Goal: Answer question/provide support: Share knowledge or assist other users

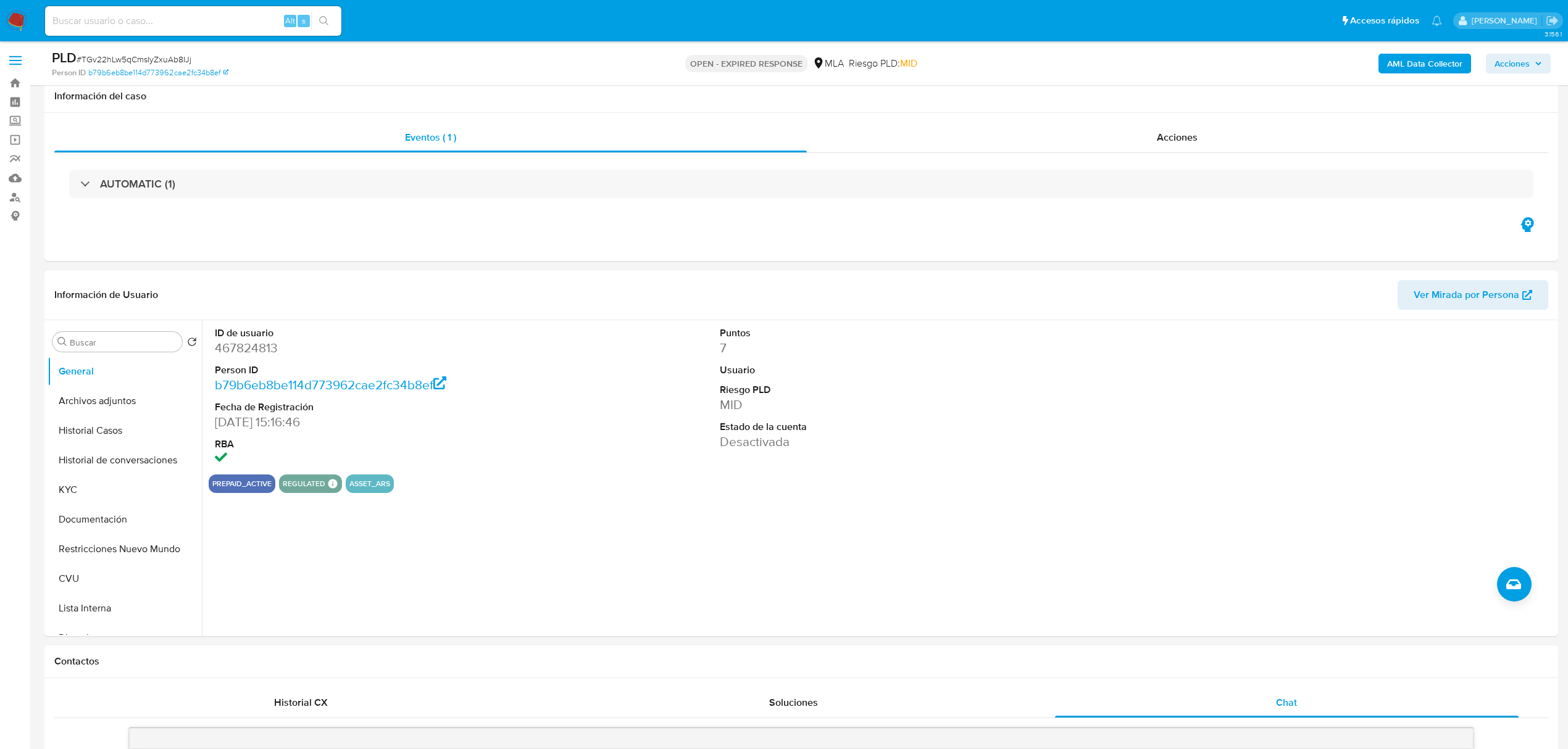
select select "10"
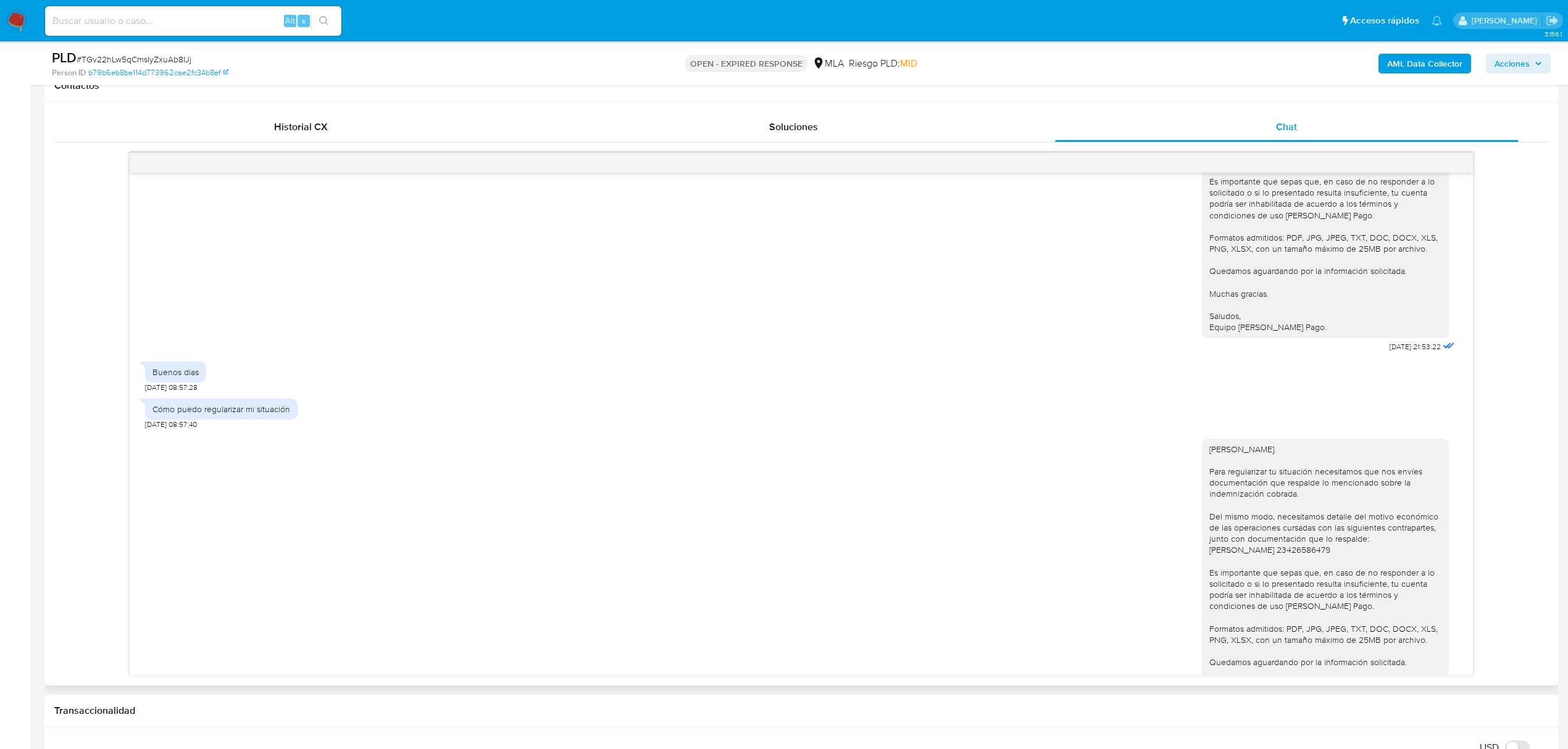
scroll to position [1827, 0]
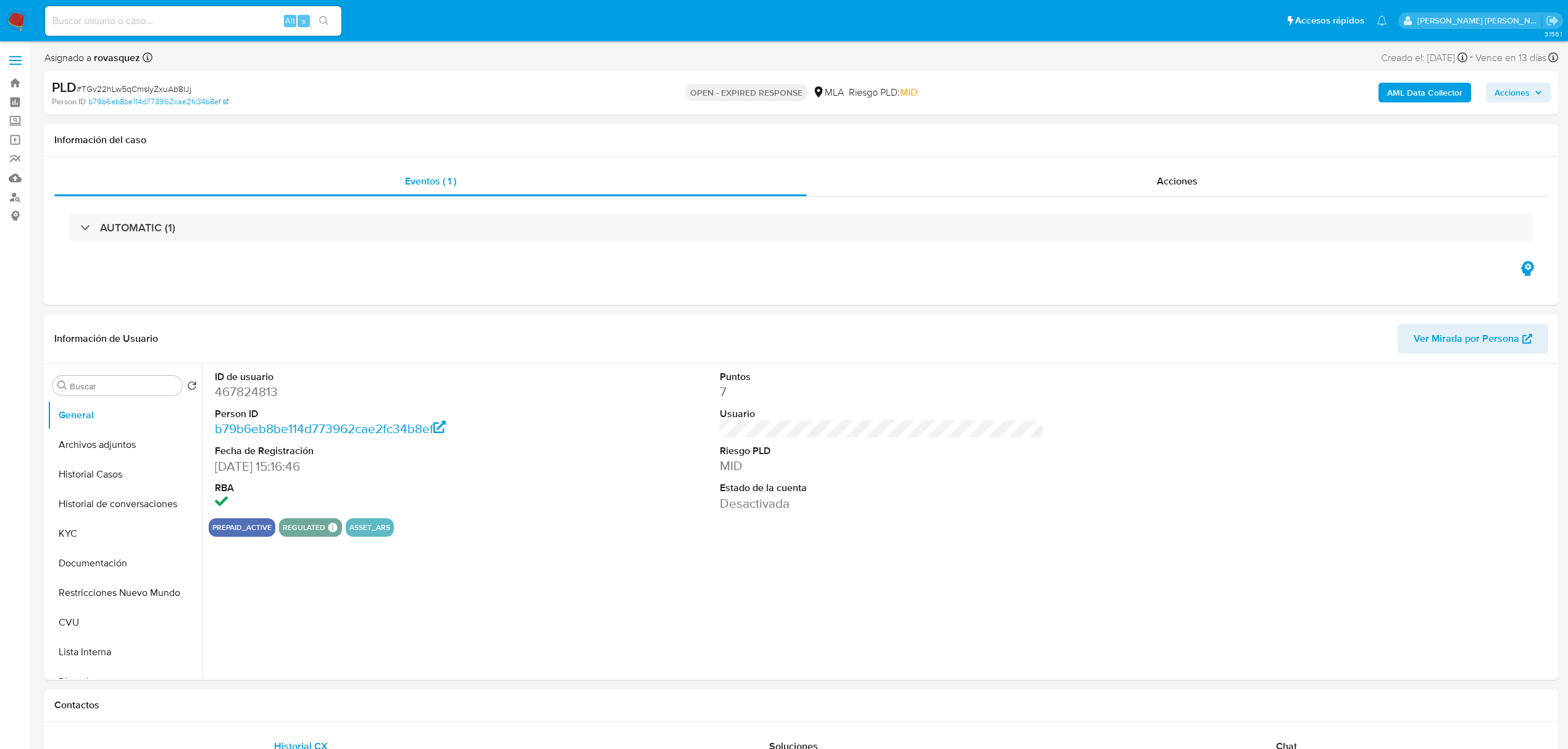
select select "10"
click at [568, 633] on div "ID de usuario 467824813 Person ID b79b6eb8be114d773962cae2fc34b8ef Fecha de Reg…" at bounding box center [878, 522] width 1354 height 316
click at [101, 474] on button "Historial Casos" at bounding box center [120, 474] width 144 height 30
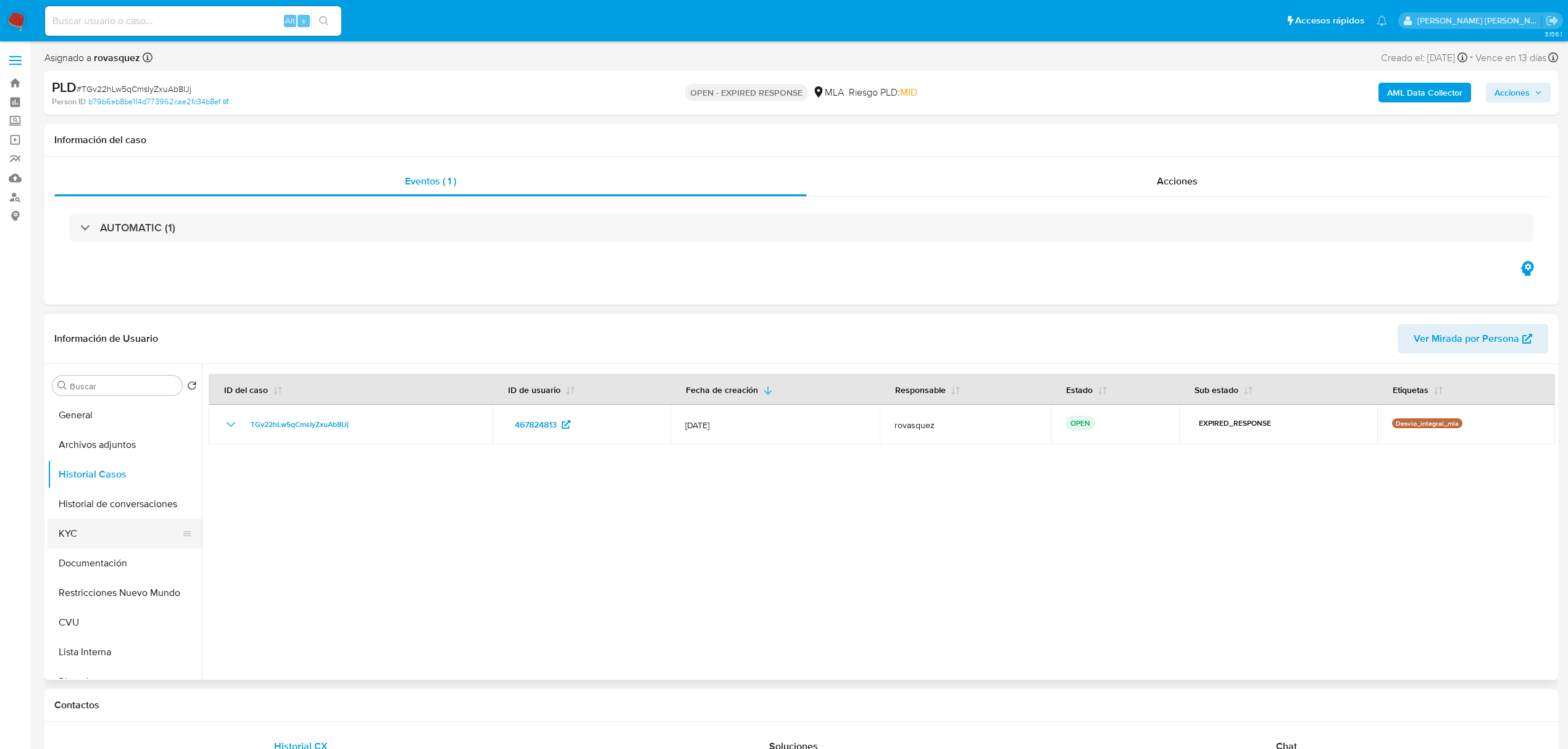
click at [79, 531] on button "KYC" at bounding box center [120, 534] width 144 height 30
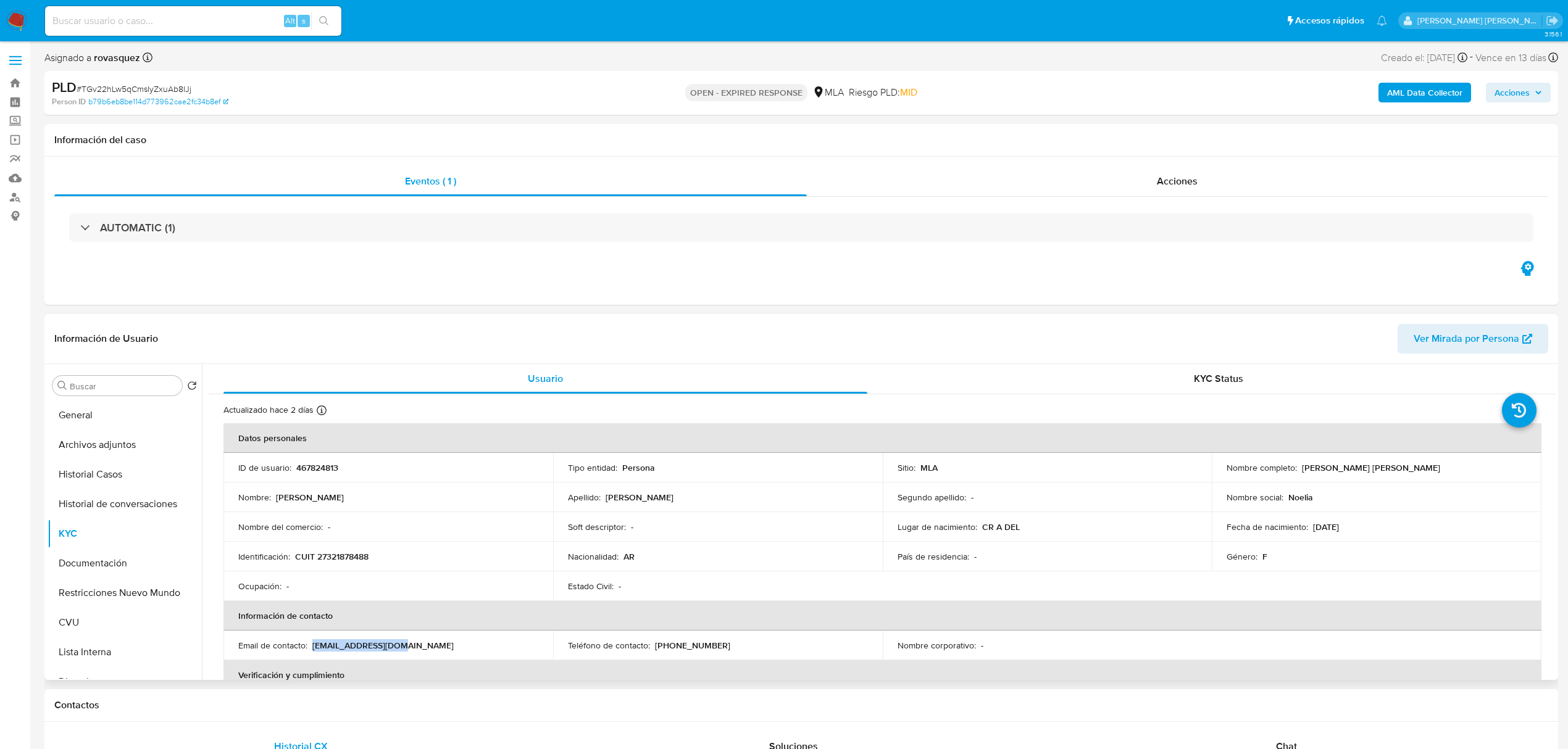
drag, startPoint x: 314, startPoint y: 646, endPoint x: 400, endPoint y: 648, distance: 86.0
click at [400, 648] on div "Email de contacto : noelia182@gmail.com" at bounding box center [388, 645] width 300 height 11
copy p "noelia182@gmail.com"
click at [316, 466] on p "467824813" at bounding box center [317, 468] width 42 height 11
click at [317, 466] on p "467824813" at bounding box center [317, 468] width 42 height 11
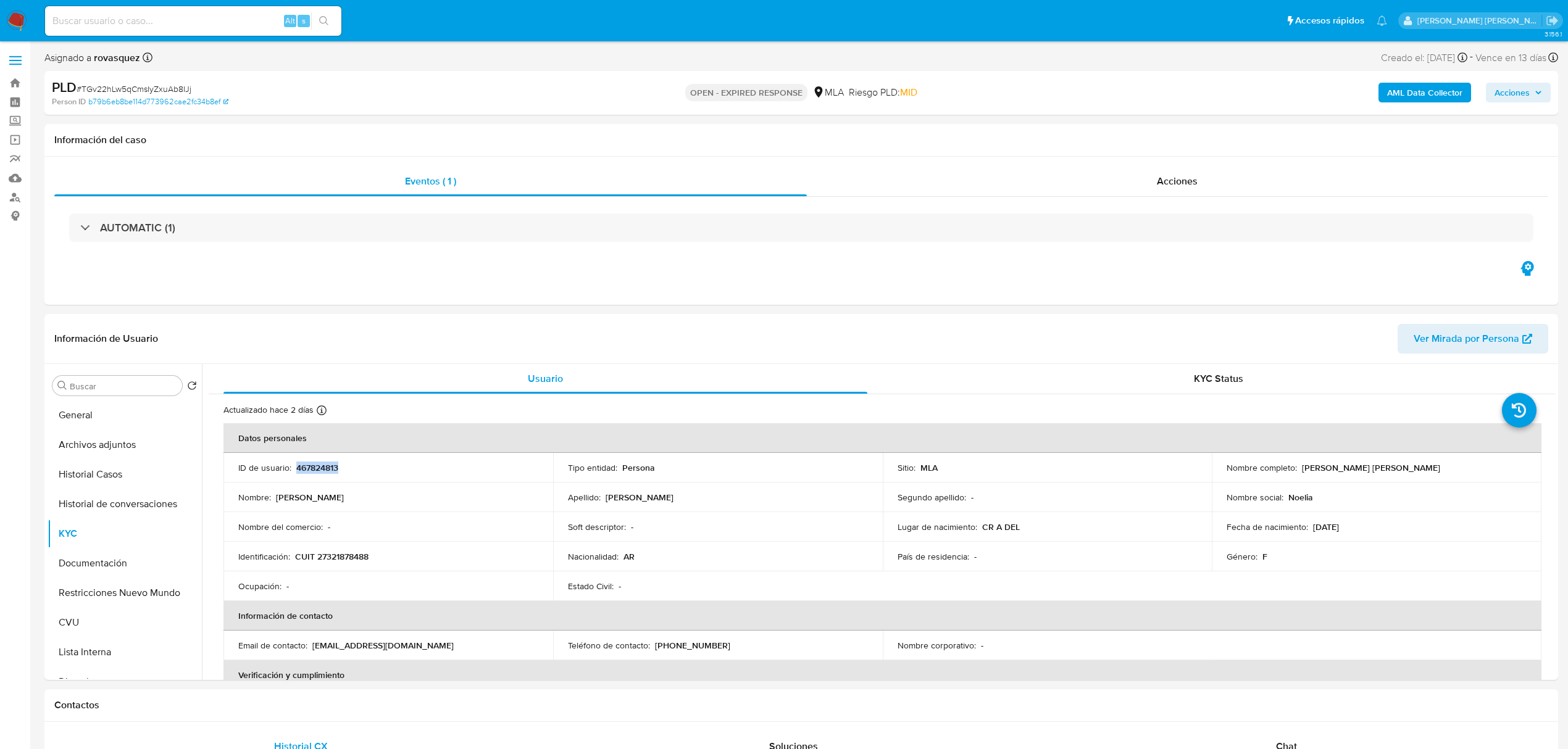
copy p "467824813"
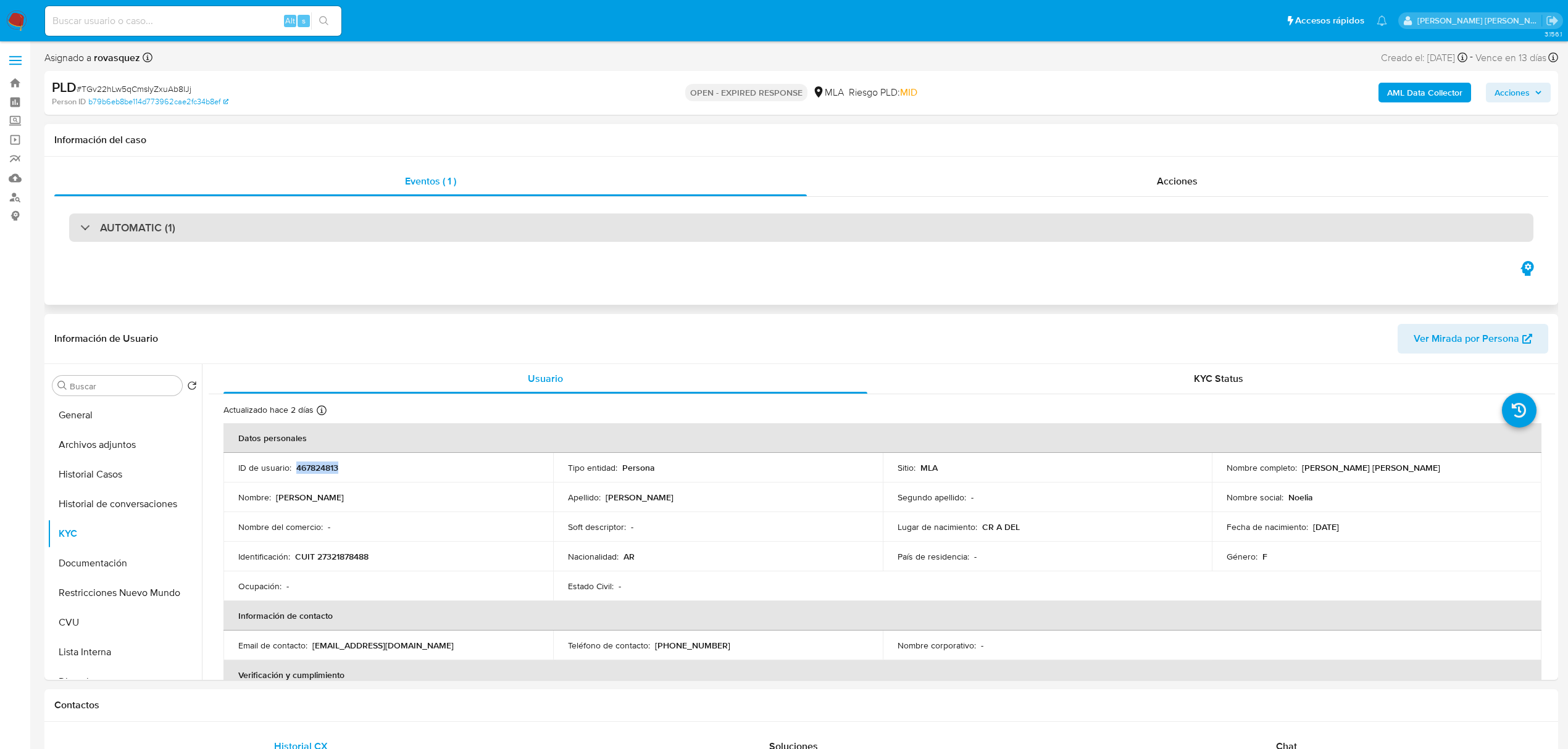
click at [189, 217] on div "AUTOMATIC (1)" at bounding box center [801, 228] width 1465 height 28
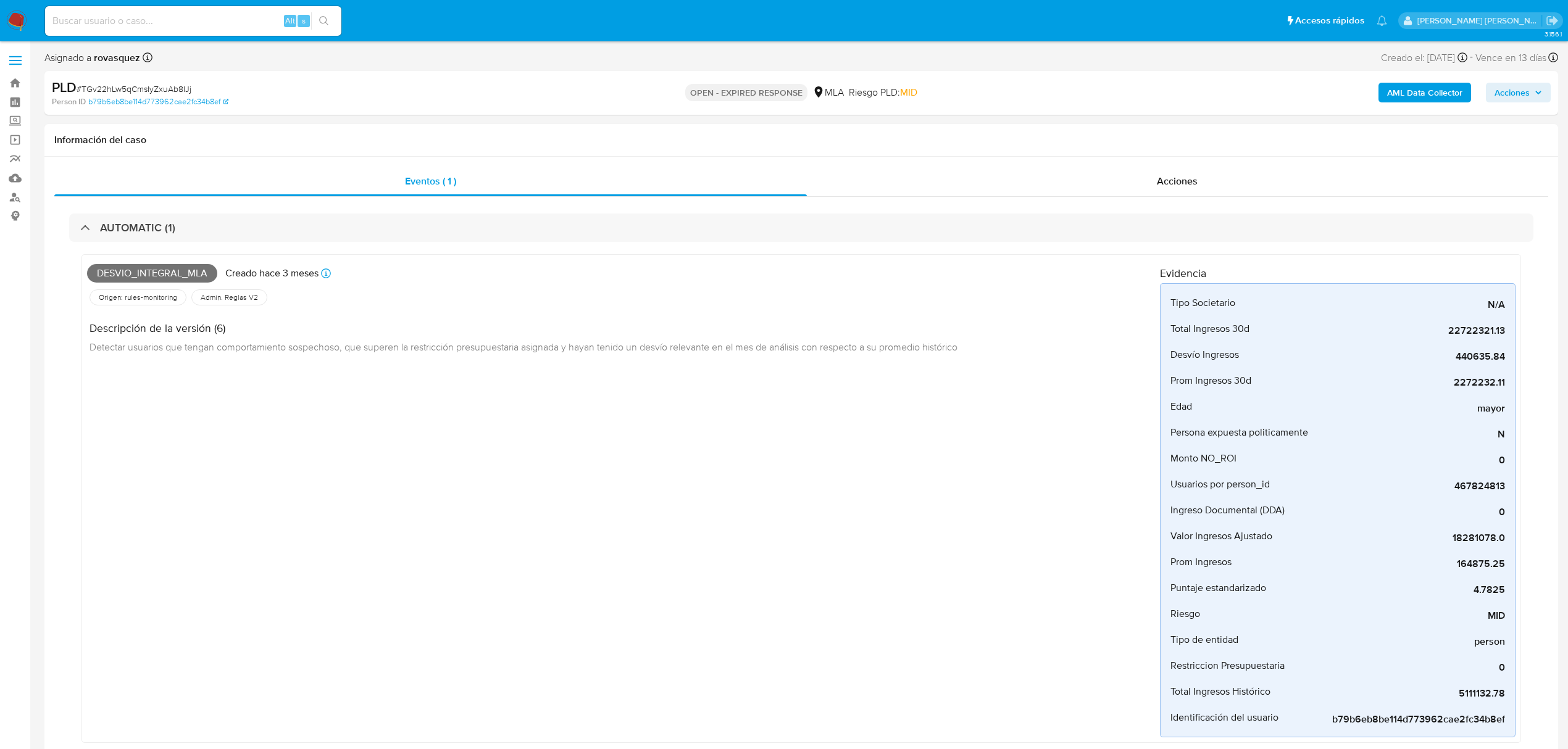
click at [190, 23] on input at bounding box center [193, 21] width 297 height 16
paste input "1330228850"
type input "1330228850"
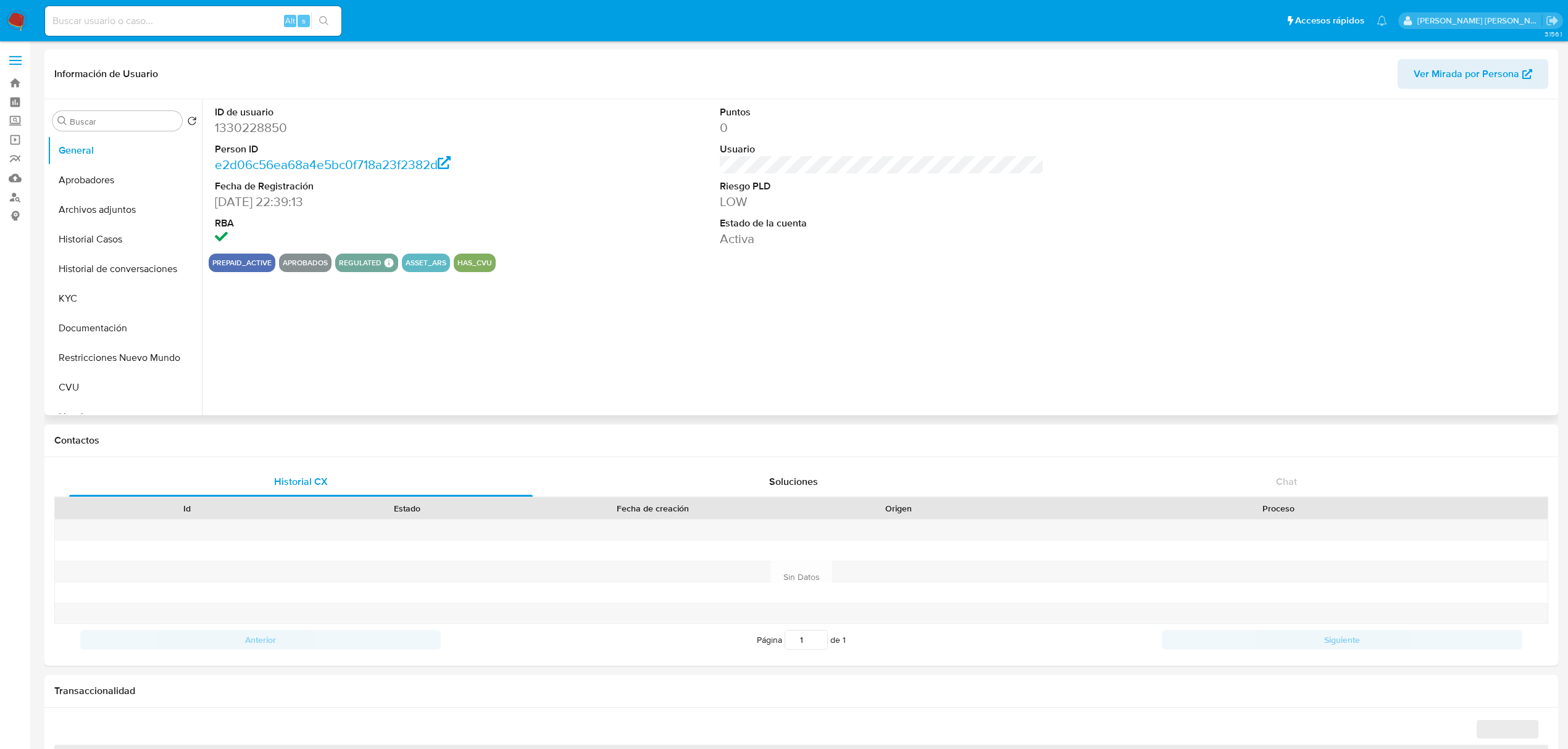
select select "10"
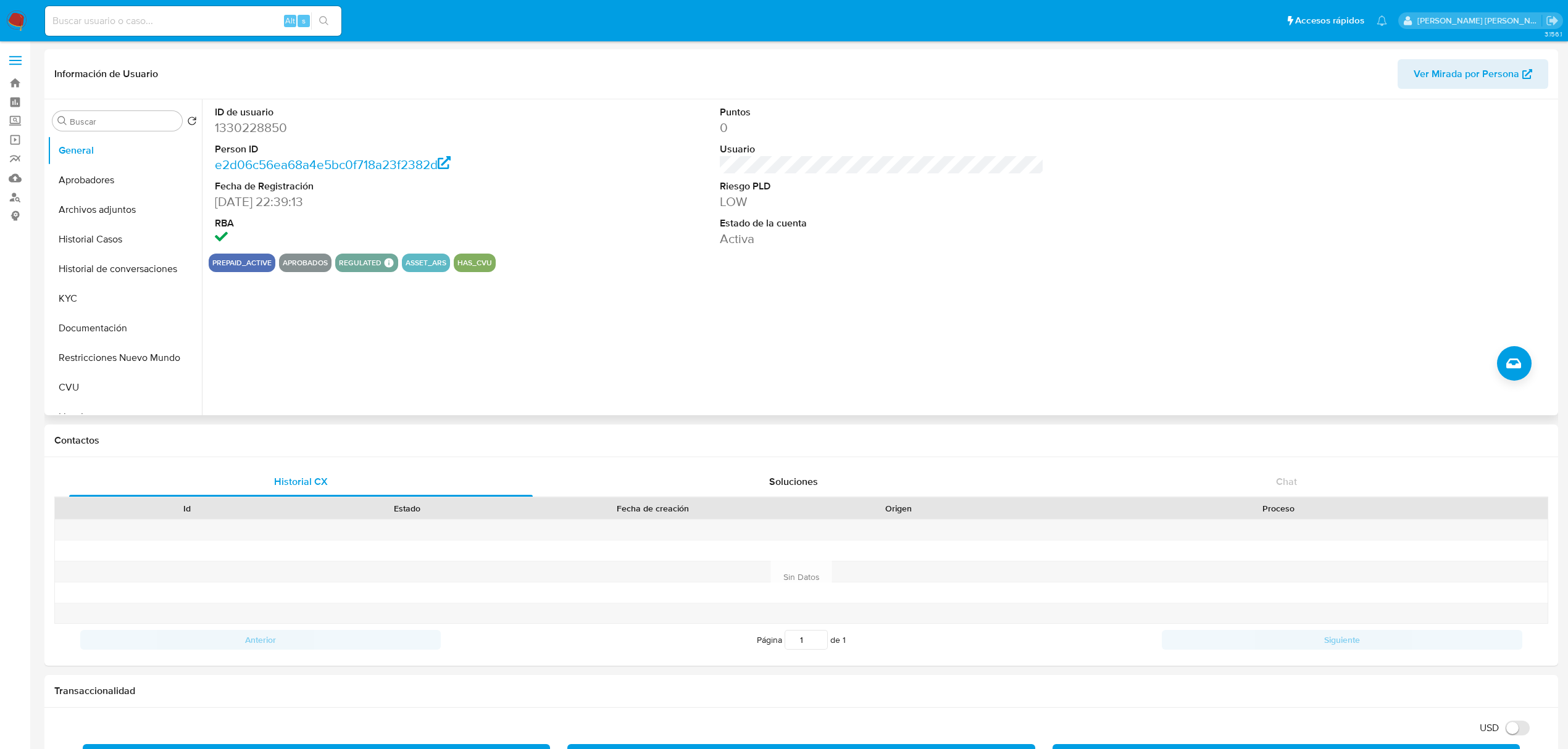
click at [665, 264] on div "prepaid_active Aprobados regulated Regulated MLA UIF COMPLIES LEGACY Mark Id ML…" at bounding box center [882, 263] width 1346 height 19
click at [106, 180] on button "Aprobadores" at bounding box center [120, 180] width 144 height 30
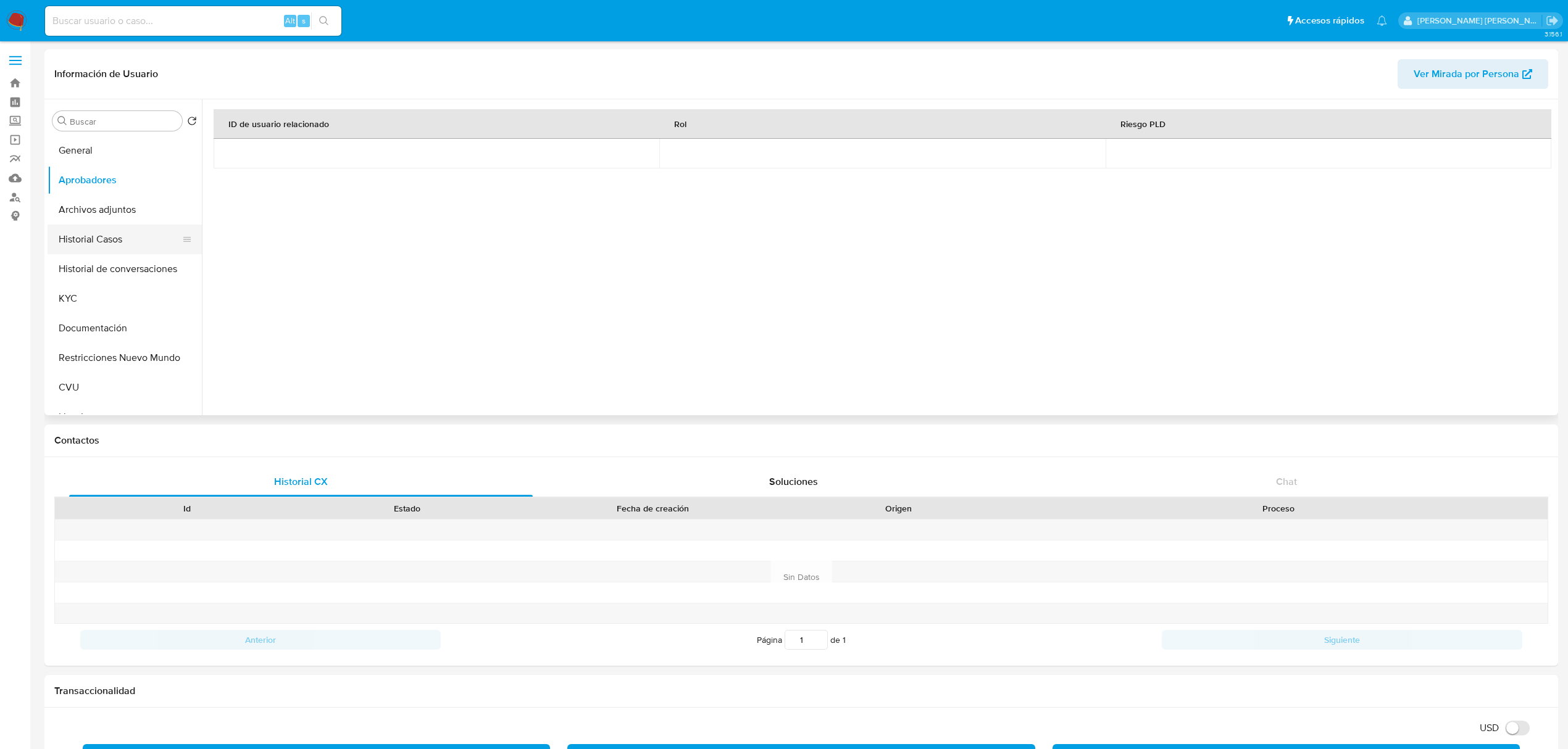
click at [99, 236] on button "Historial Casos" at bounding box center [120, 240] width 144 height 30
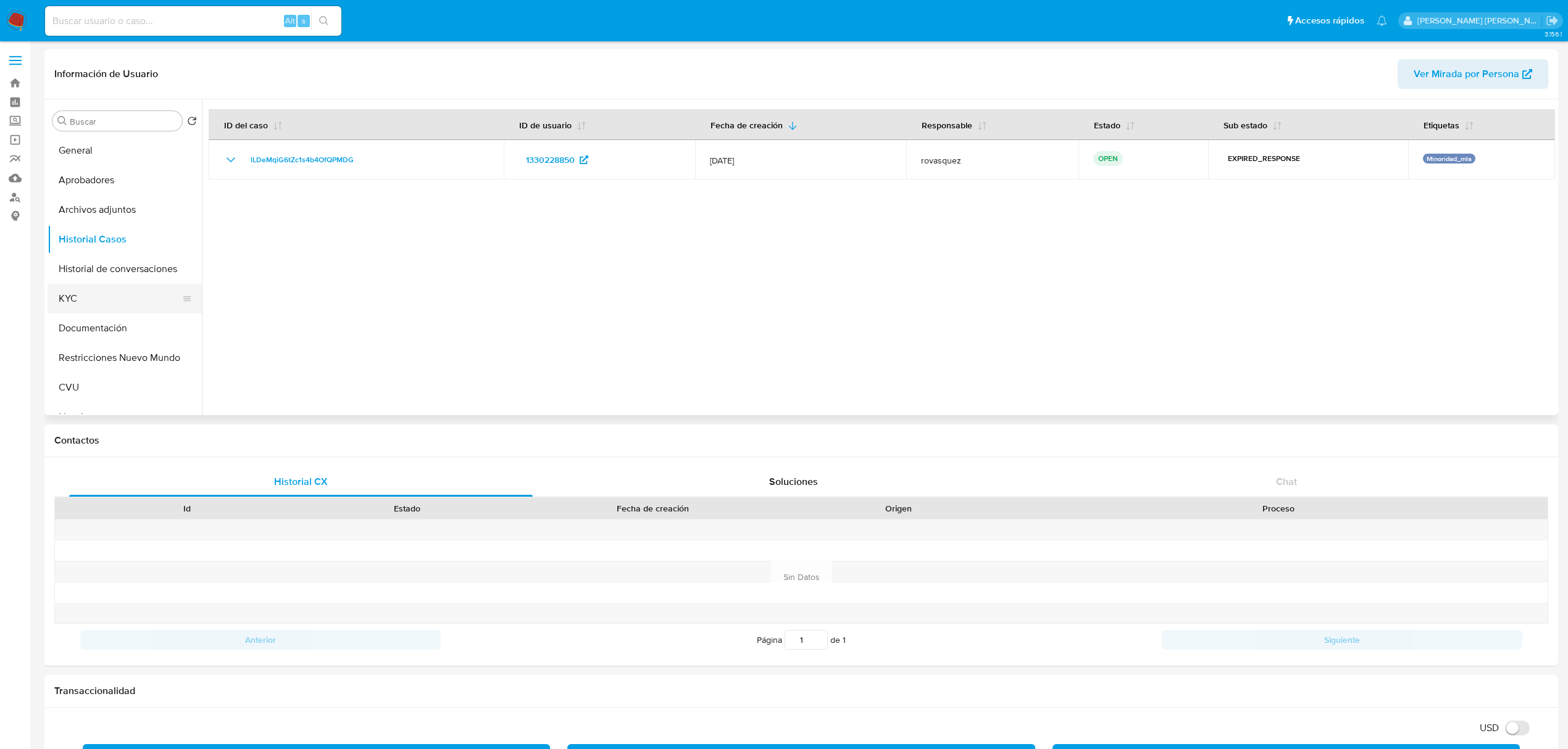
click at [122, 292] on button "KYC" at bounding box center [120, 298] width 144 height 30
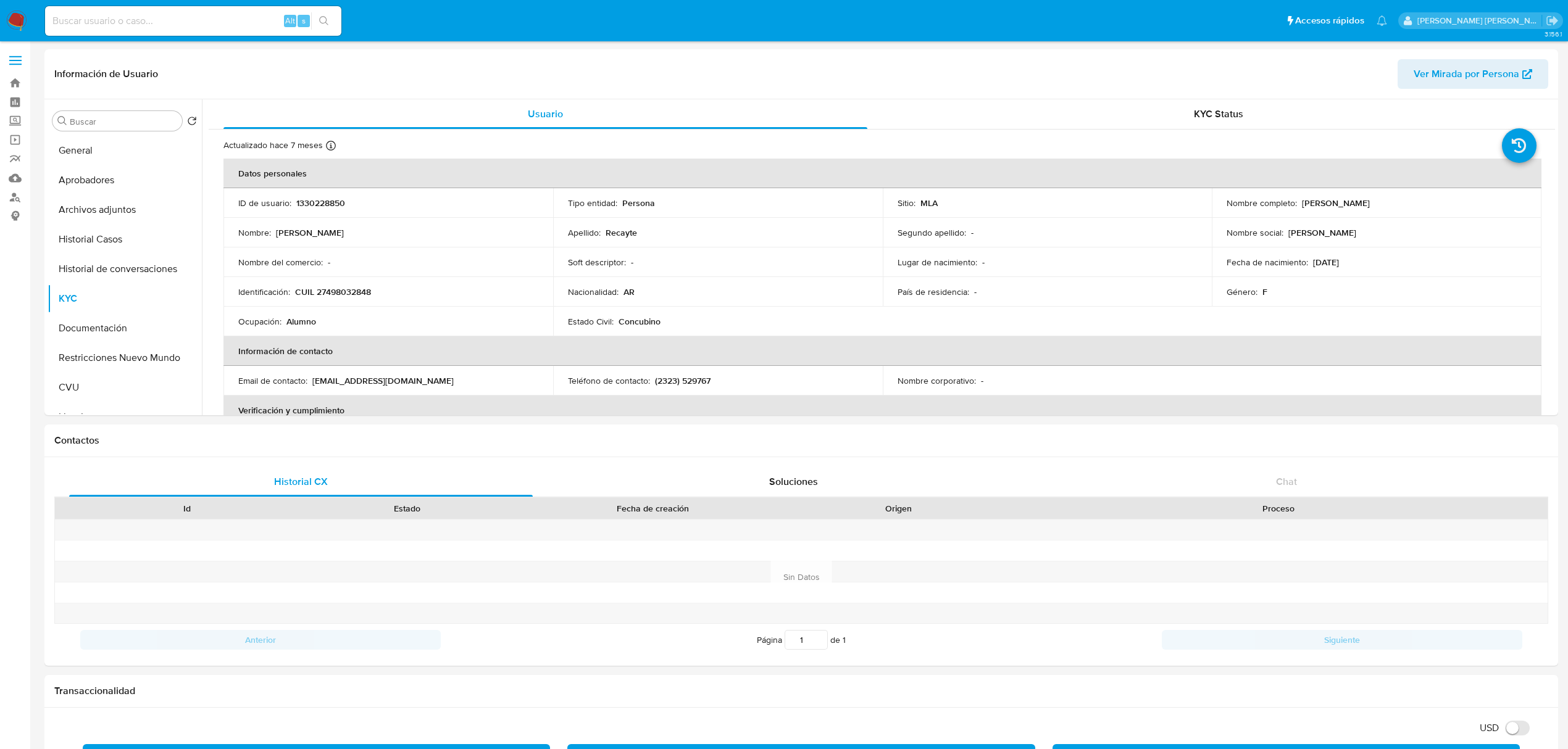
scroll to position [164, 0]
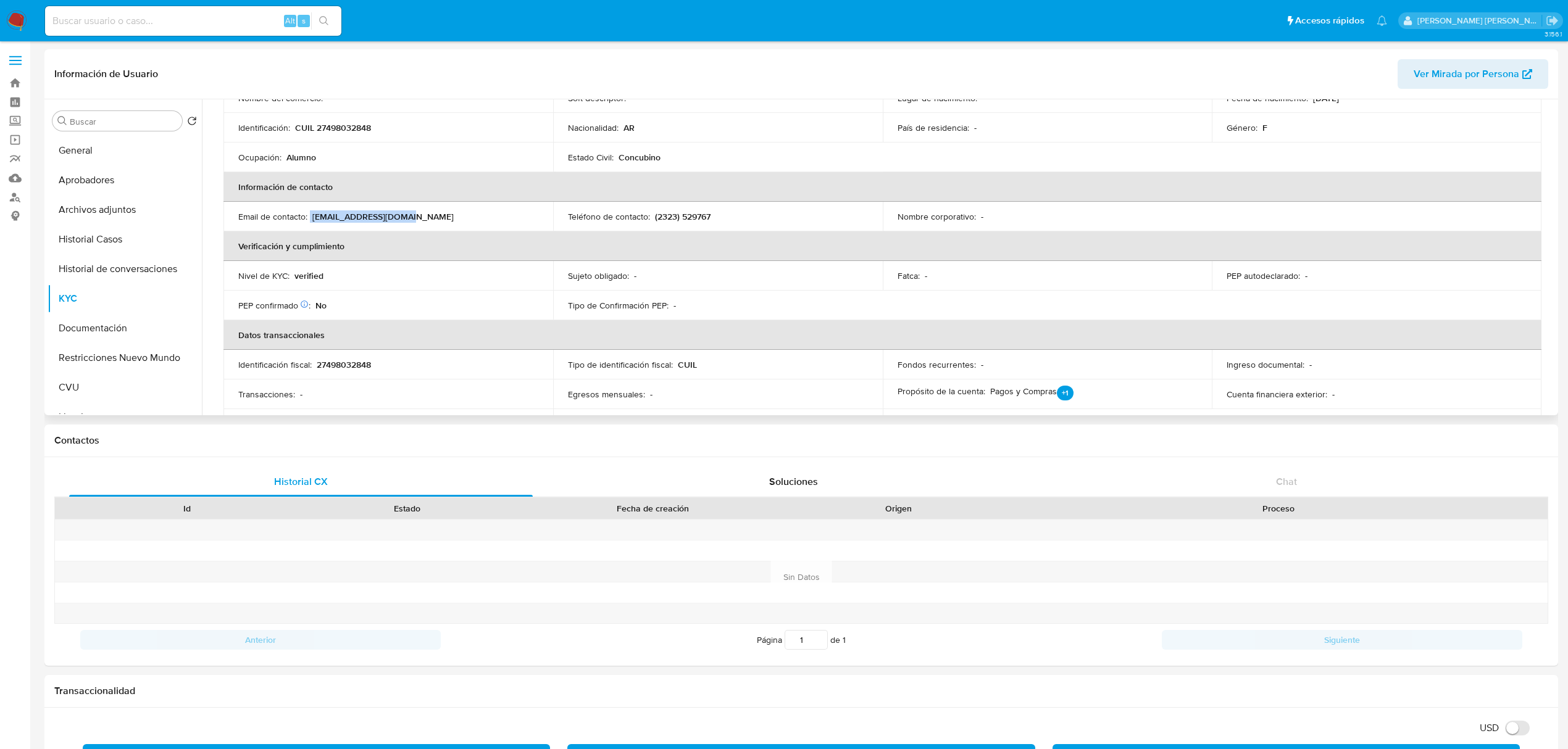
drag, startPoint x: 311, startPoint y: 216, endPoint x: 418, endPoint y: 215, distance: 107.0
click at [418, 215] on div "Email de contacto : zoerecaytez@gmail.com" at bounding box center [388, 216] width 300 height 11
copy div "zoerecaytez@gmail.com"
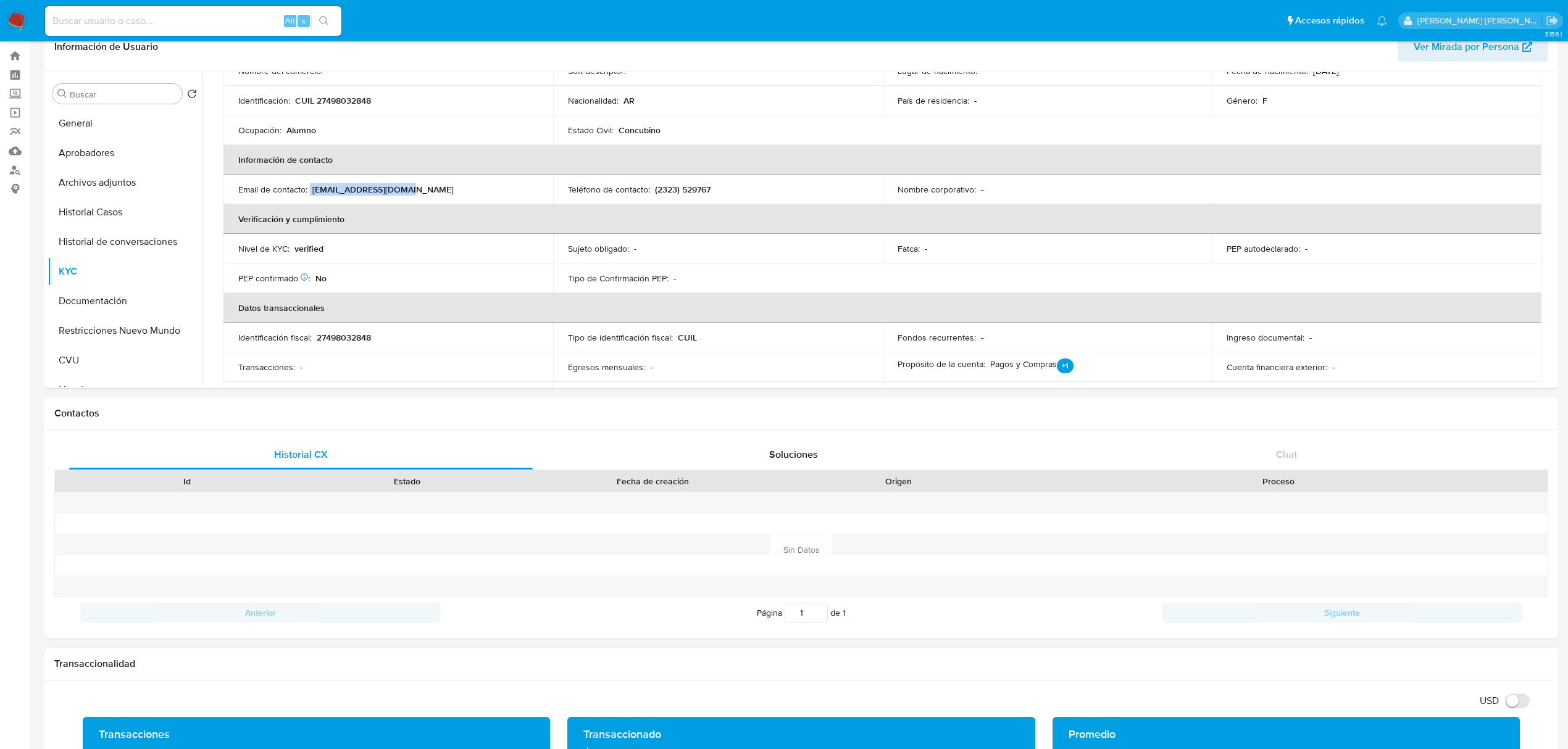
scroll to position [0, 0]
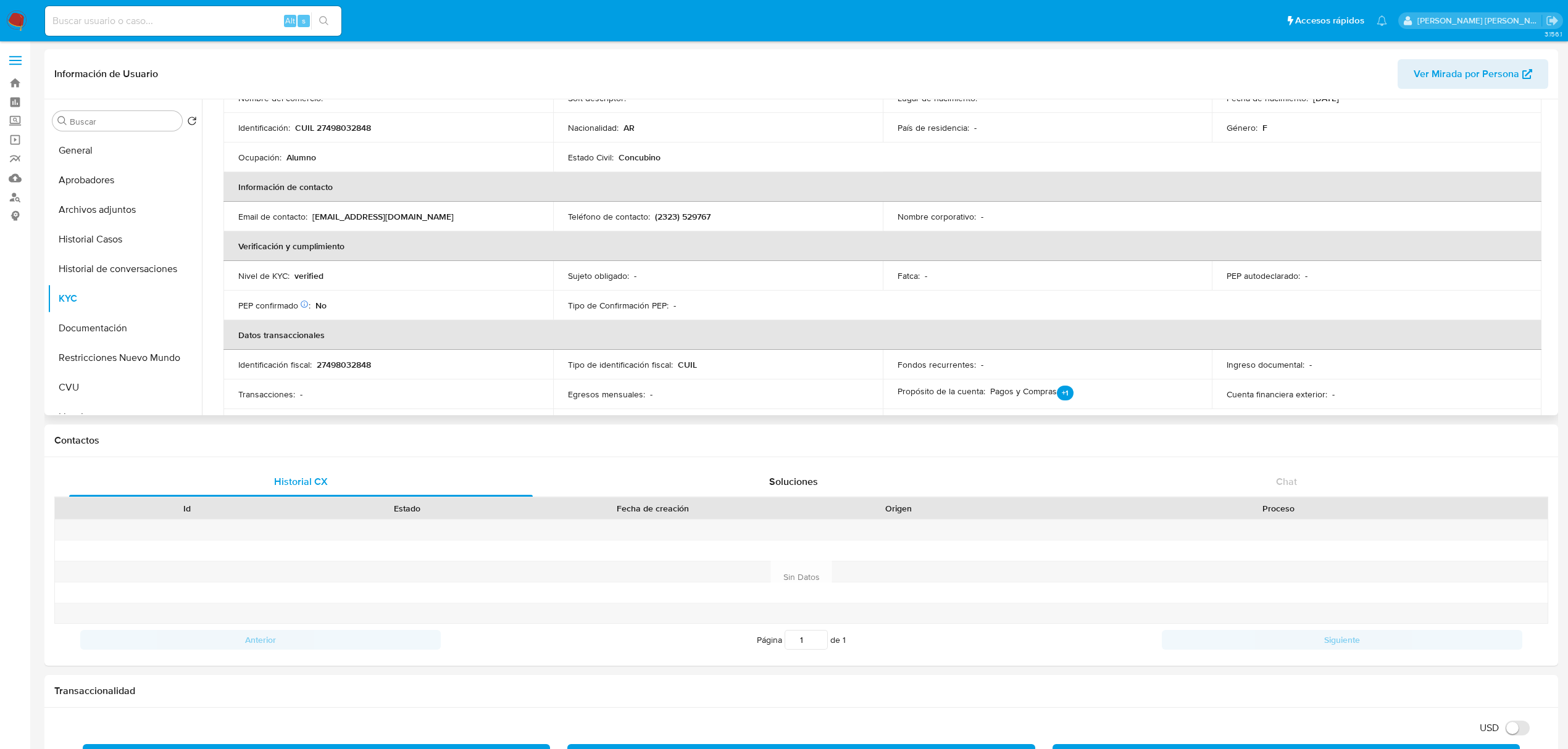
click at [351, 128] on p "CUIL 27498032848" at bounding box center [333, 128] width 76 height 11
copy p "27498032848"
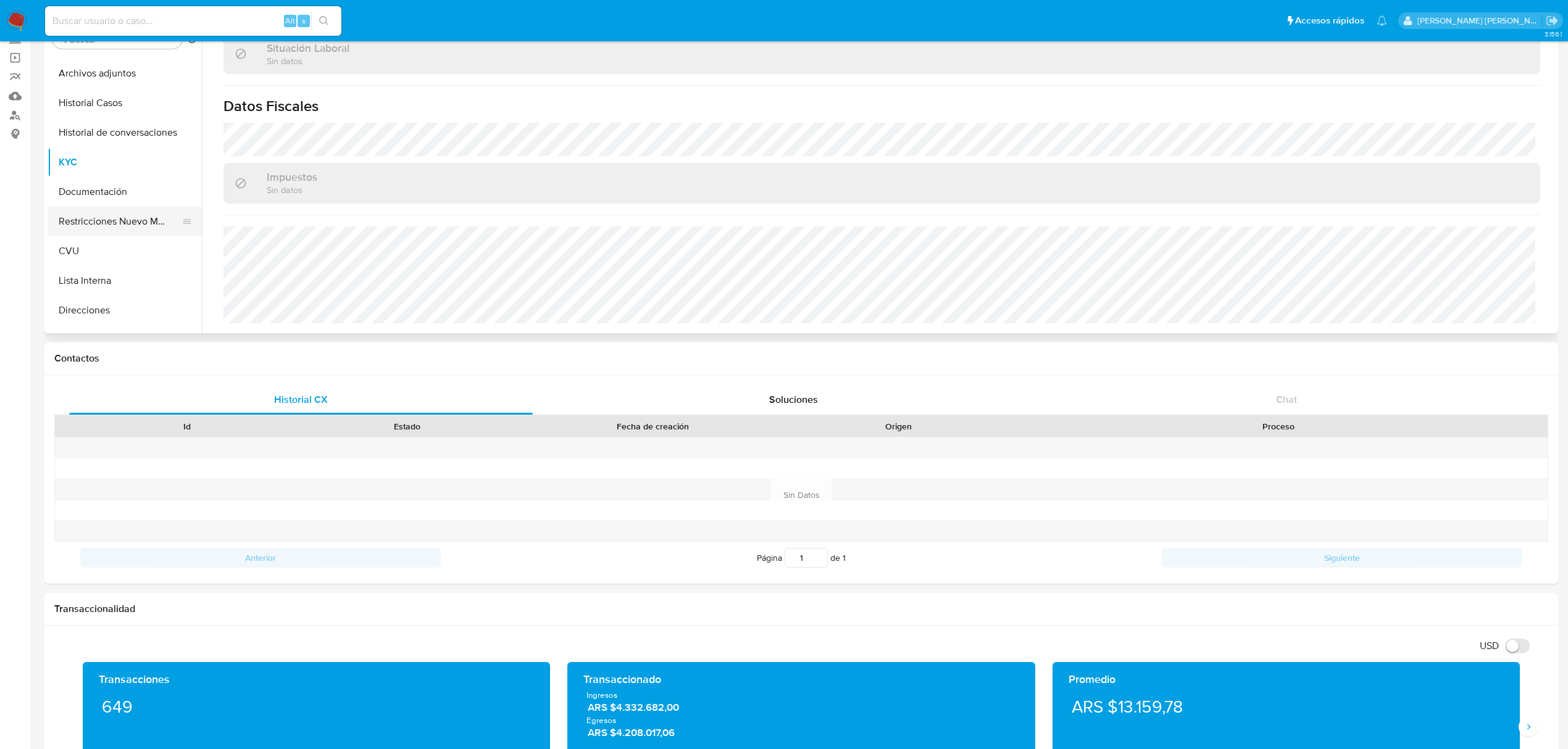
scroll to position [82, 0]
click at [104, 281] on button "Direcciones" at bounding box center [120, 283] width 144 height 30
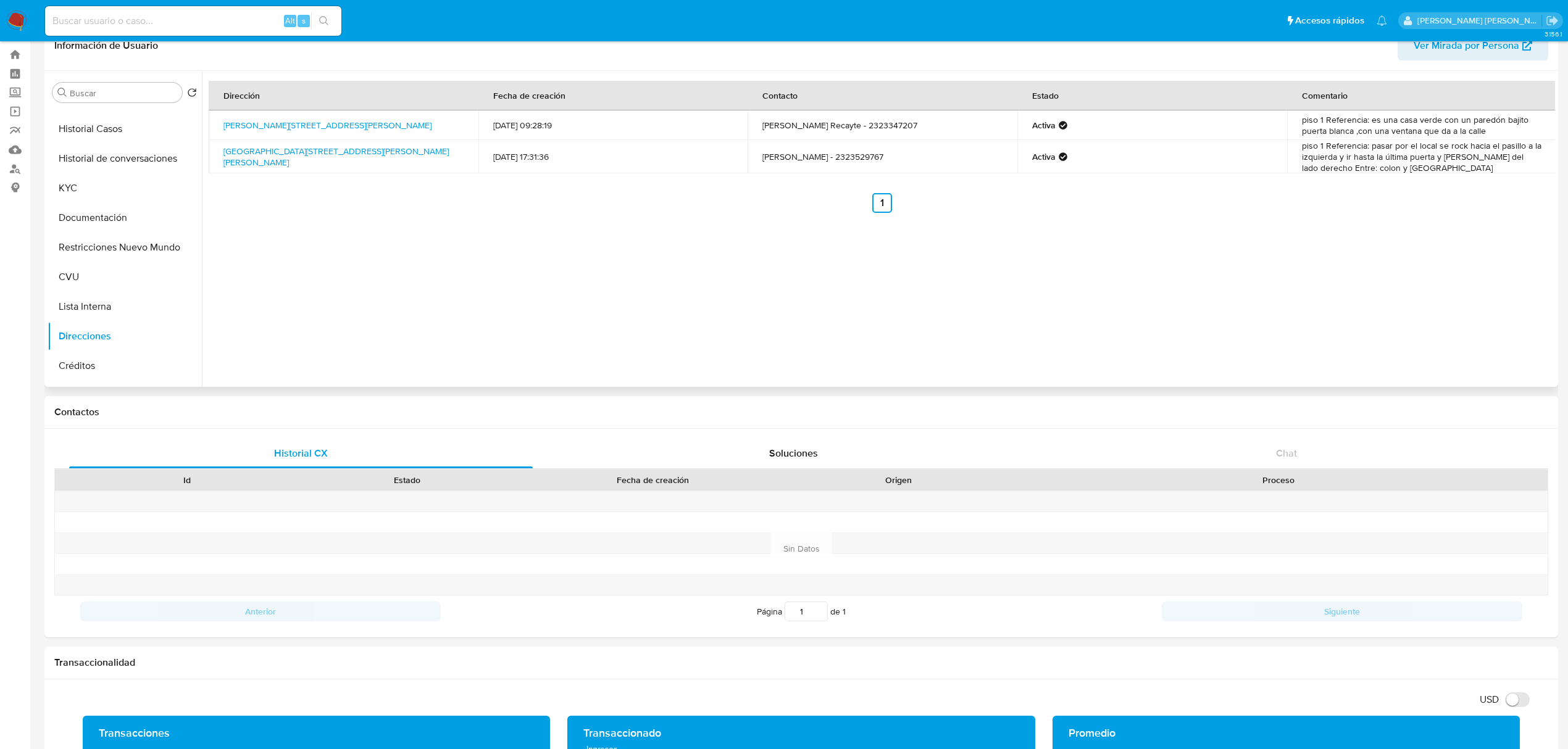
scroll to position [0, 0]
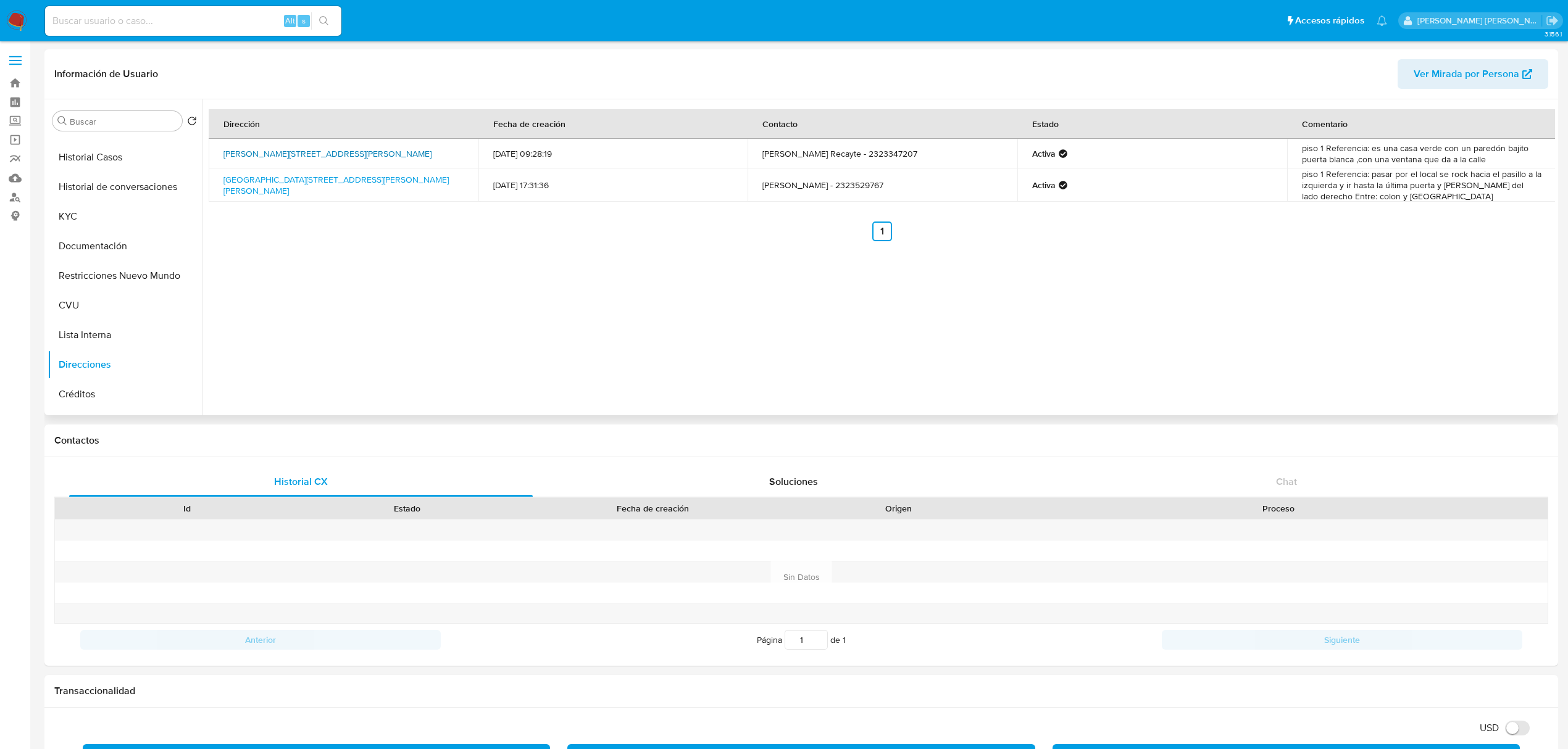
click at [408, 149] on link "Venancio Rodriguez 338, Luján, Buenos Aires, 6400, Argentina 338" at bounding box center [328, 154] width 208 height 13
click at [78, 326] on button "Documentación" at bounding box center [124, 328] width 154 height 30
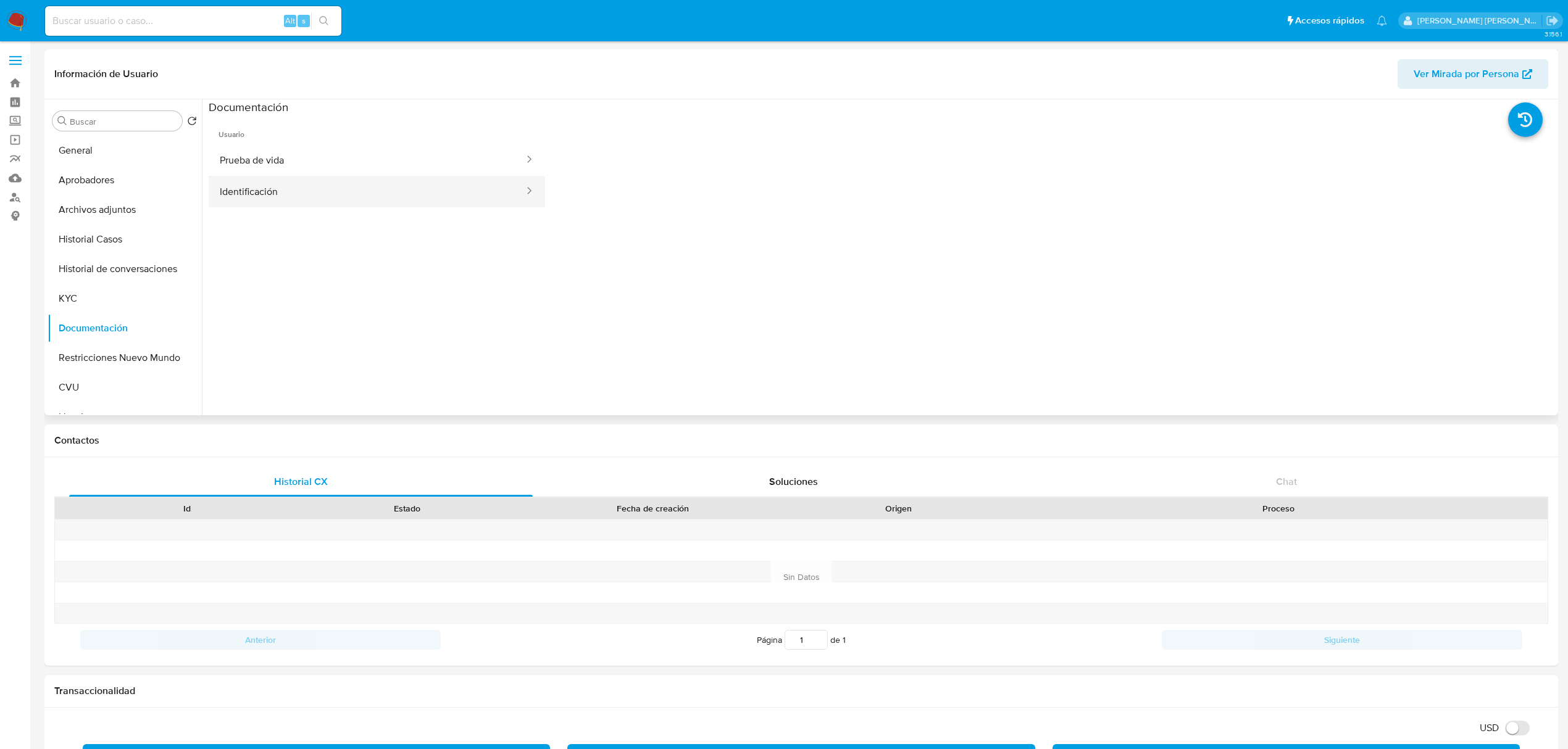
click at [275, 189] on button "Identificación" at bounding box center [367, 192] width 317 height 32
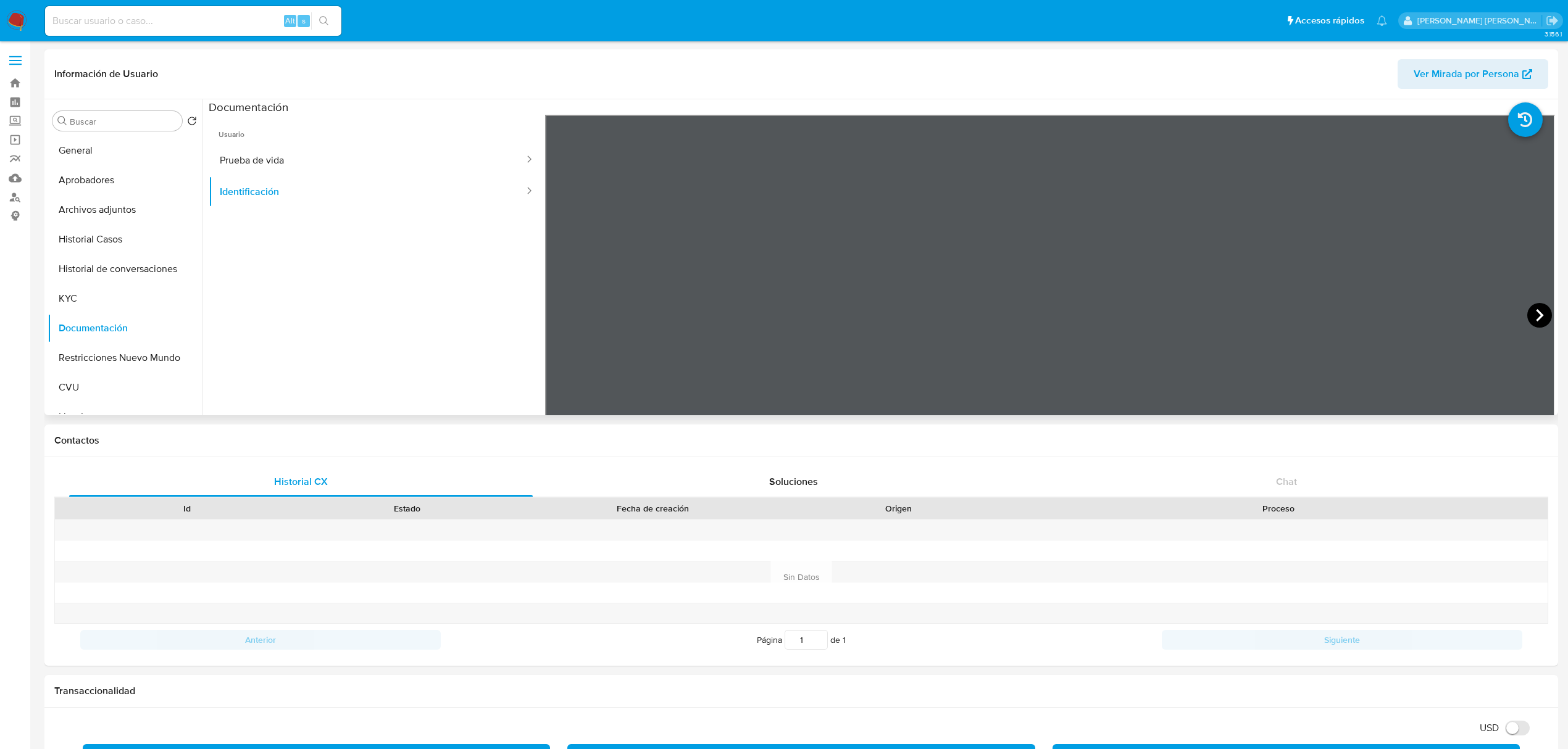
click at [1538, 320] on icon at bounding box center [1540, 315] width 24 height 24
click at [107, 304] on button "KYC" at bounding box center [120, 298] width 144 height 30
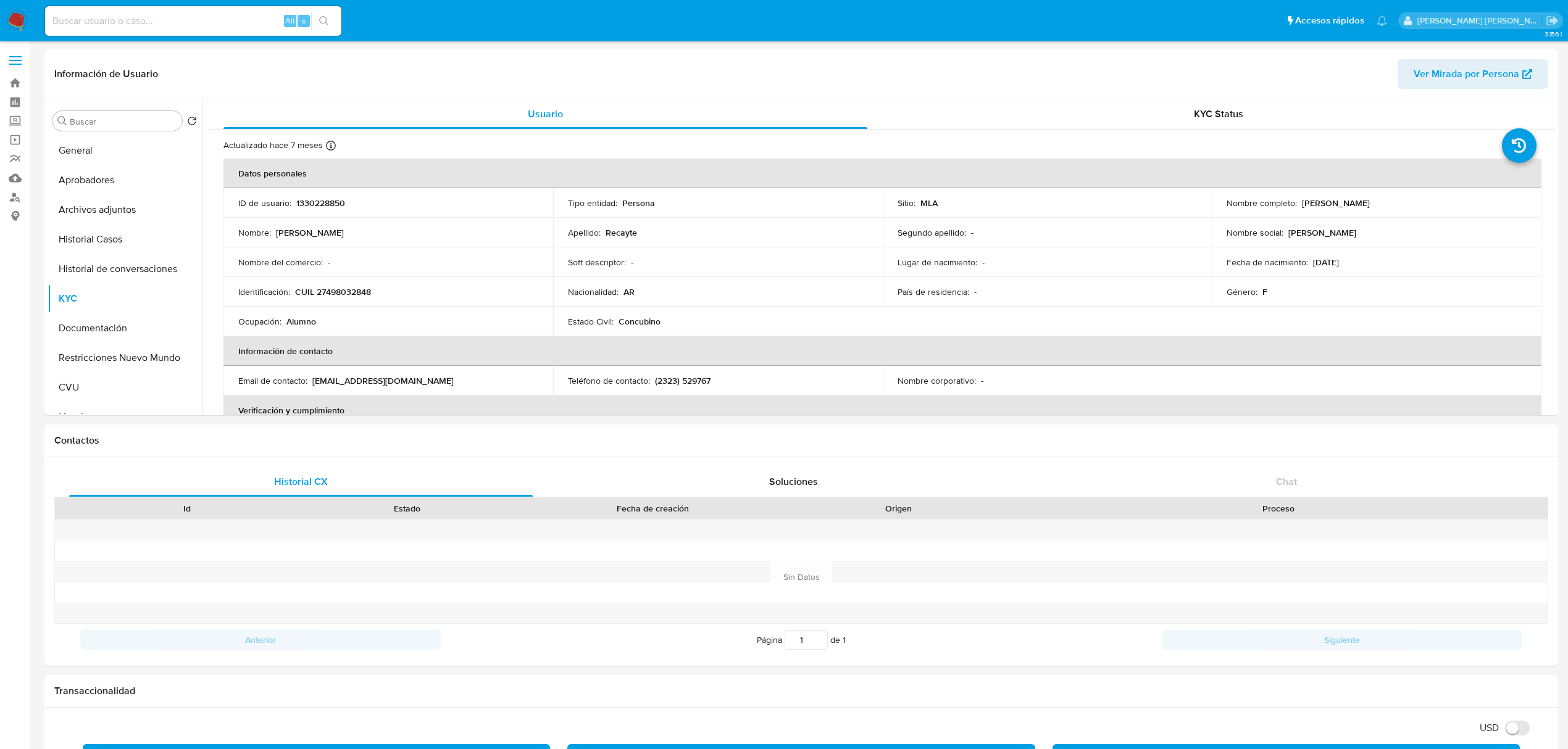
drag, startPoint x: 1298, startPoint y: 201, endPoint x: 1378, endPoint y: 206, distance: 80.2
click at [1378, 206] on div "Nombre completo : Zoe Martina Recayte" at bounding box center [1377, 203] width 300 height 11
copy p "Zoe Martina Recayte"
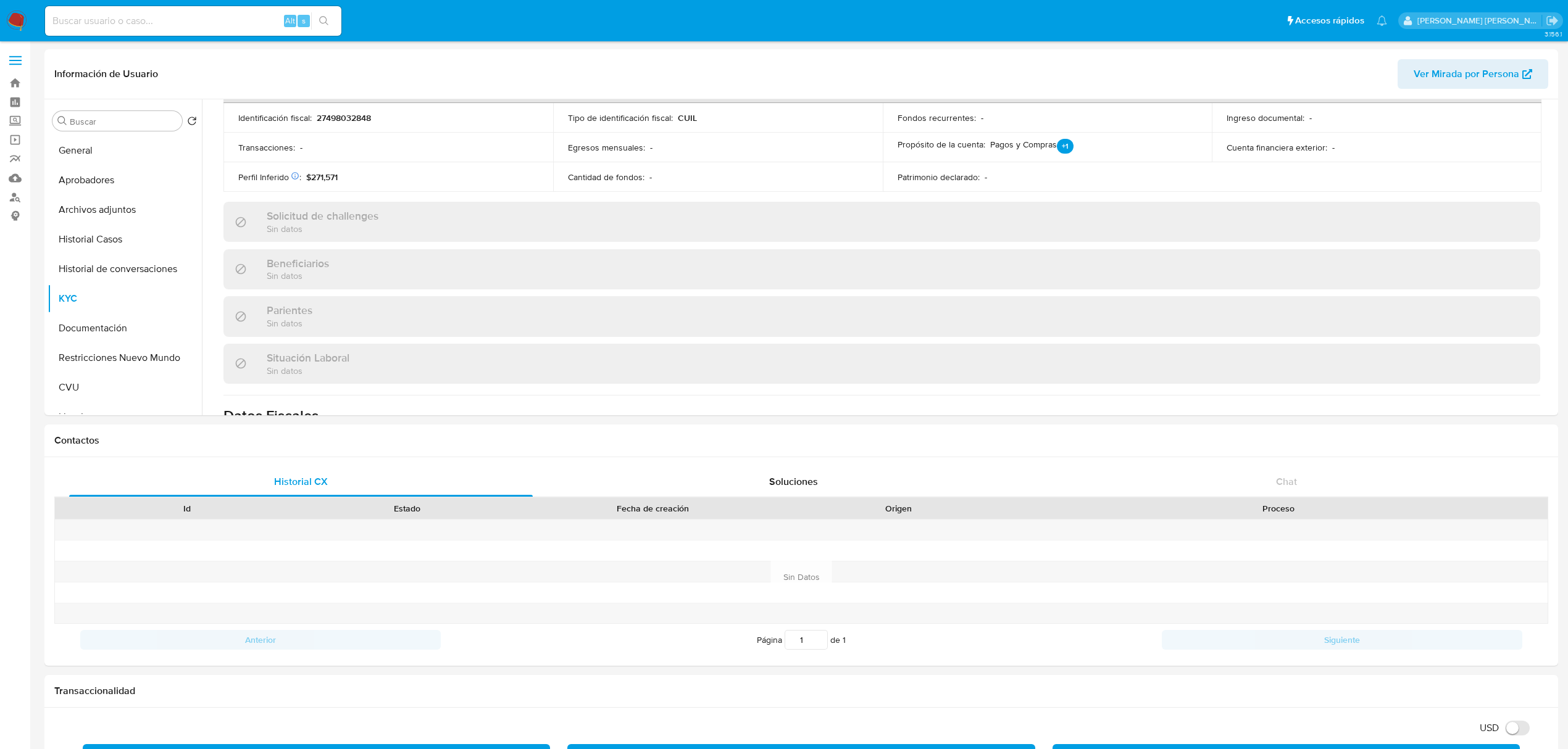
scroll to position [639, 0]
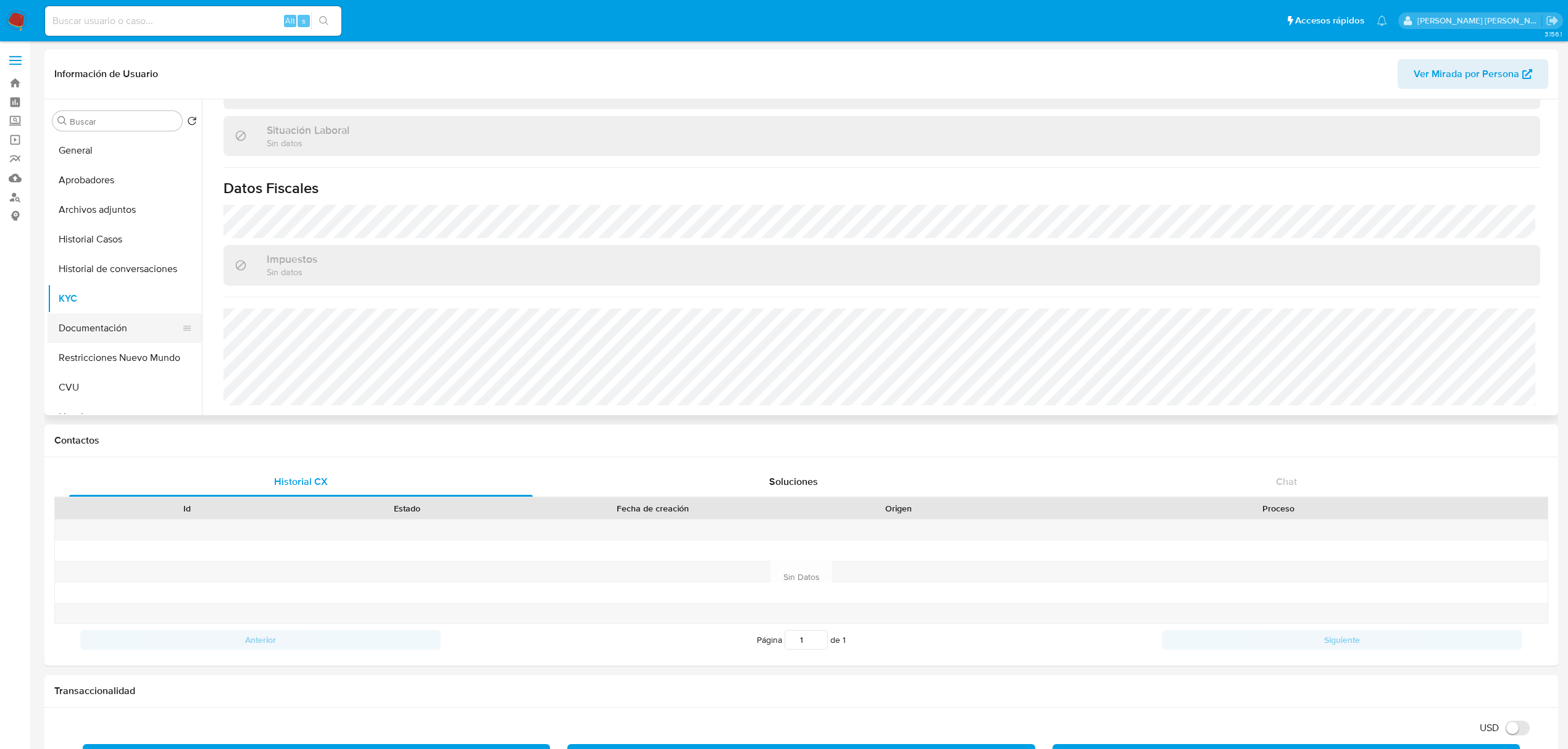
click at [103, 331] on button "Documentación" at bounding box center [120, 328] width 144 height 30
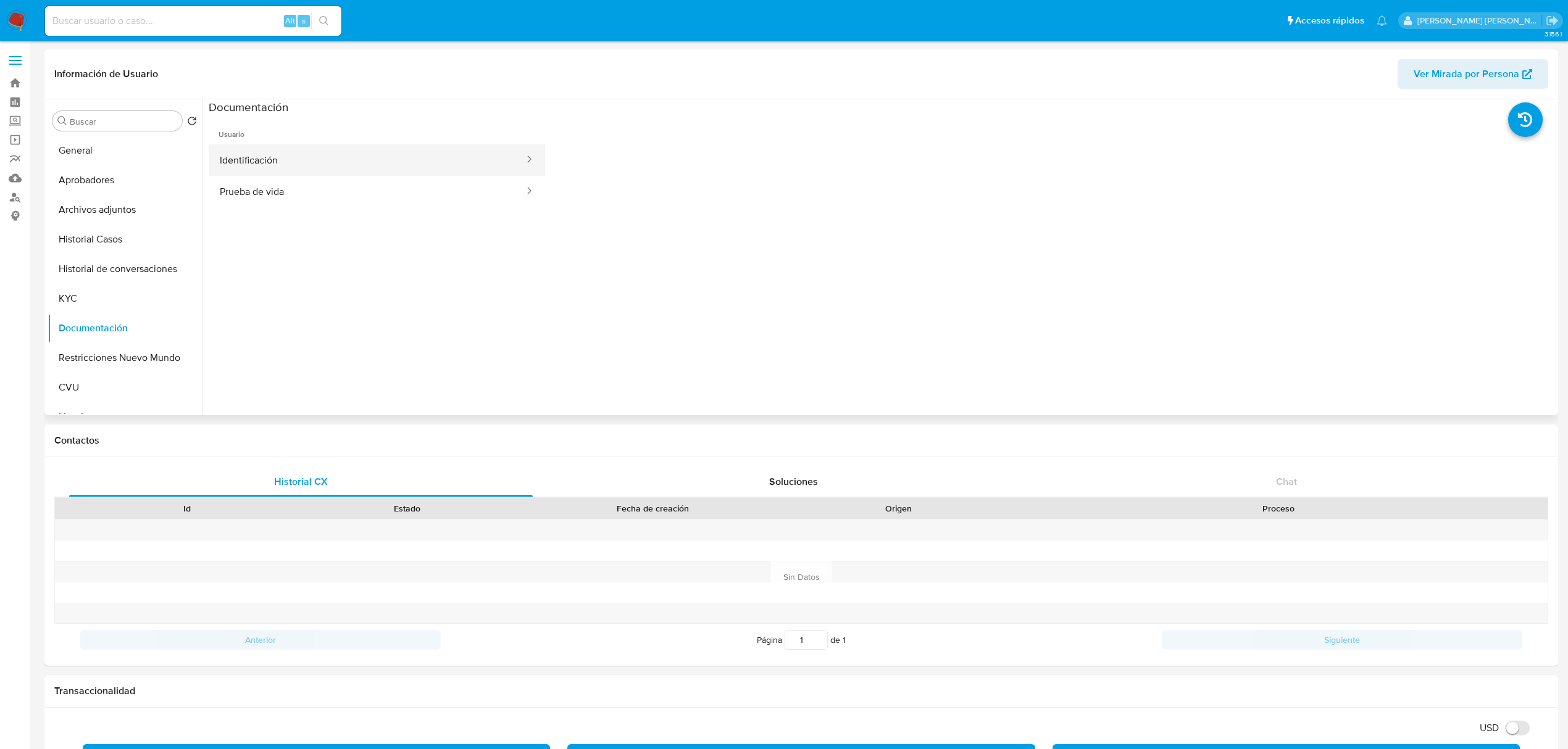
click at [274, 153] on button "Identificación" at bounding box center [367, 160] width 317 height 32
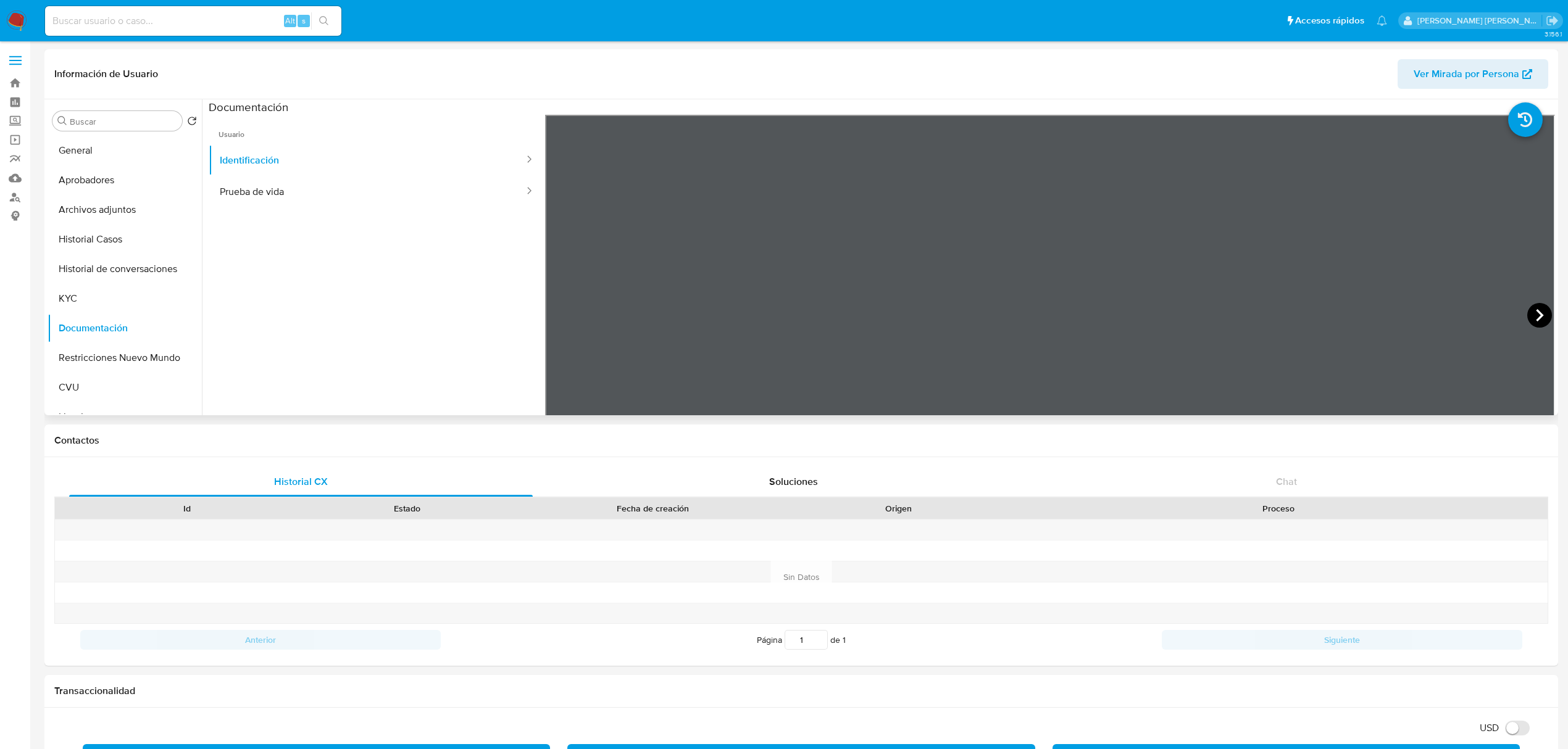
click at [1536, 312] on icon at bounding box center [1540, 315] width 7 height 13
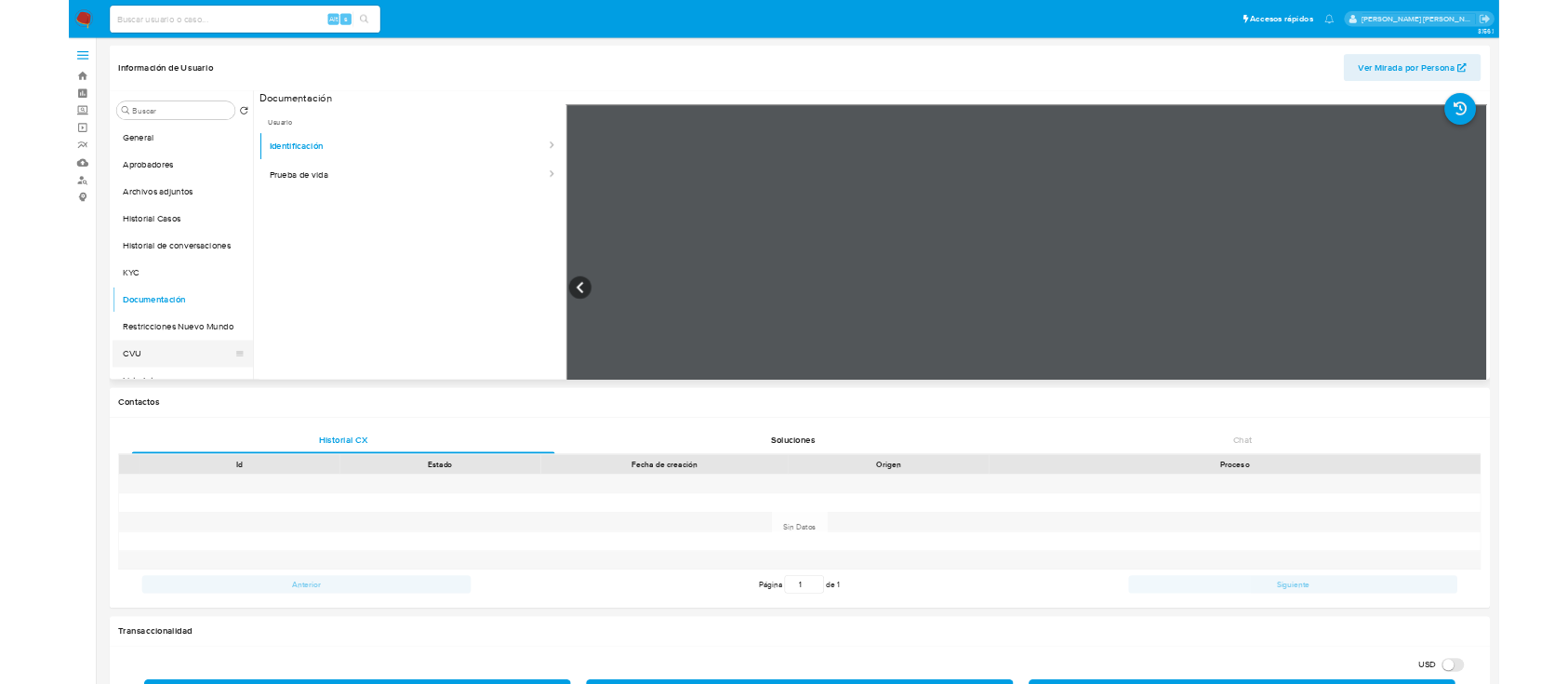
scroll to position [124, 0]
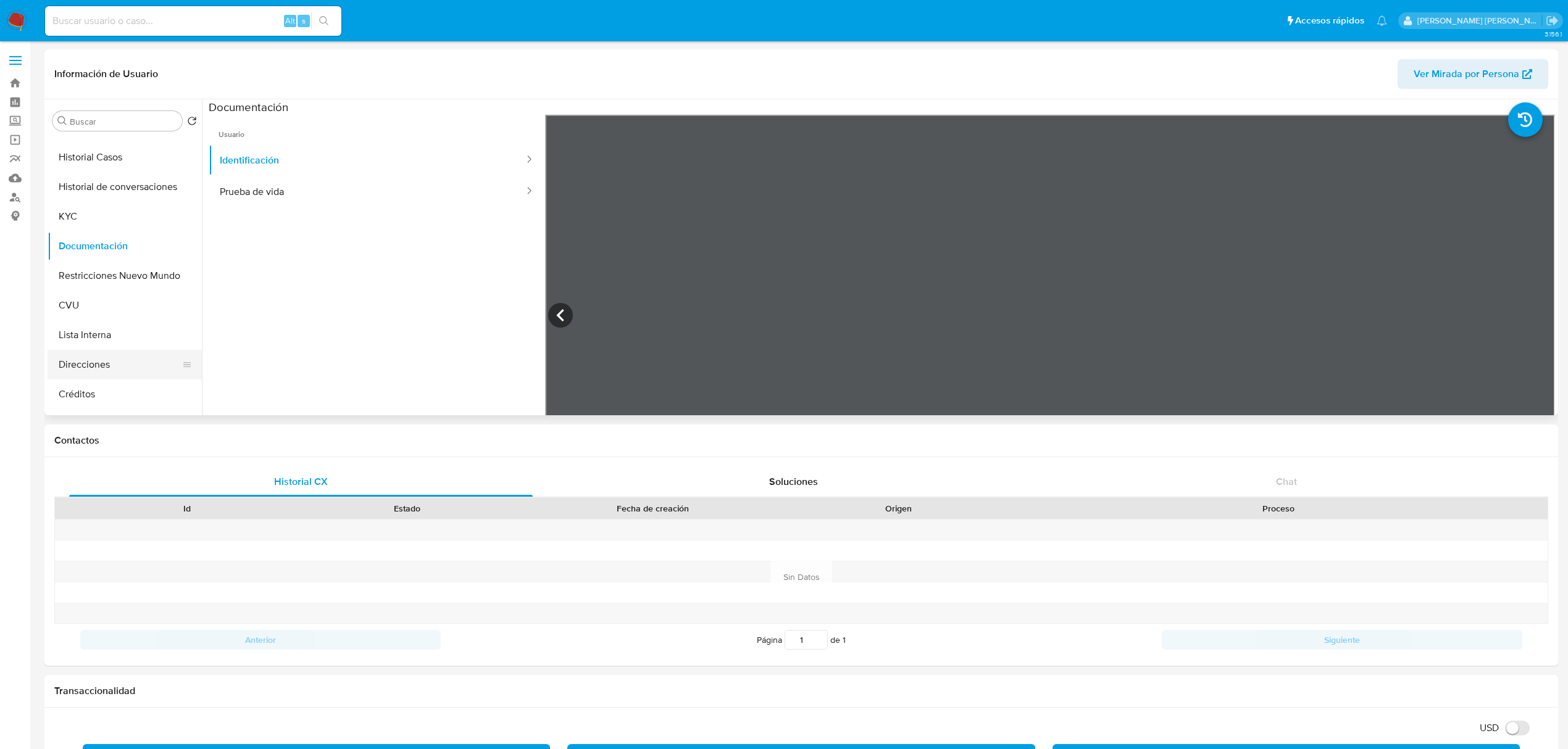
click at [97, 366] on button "Direcciones" at bounding box center [120, 365] width 144 height 30
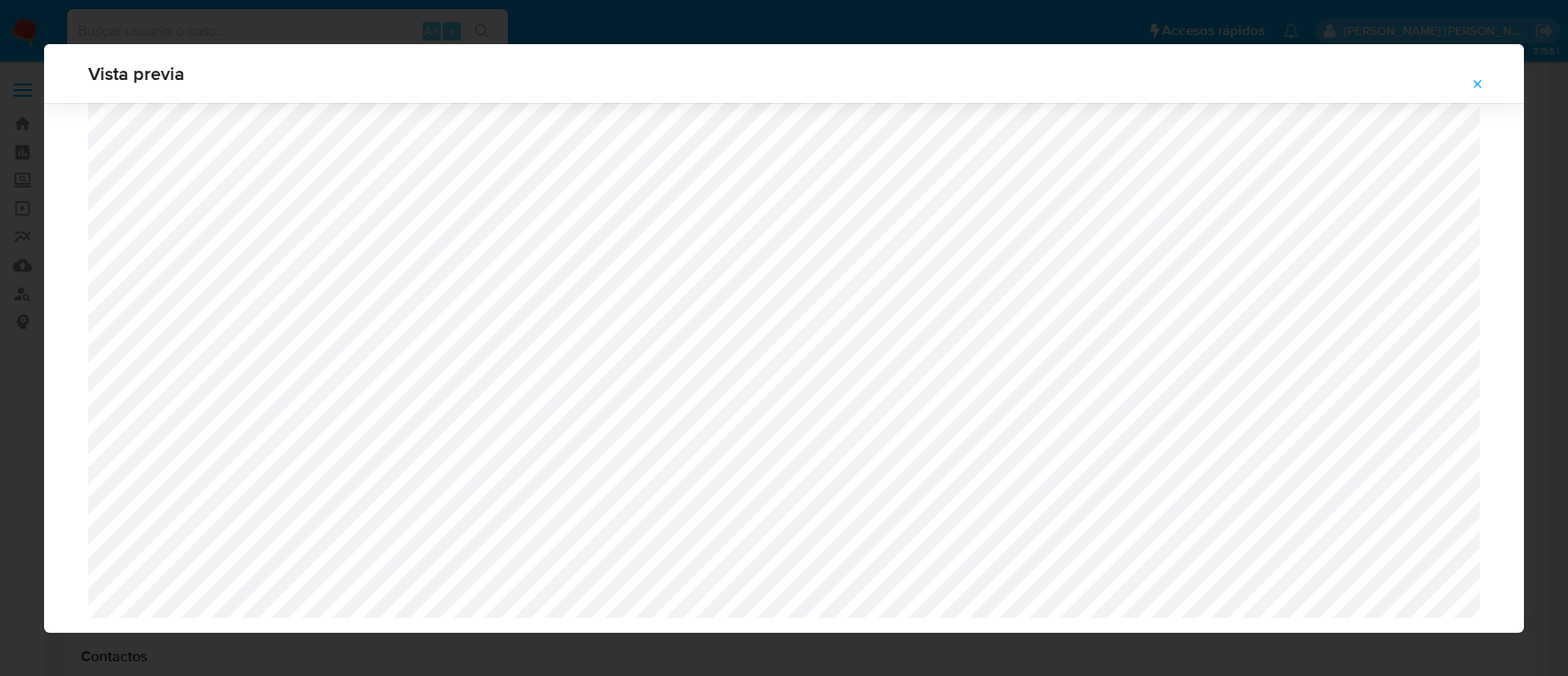
select select "10"
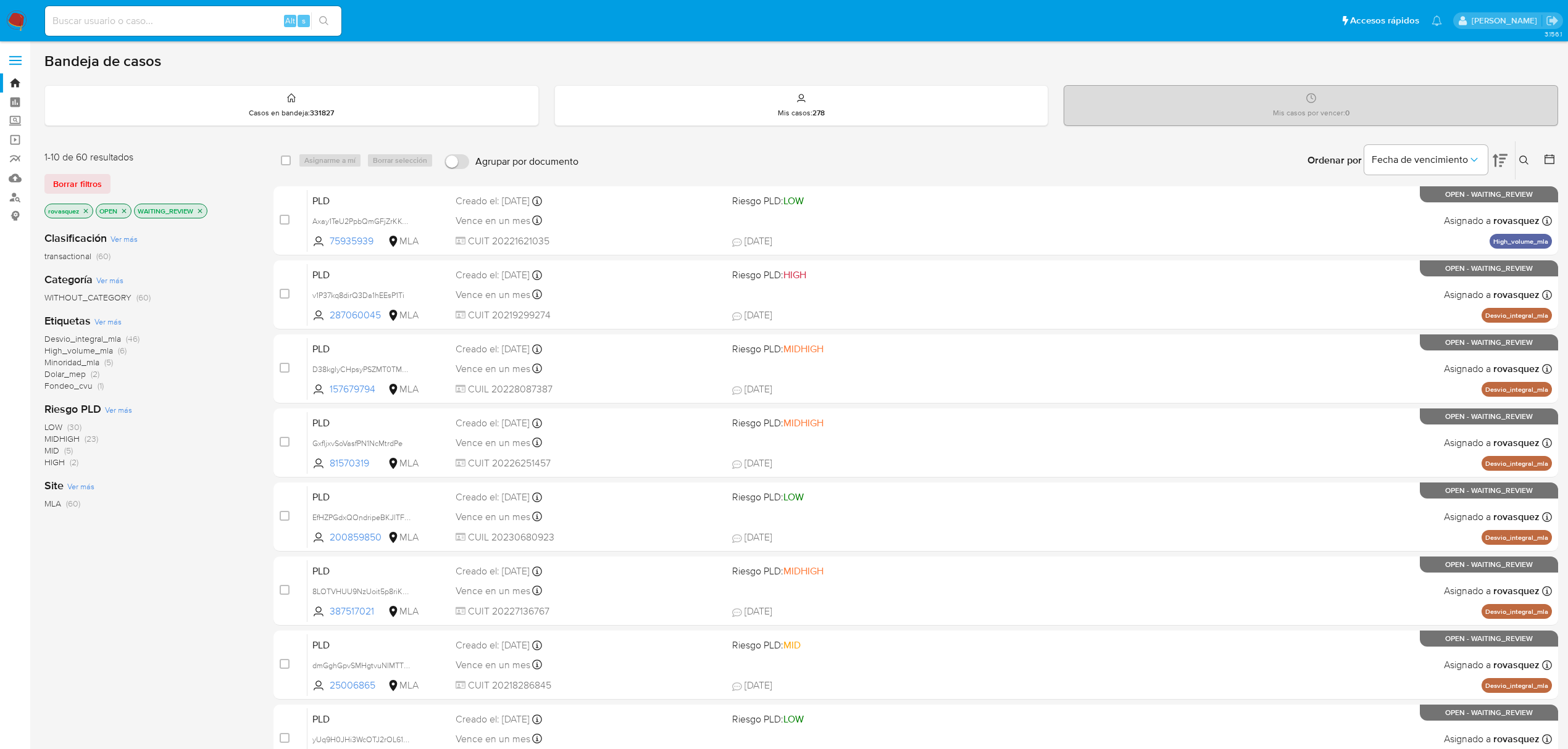
click at [204, 210] on icon "close-filter" at bounding box center [200, 210] width 7 height 7
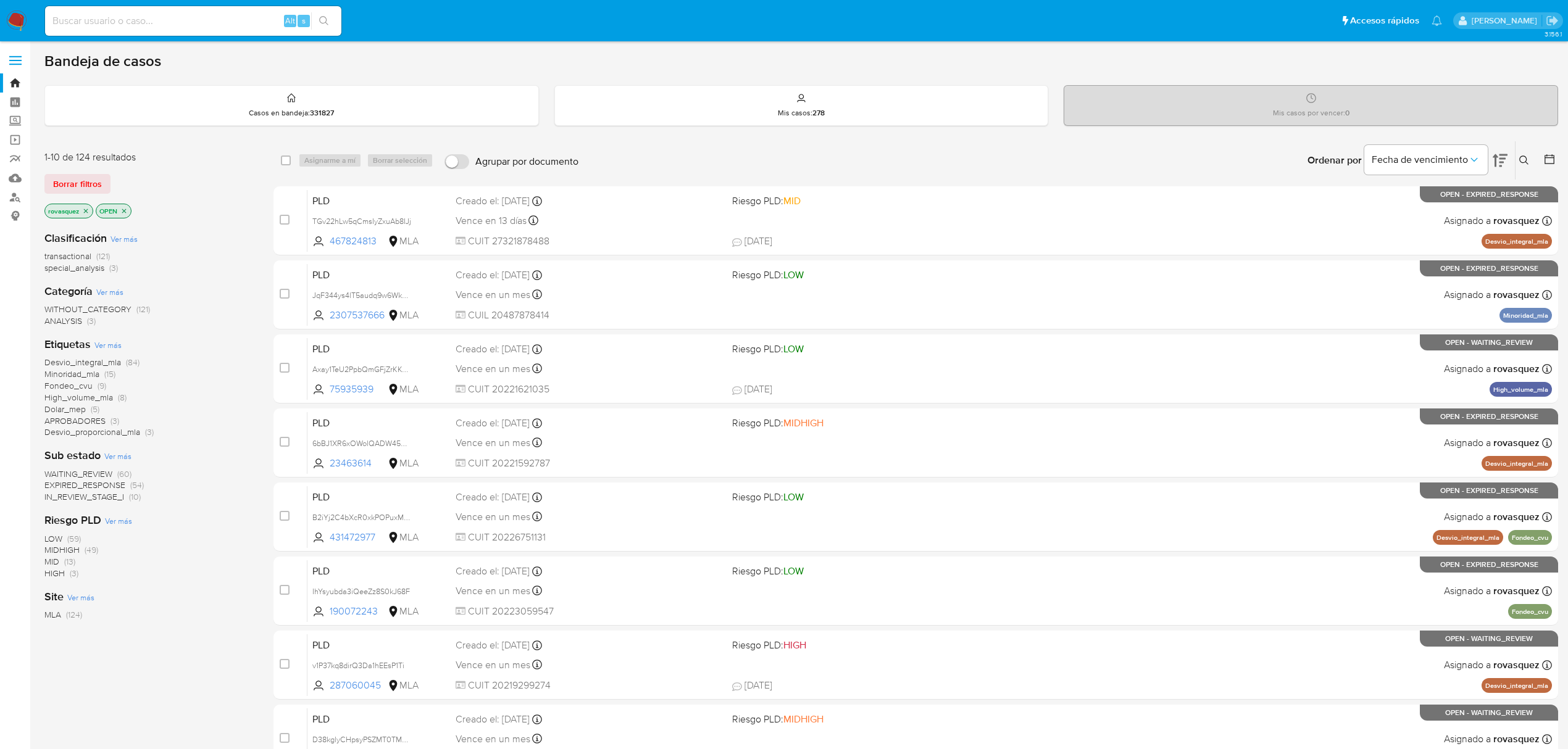
click at [1524, 166] on button at bounding box center [1526, 160] width 21 height 15
click at [1383, 218] on div at bounding box center [1422, 207] width 208 height 30
click at [1391, 208] on input at bounding box center [1422, 207] width 208 height 16
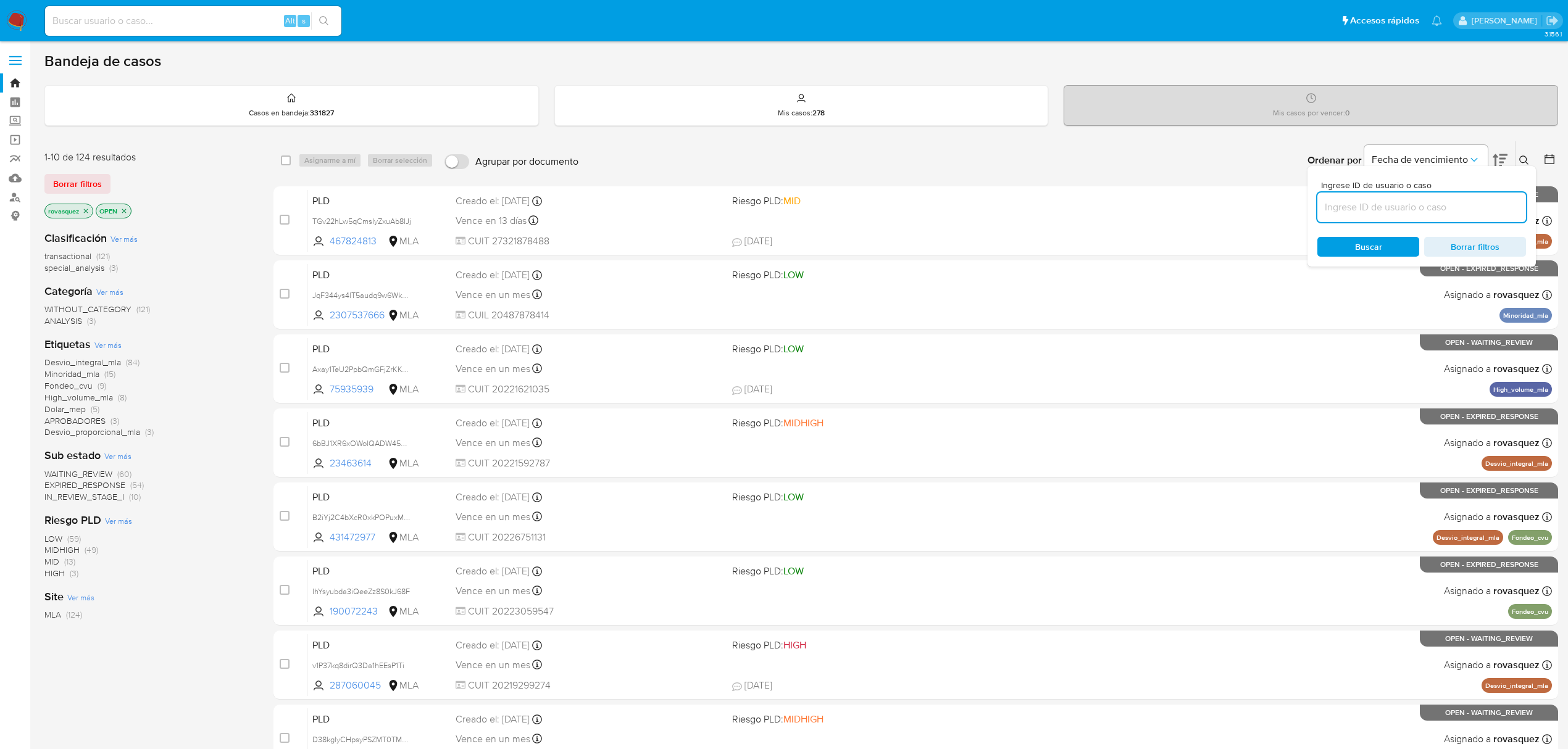
paste input "TGv22hLw5qCmsIyZxuAb8IJj"
type input "TGv22hLw5qCmsIyZxuAb8IJj"
click at [1354, 240] on span "Buscar" at bounding box center [1369, 247] width 85 height 17
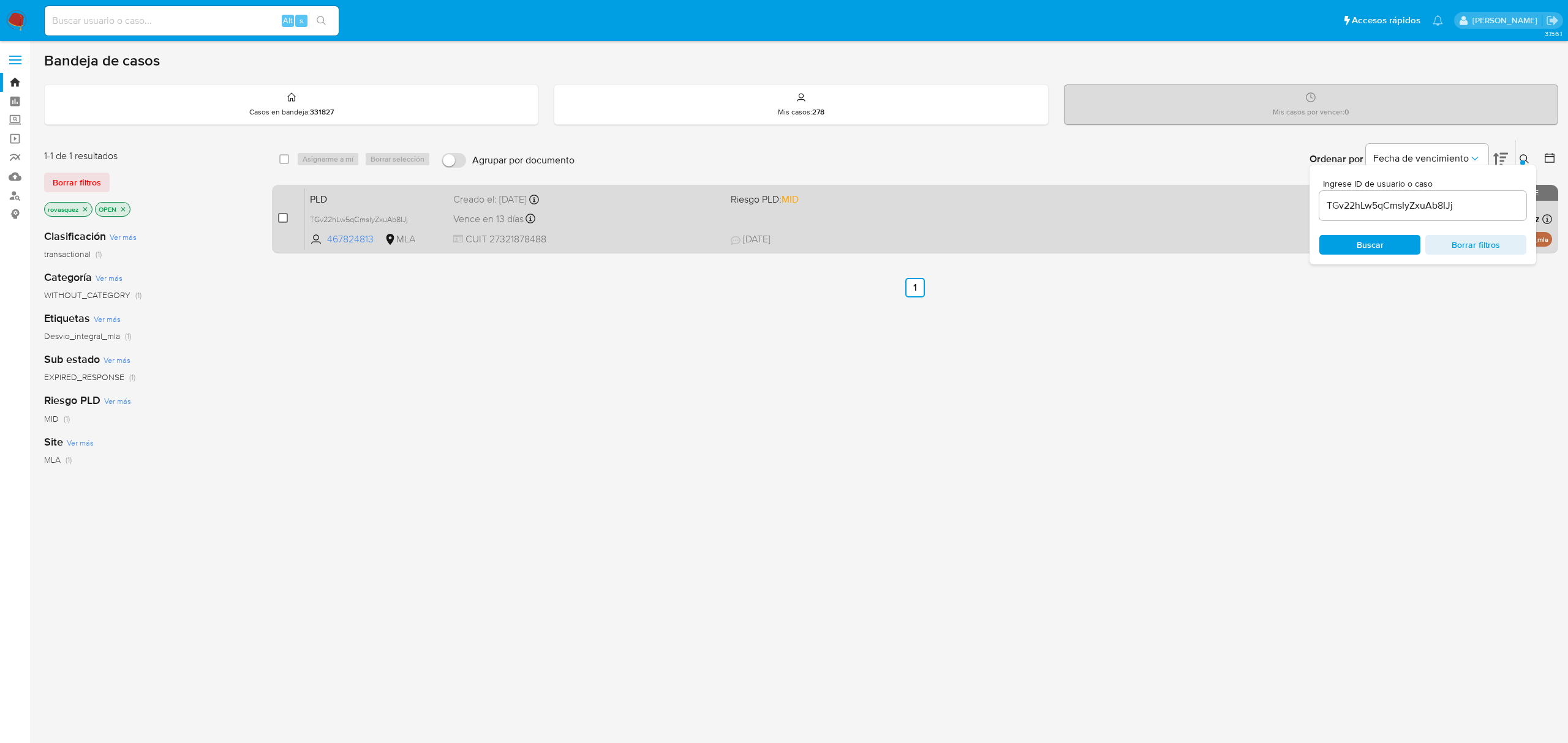
click at [279, 214] on input "checkbox" at bounding box center [283, 218] width 10 height 10
checkbox input "true"
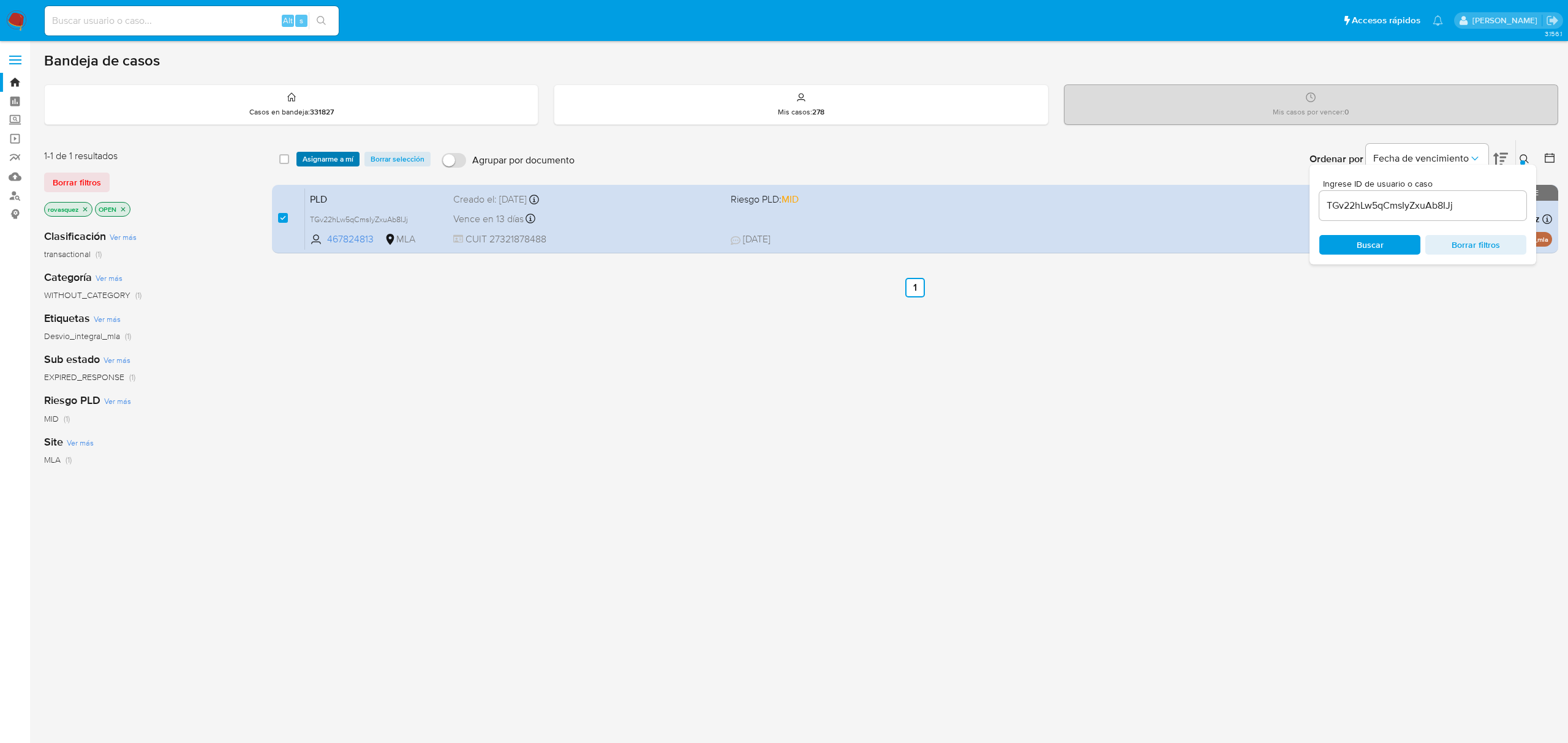
click at [346, 158] on span "Asignarme a mí" at bounding box center [328, 159] width 51 height 12
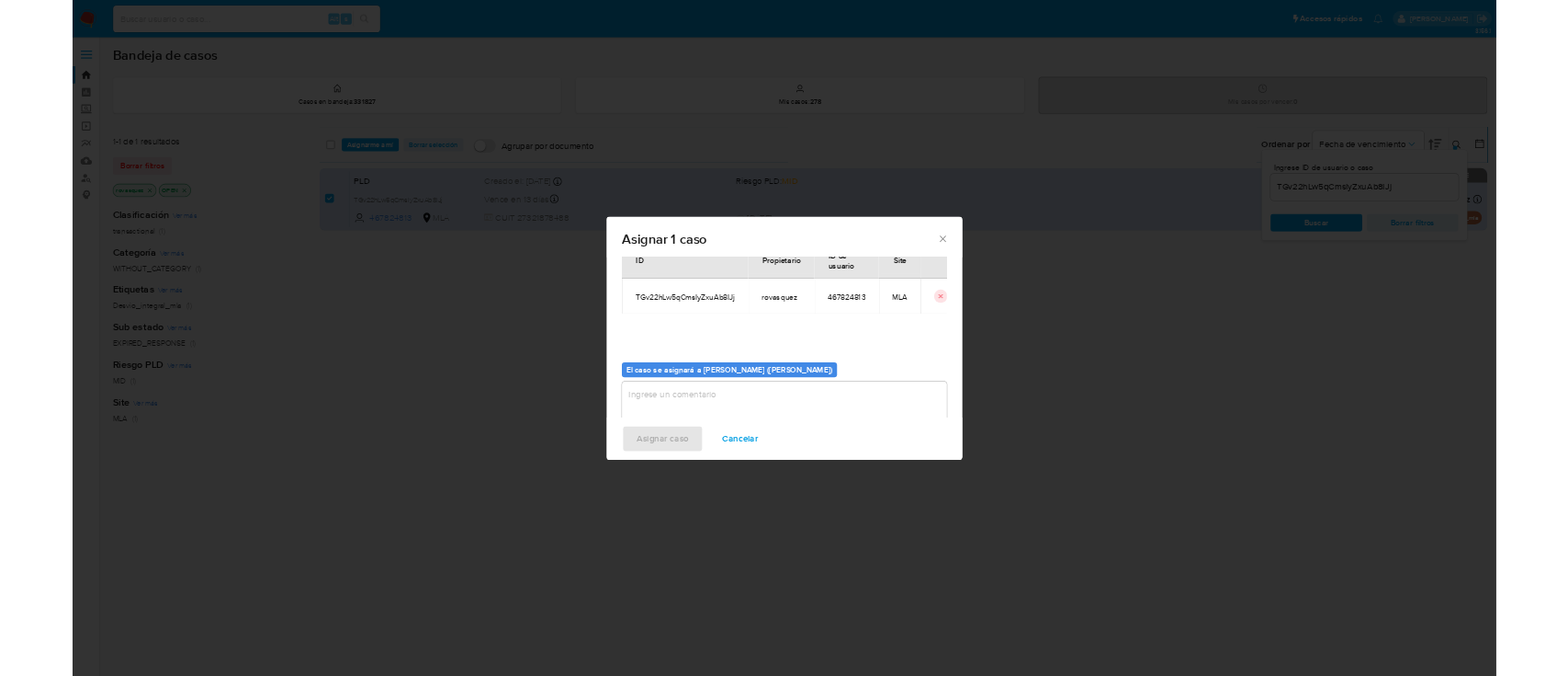
scroll to position [94, 0]
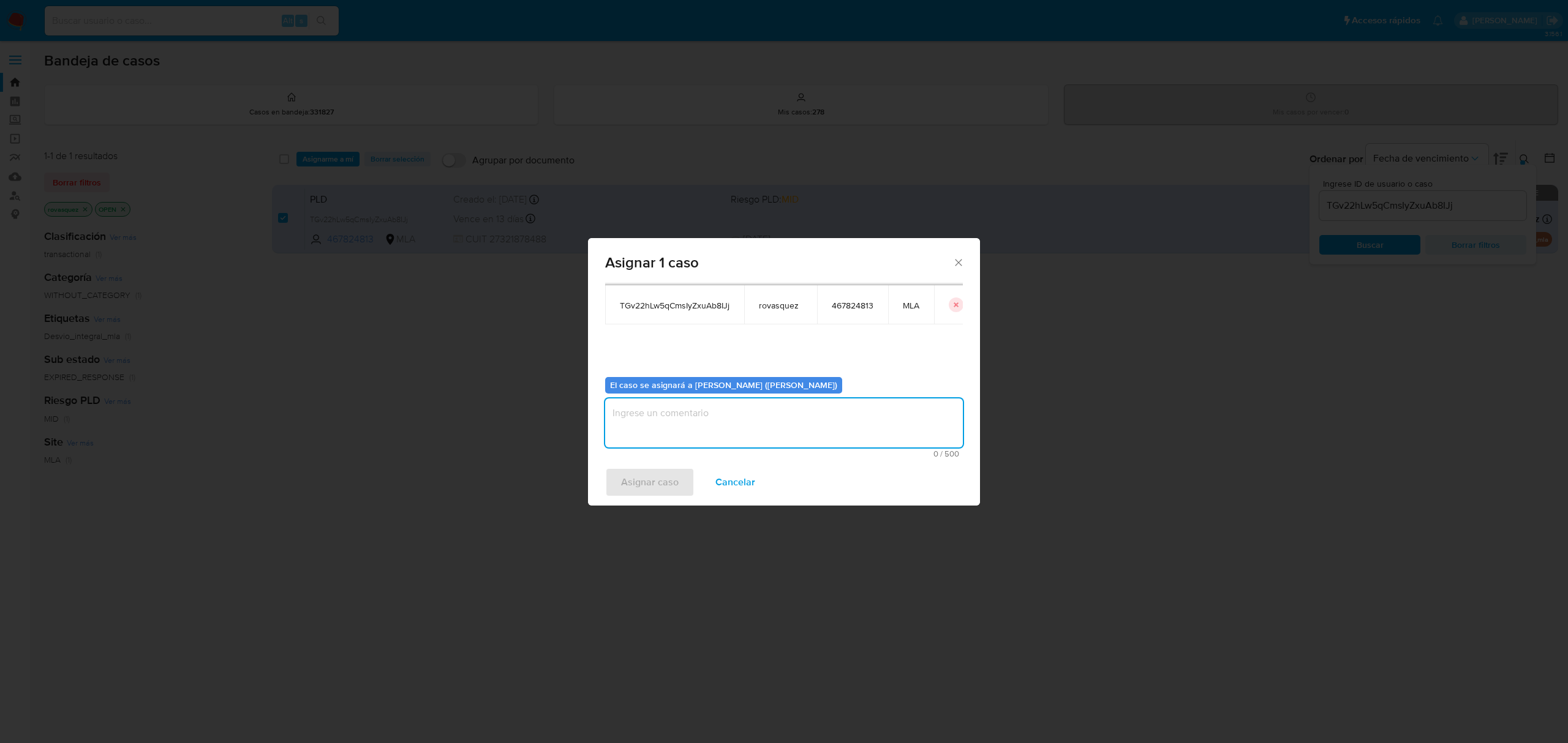
click at [694, 437] on textarea "assign-modal" at bounding box center [784, 423] width 358 height 49
type textarea "."
click at [659, 486] on span "Asignar caso" at bounding box center [650, 482] width 58 height 27
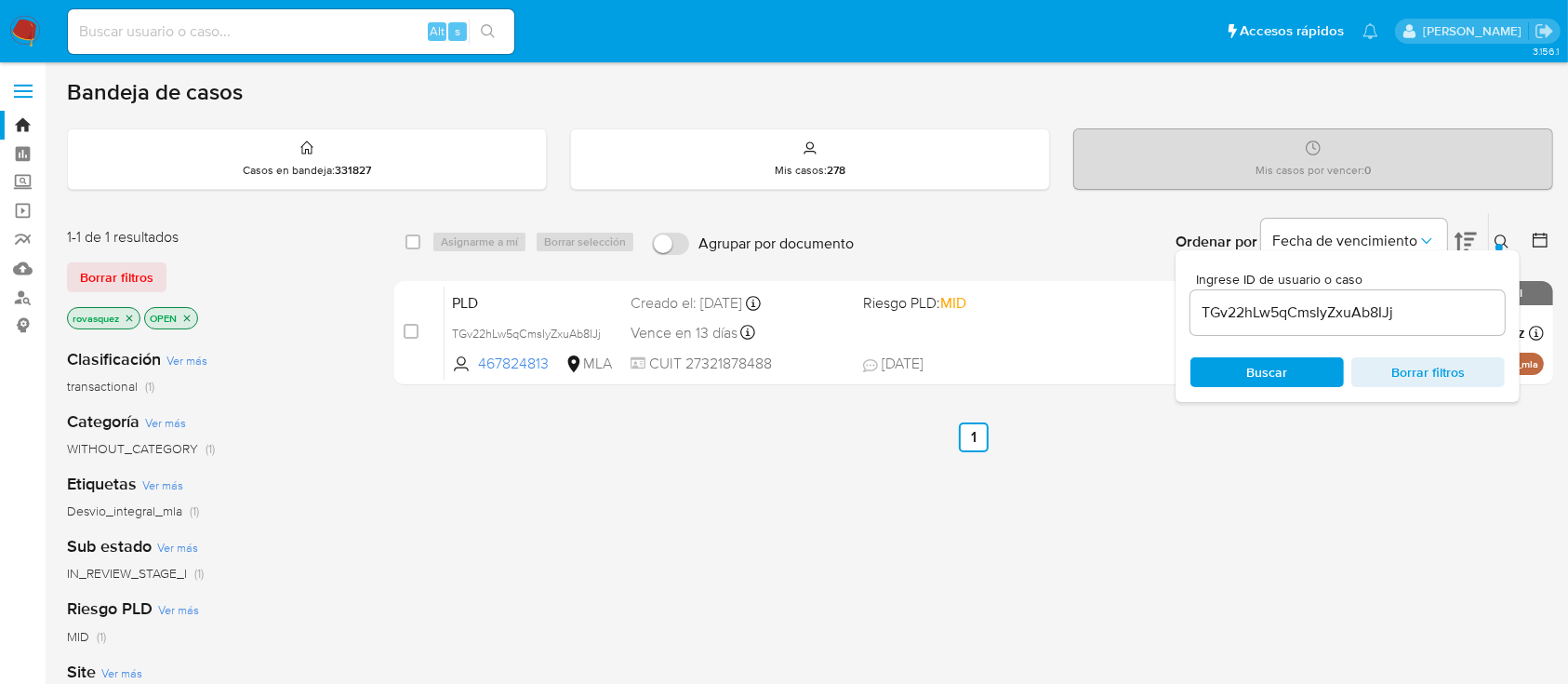
click at [1316, 318] on input "TGv22hLw5qCmsIyZxuAb8IJj" at bounding box center [1347, 312] width 314 height 24
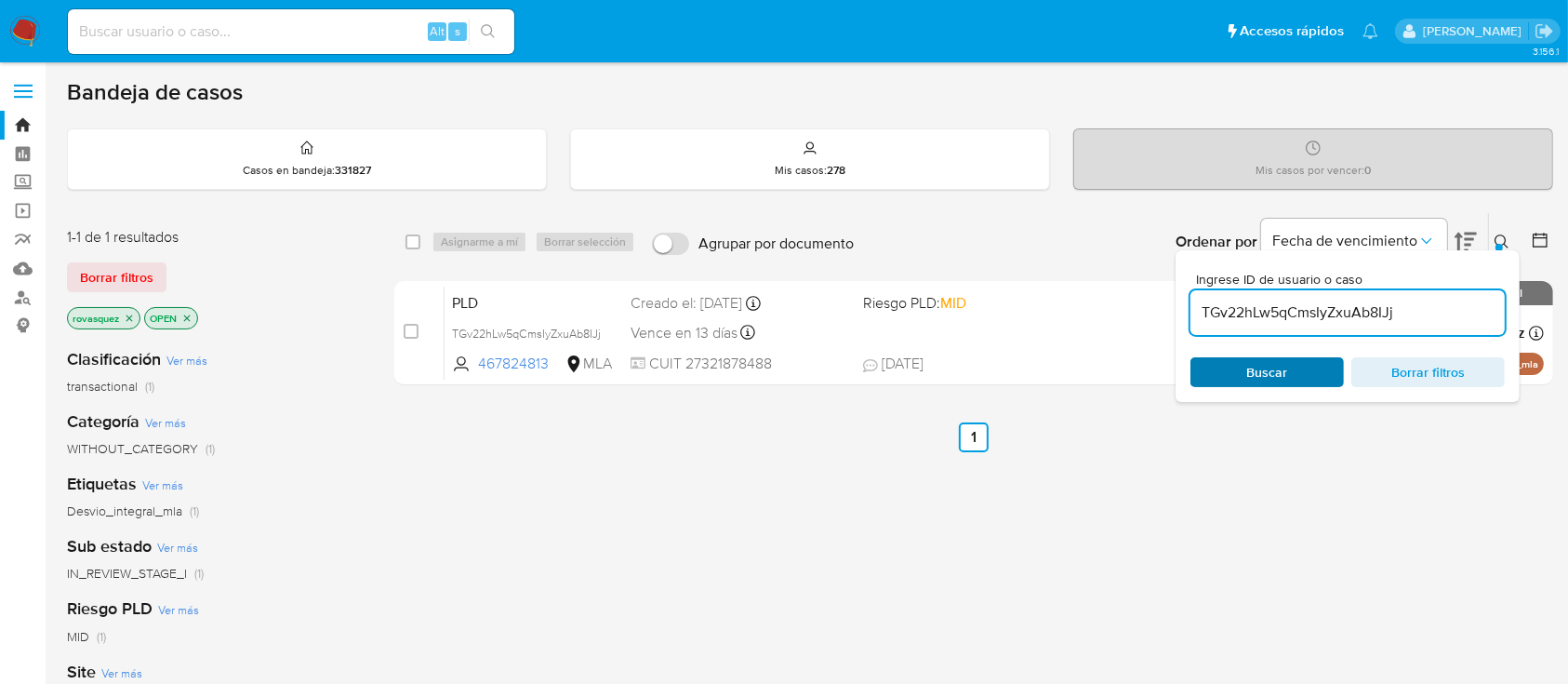
paste input "lLDeMqiG6tZc1s4b4OfQPMDG"
type input "lLDeMqiG6tZc1s4b4OfQPMDG"
click at [1259, 376] on span "Buscar" at bounding box center [1267, 372] width 41 height 30
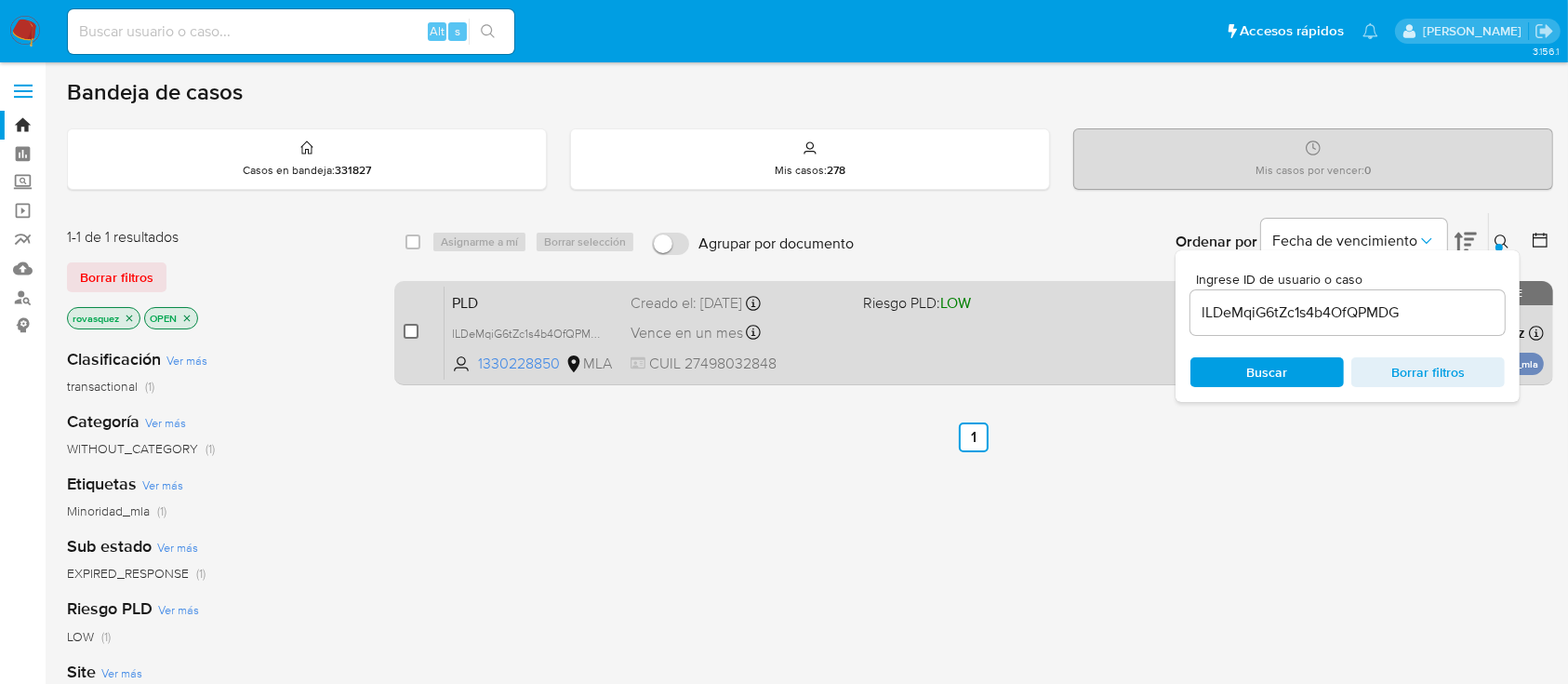
click at [408, 330] on input "checkbox" at bounding box center [411, 331] width 15 height 15
checkbox input "true"
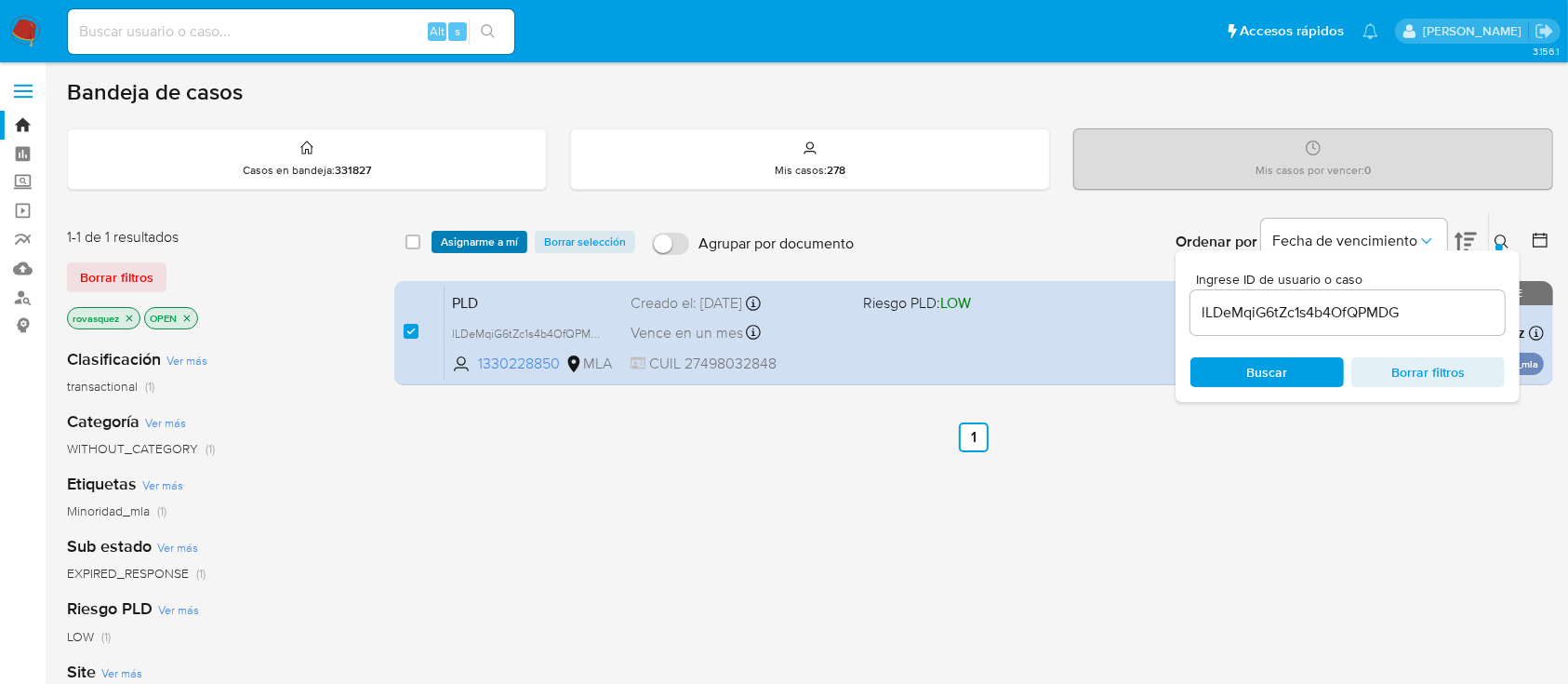
click at [498, 234] on span "Asignarme a mí" at bounding box center [478, 241] width 77 height 19
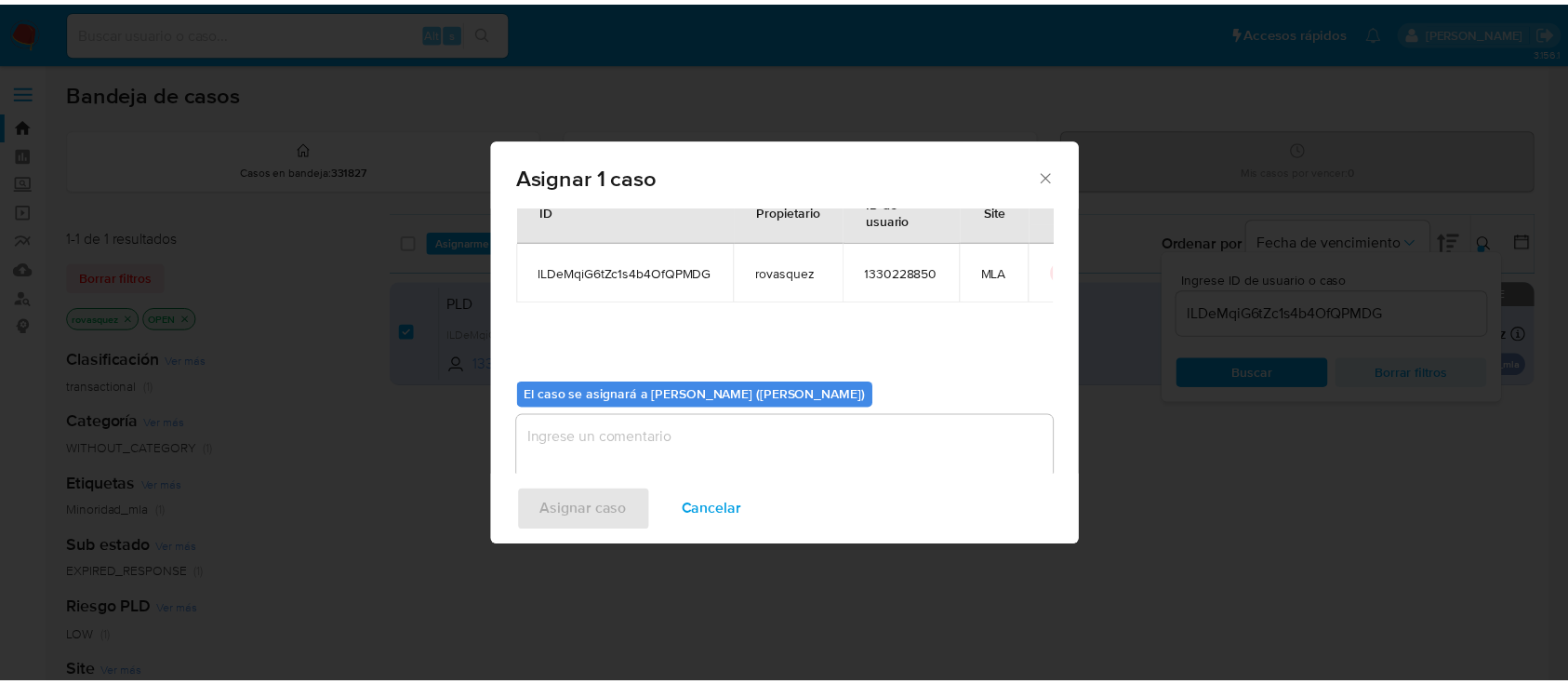
scroll to position [95, 0]
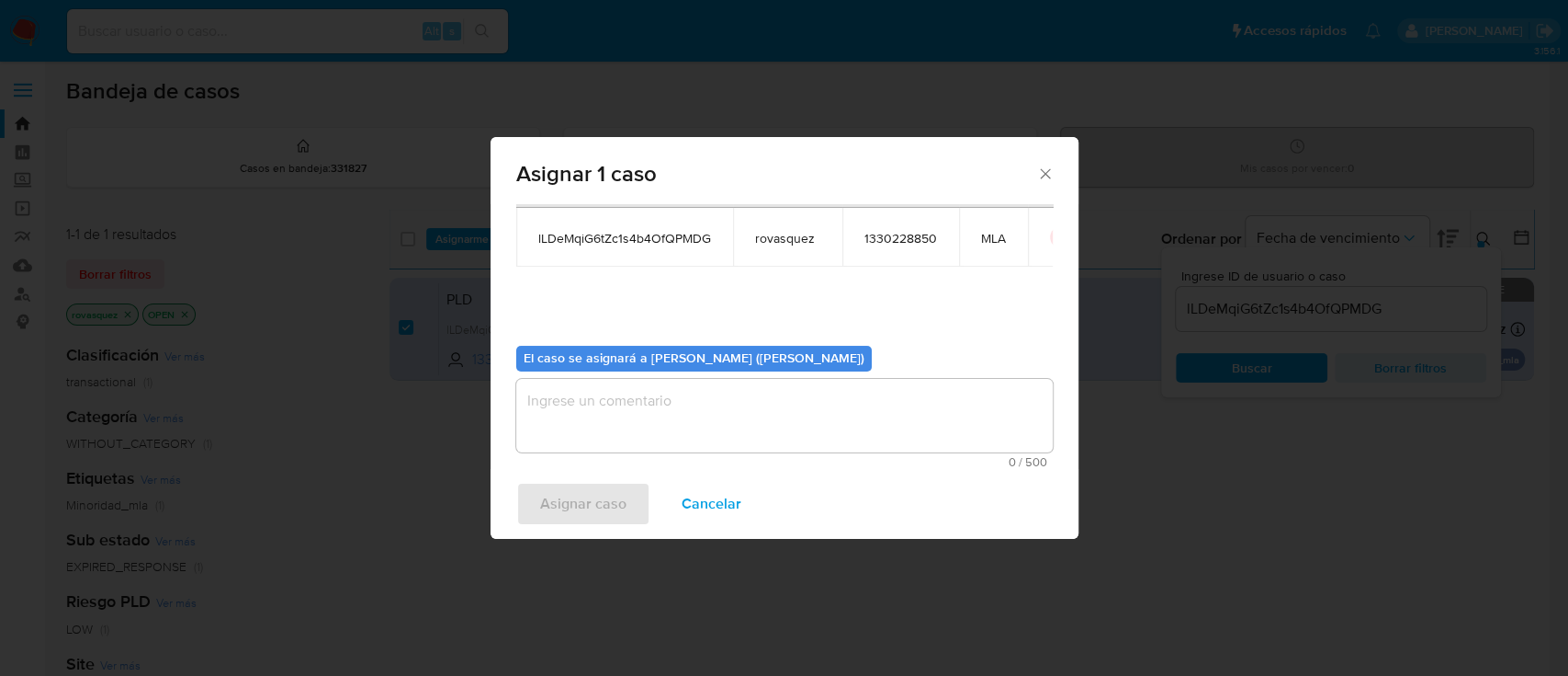
click at [630, 409] on textarea "assign-modal" at bounding box center [784, 415] width 537 height 74
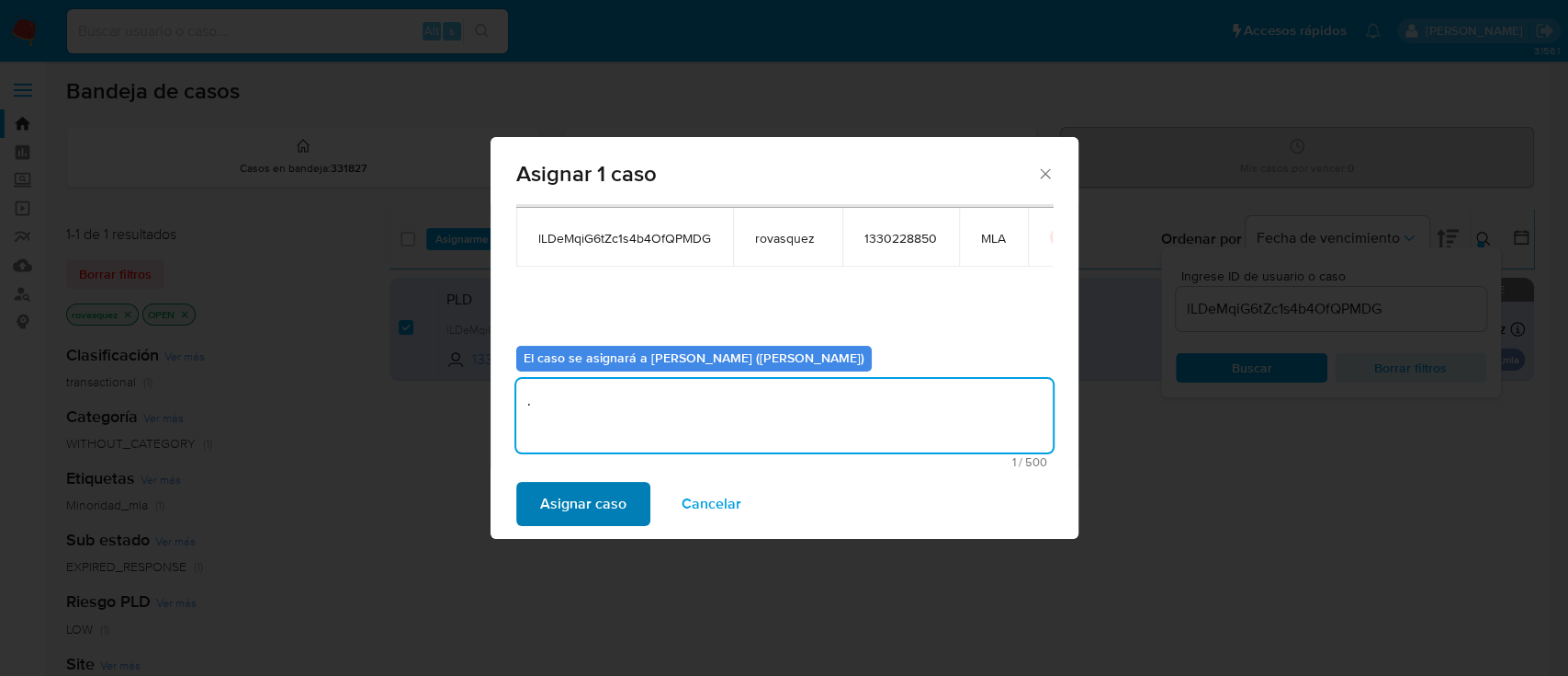
type textarea "."
click at [581, 518] on span "Asignar caso" at bounding box center [583, 504] width 87 height 40
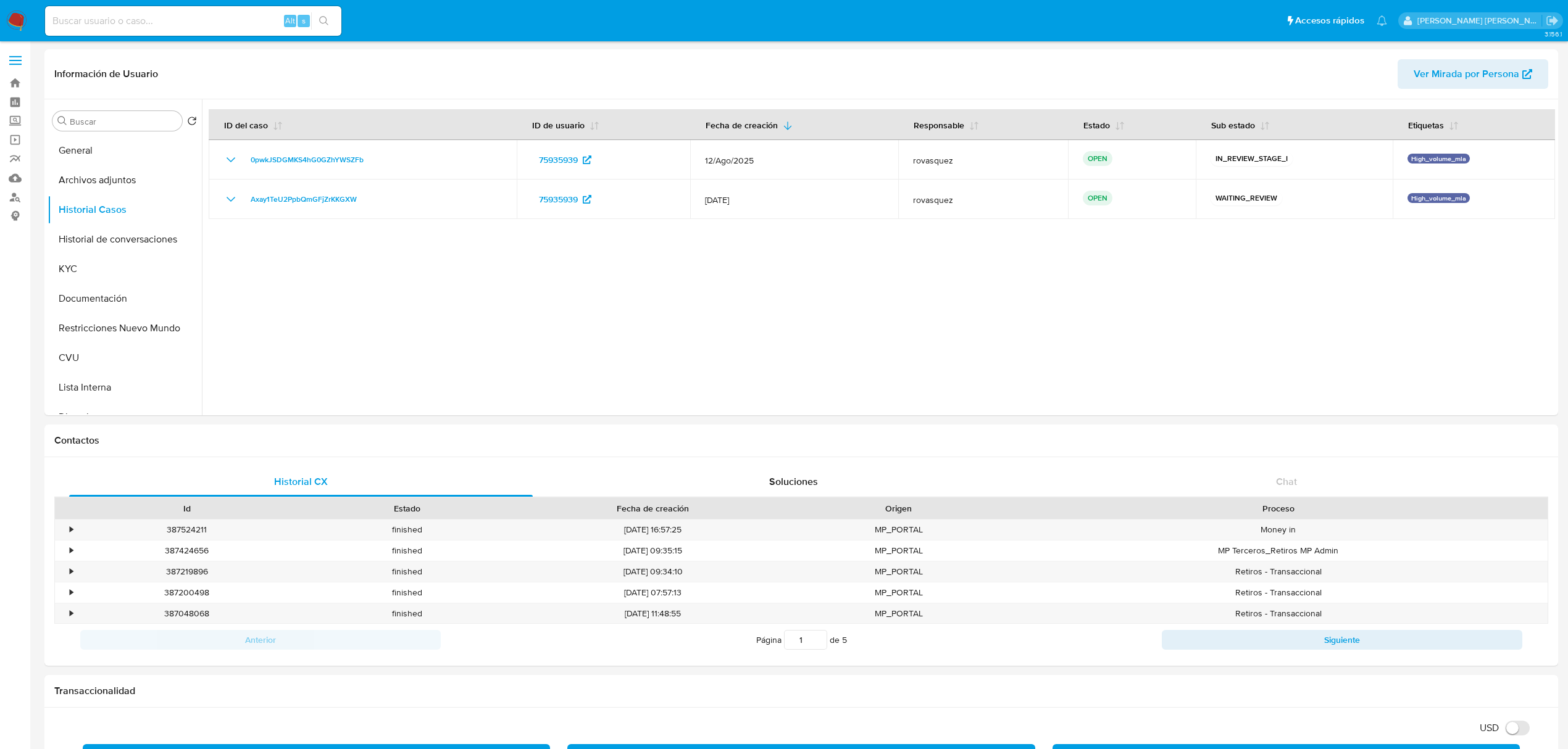
select select "10"
click at [103, 274] on button "KYC" at bounding box center [120, 269] width 144 height 30
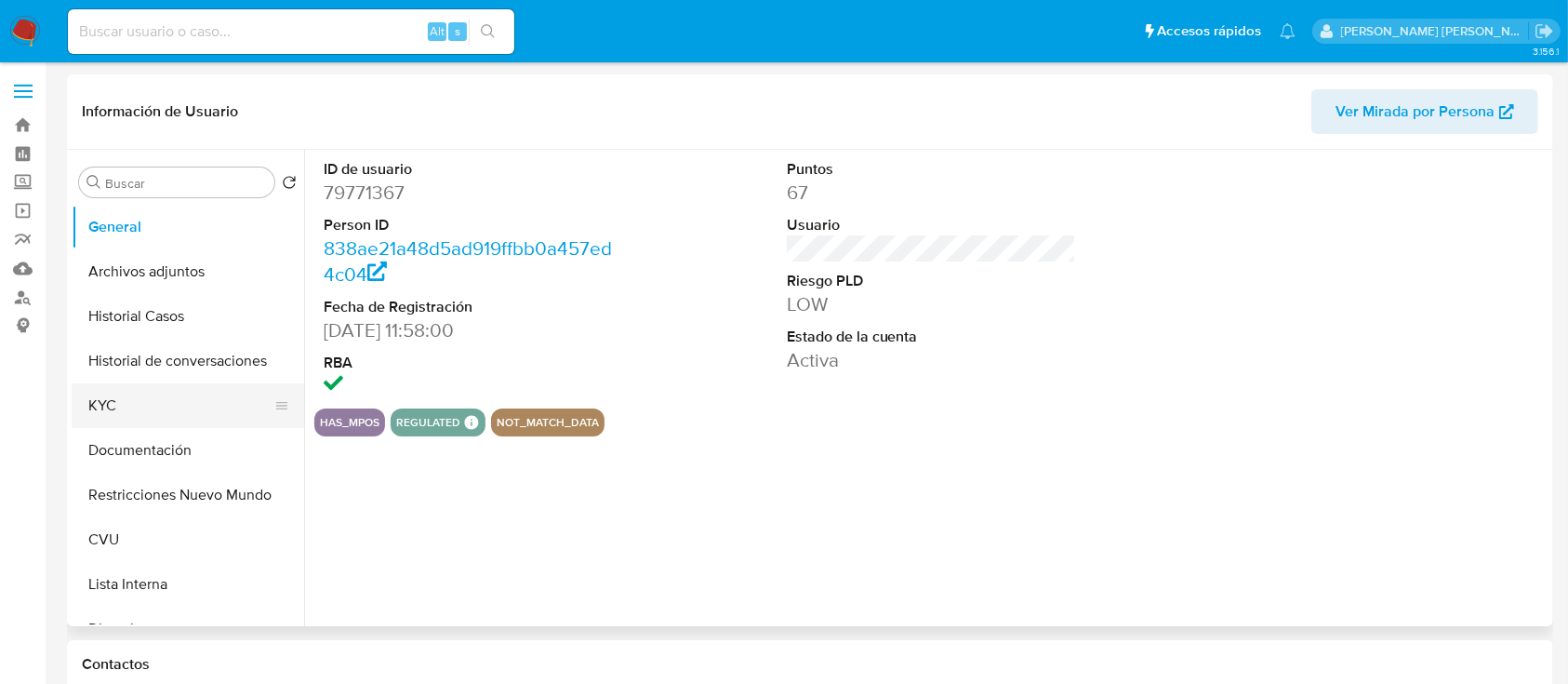
select select "10"
click at [170, 482] on button "Restricciones Nuevo Mundo" at bounding box center [180, 495] width 217 height 45
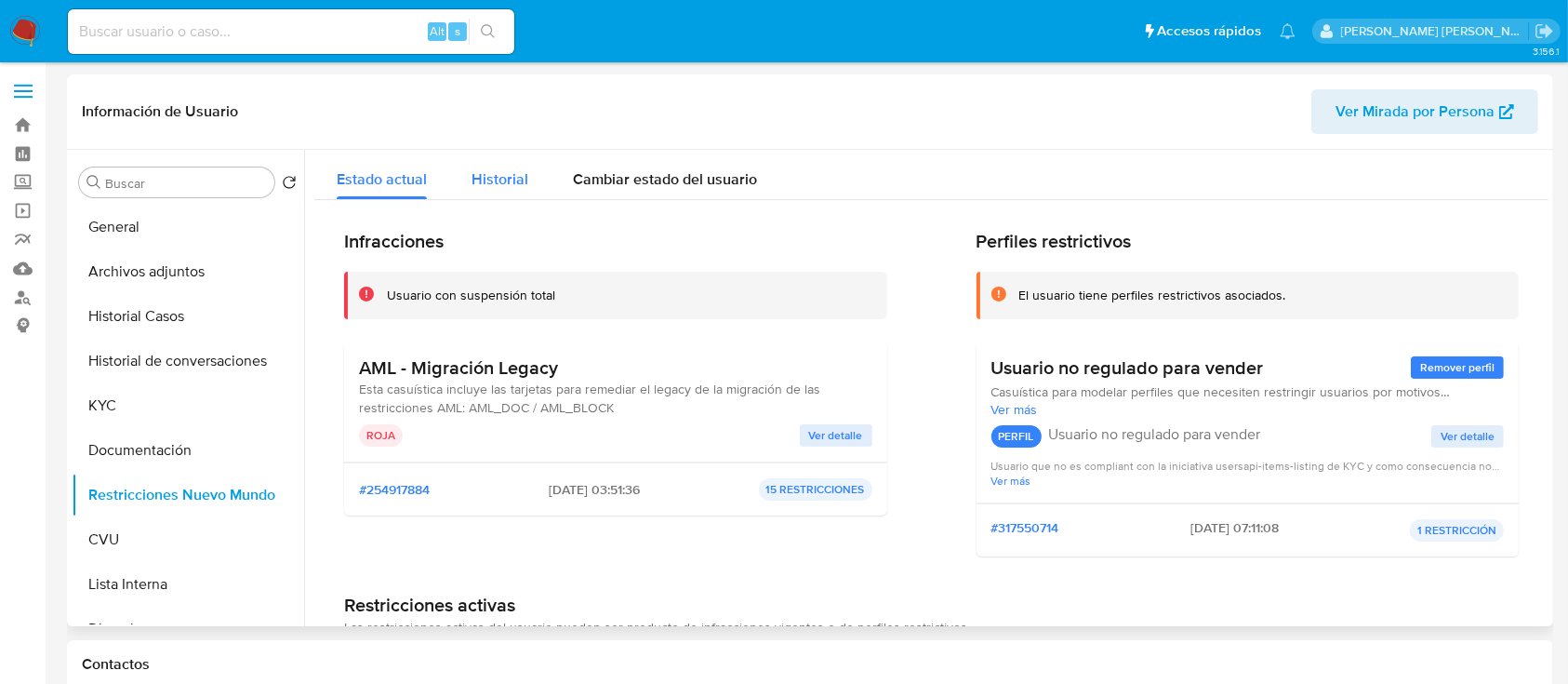
click at [509, 187] on span "Historial" at bounding box center [499, 178] width 57 height 21
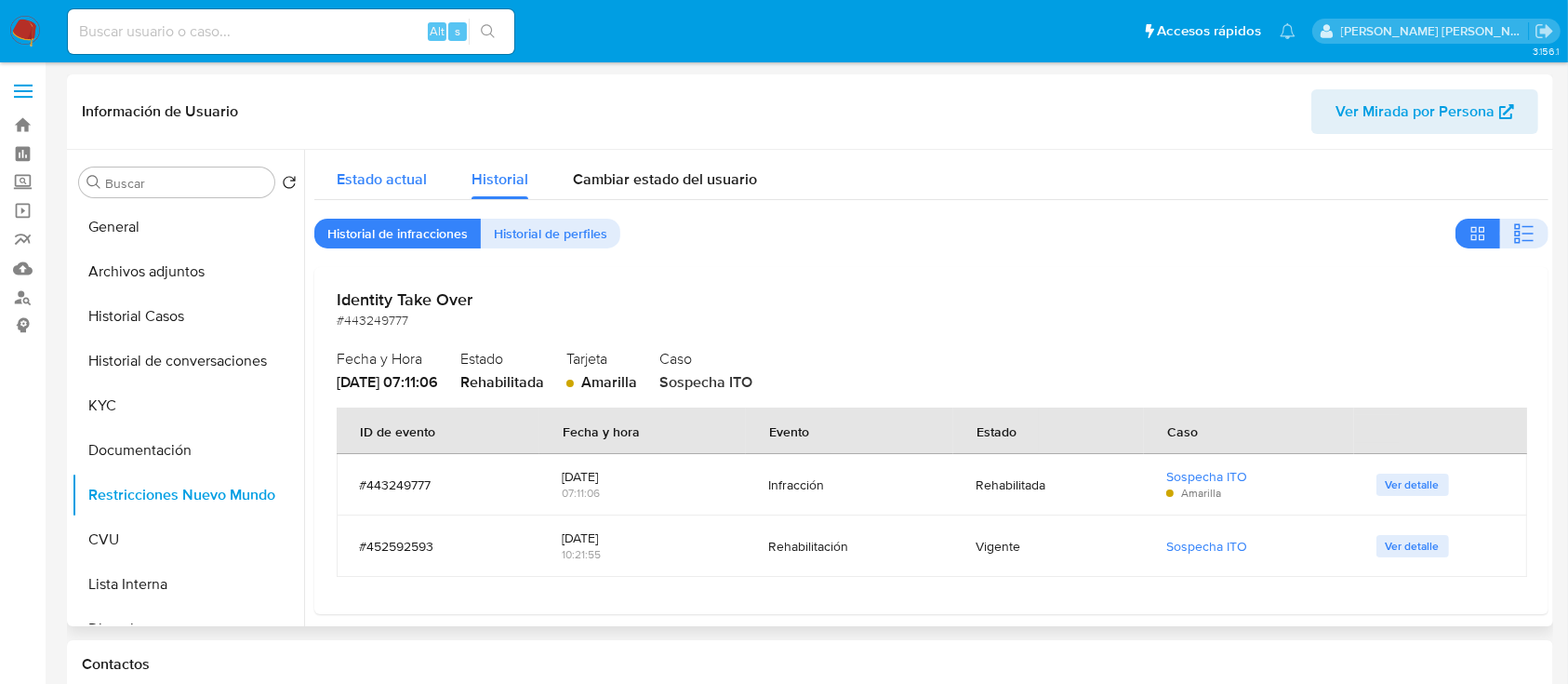
click at [374, 180] on span "Estado actual" at bounding box center [382, 178] width 90 height 21
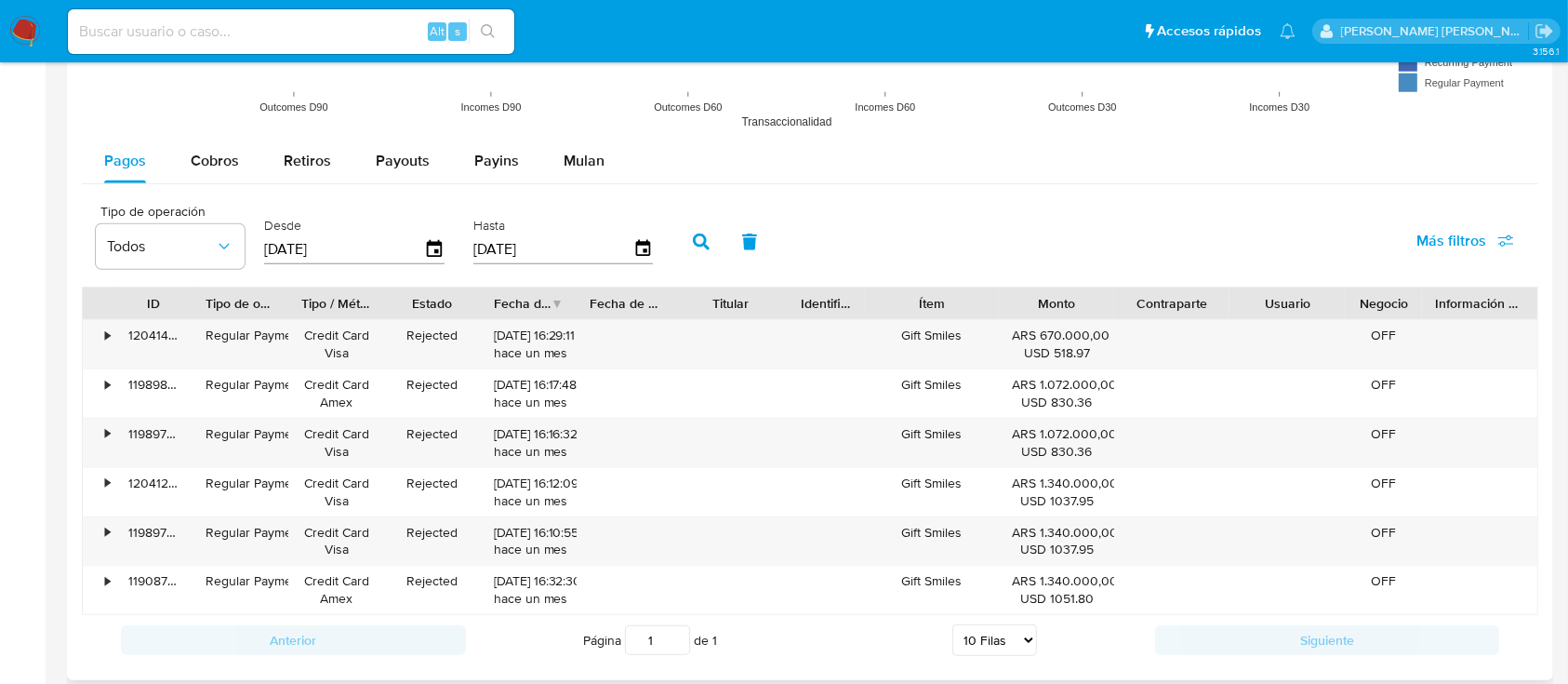
scroll to position [1750, 0]
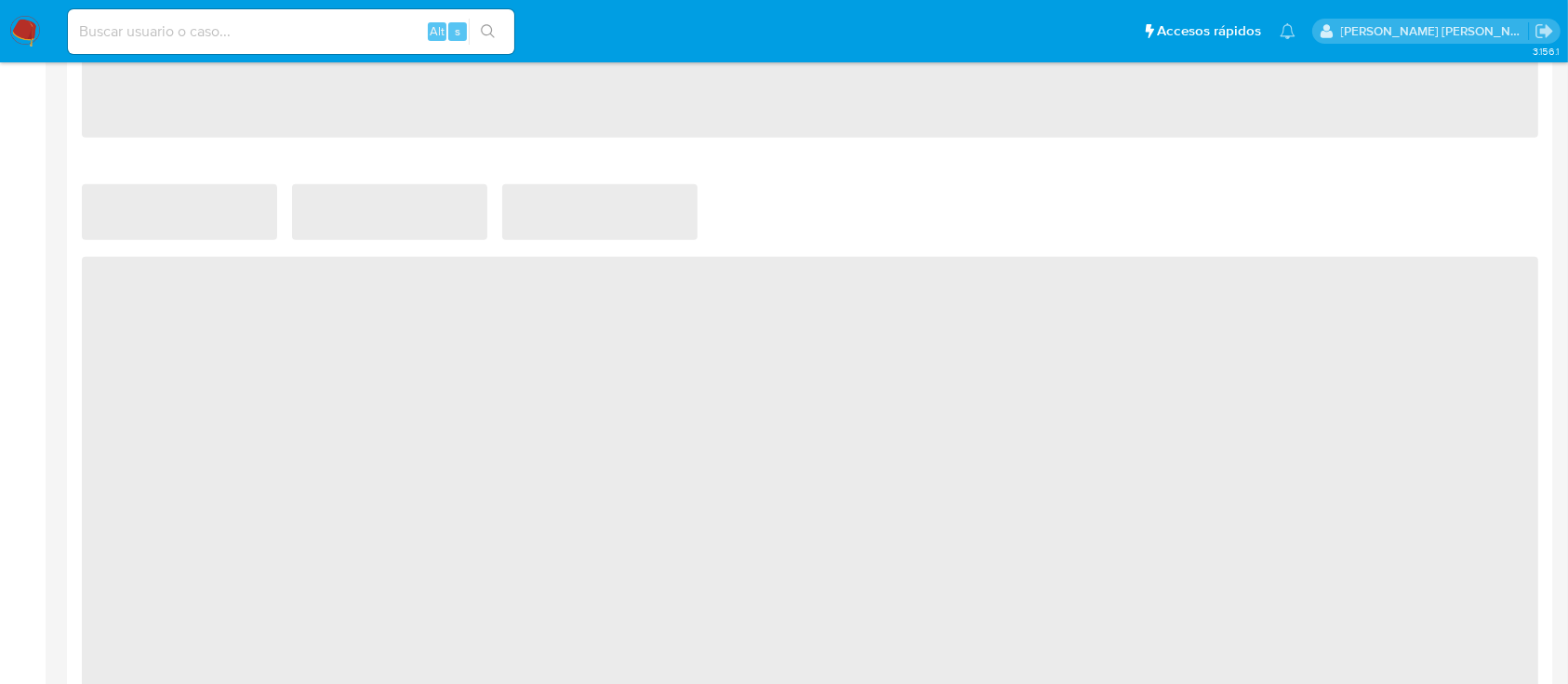
scroll to position [1382, 0]
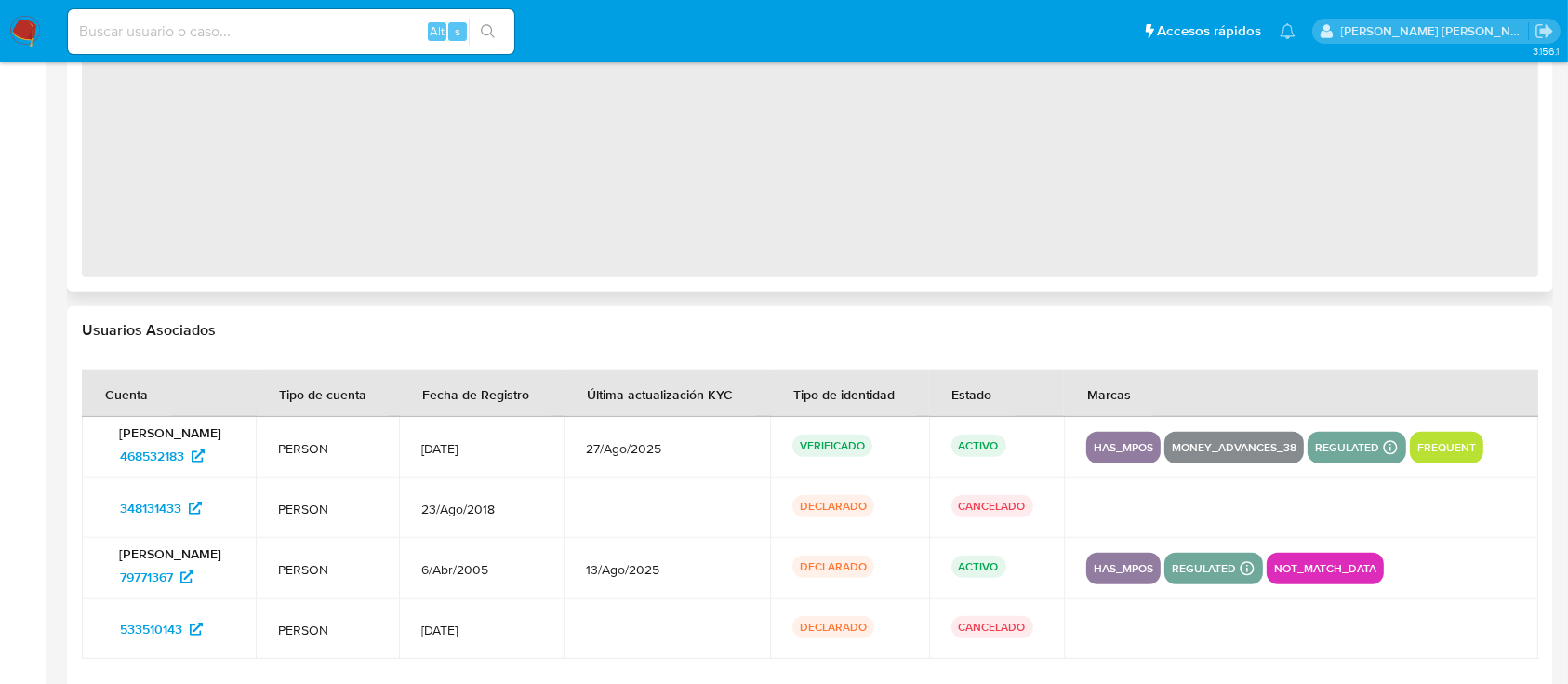
select select "10"
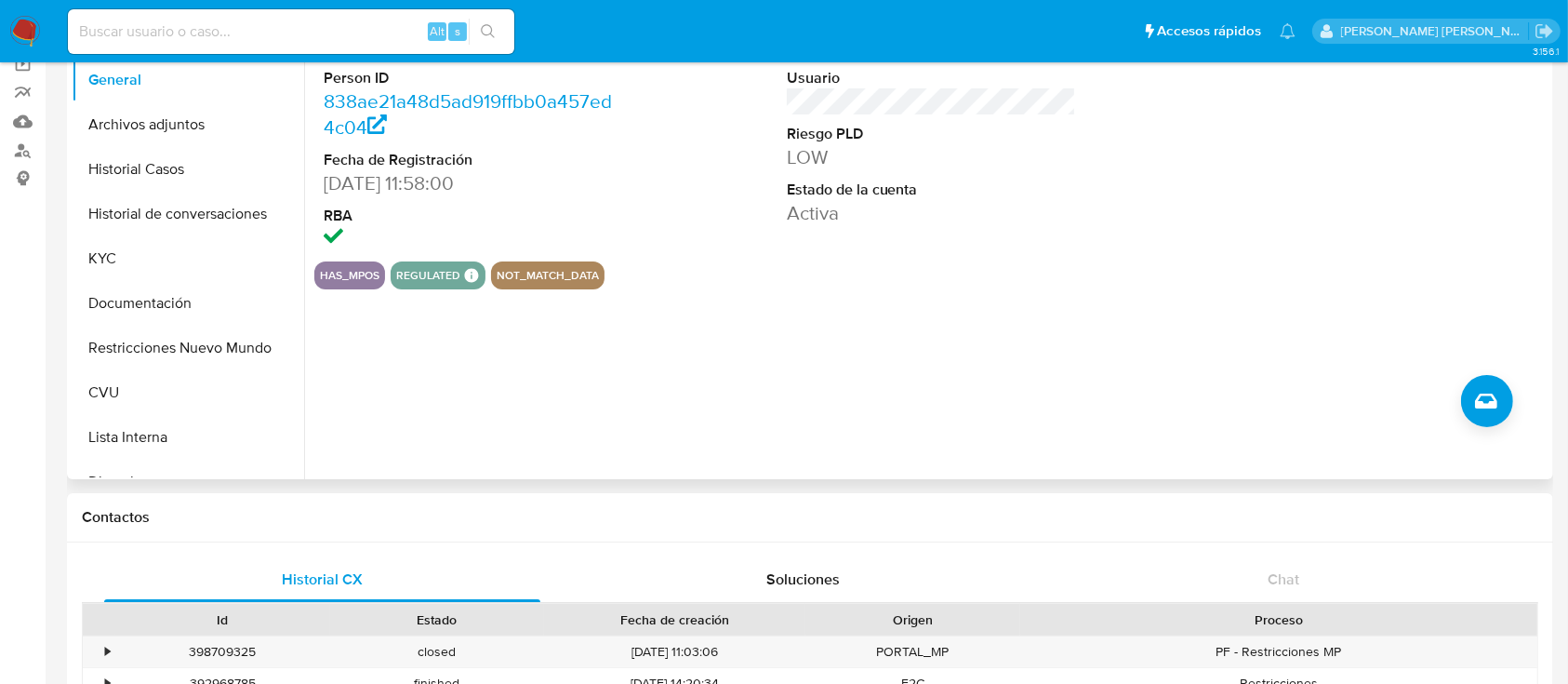
scroll to position [0, 0]
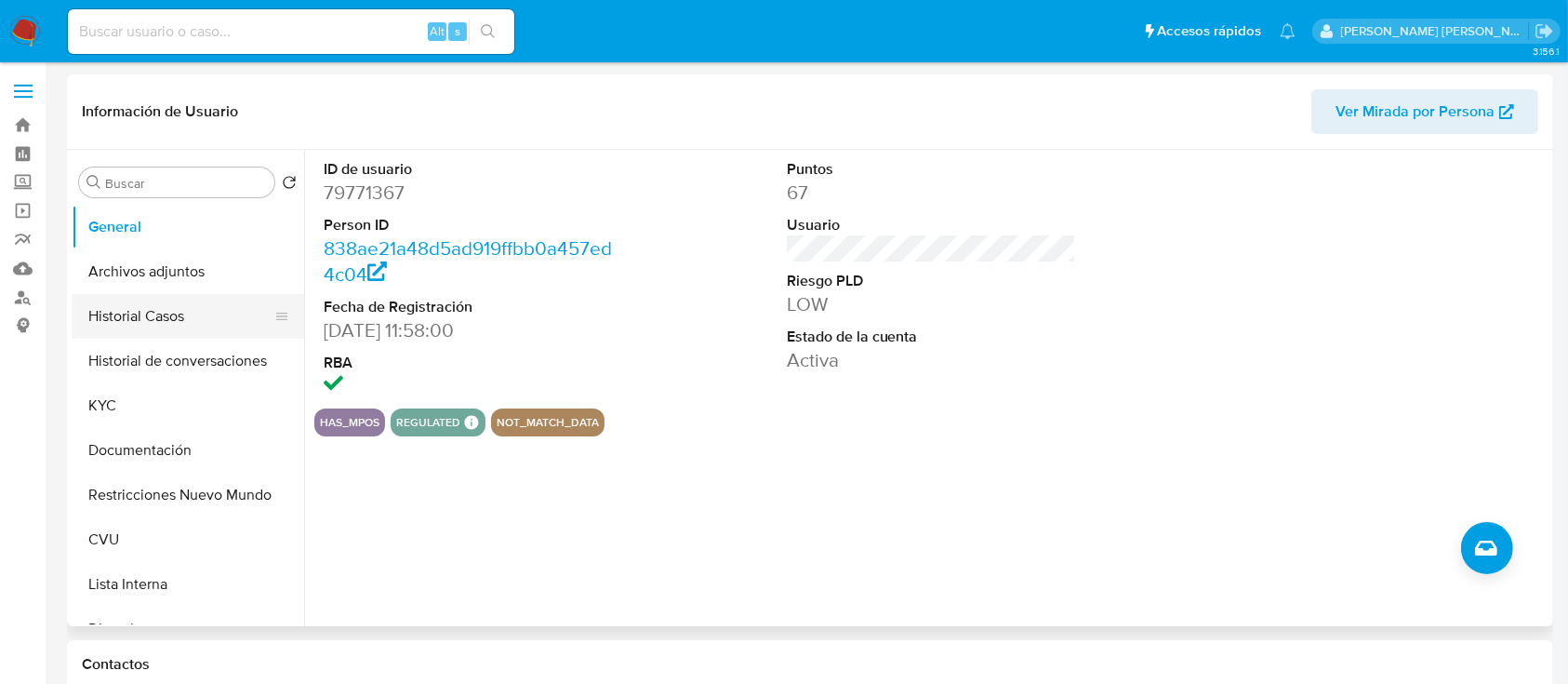
click at [178, 315] on button "Historial Casos" at bounding box center [180, 316] width 217 height 45
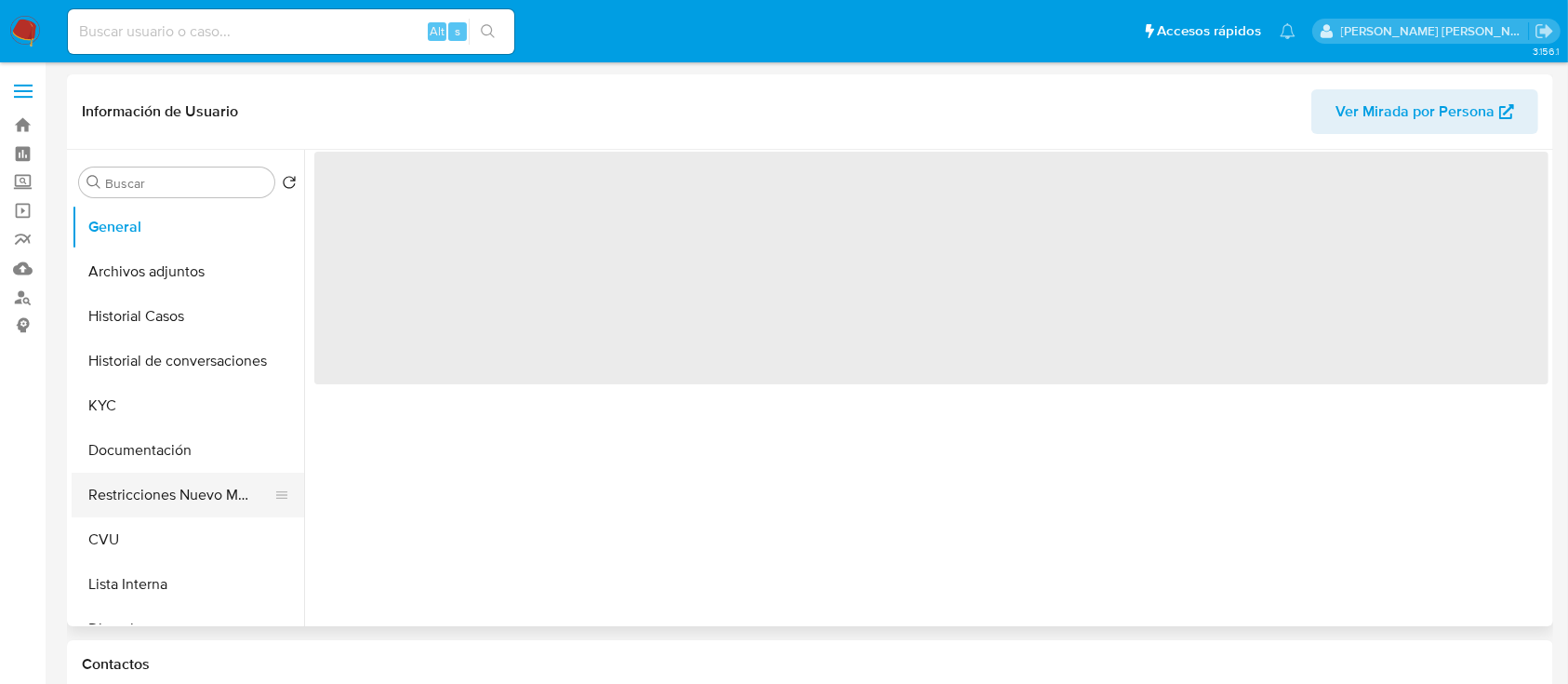
click at [158, 500] on button "Restricciones Nuevo Mundo" at bounding box center [180, 495] width 217 height 45
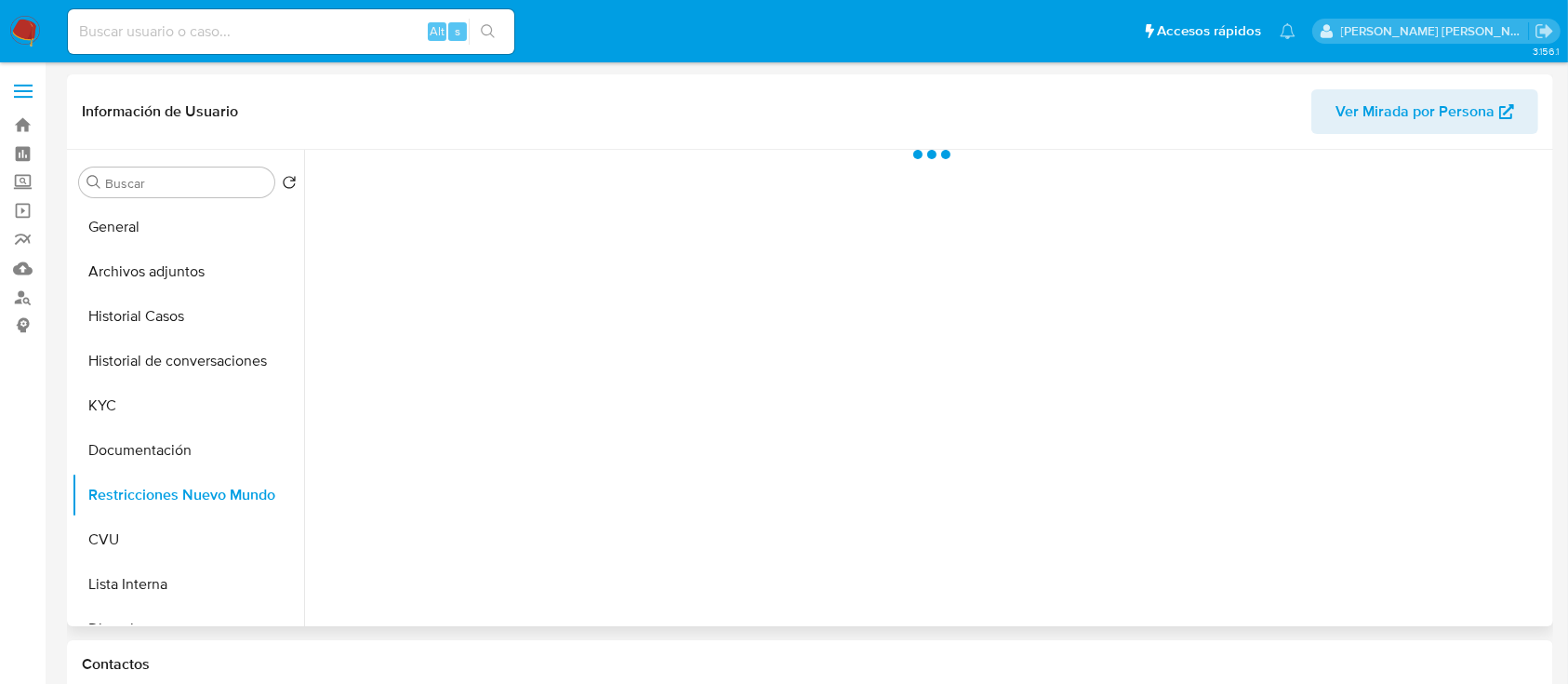
select select "10"
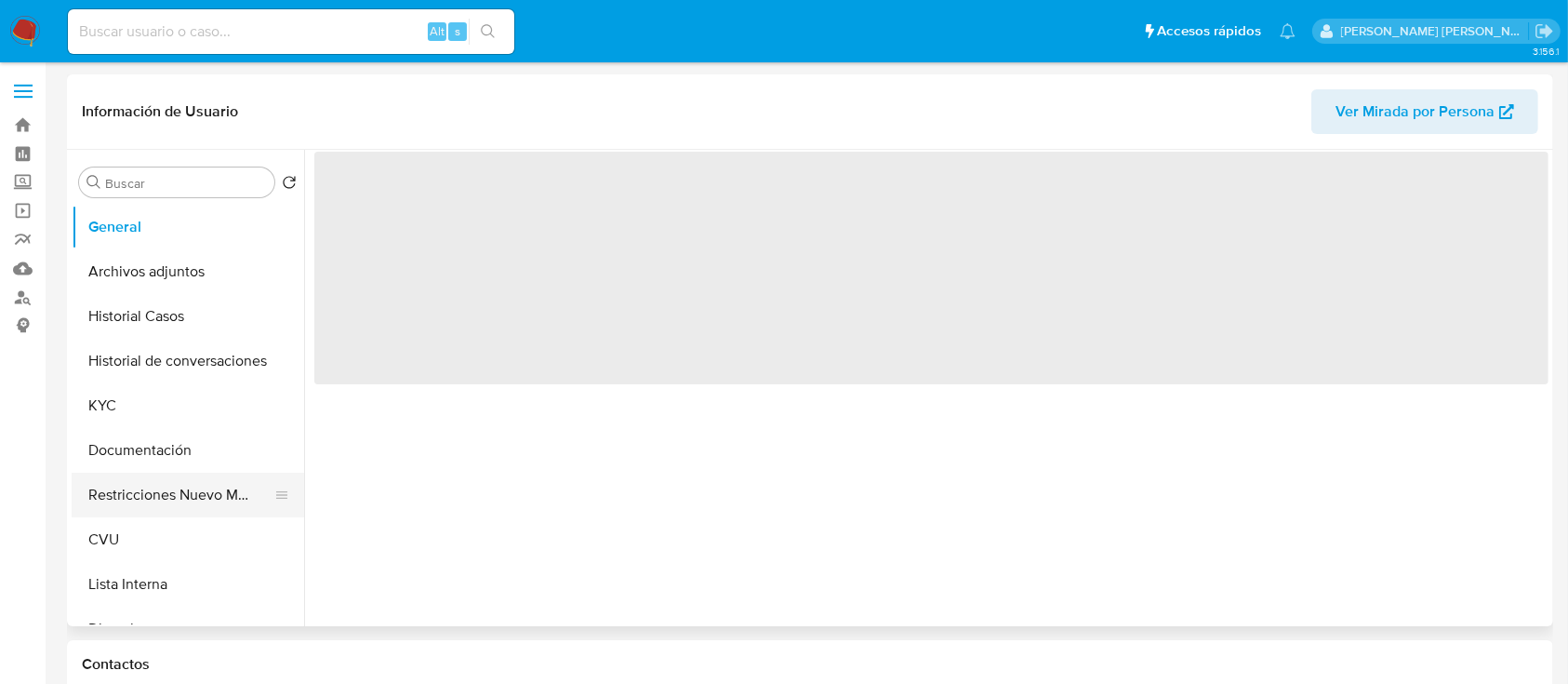
click at [170, 493] on button "Restricciones Nuevo Mundo" at bounding box center [180, 495] width 217 height 45
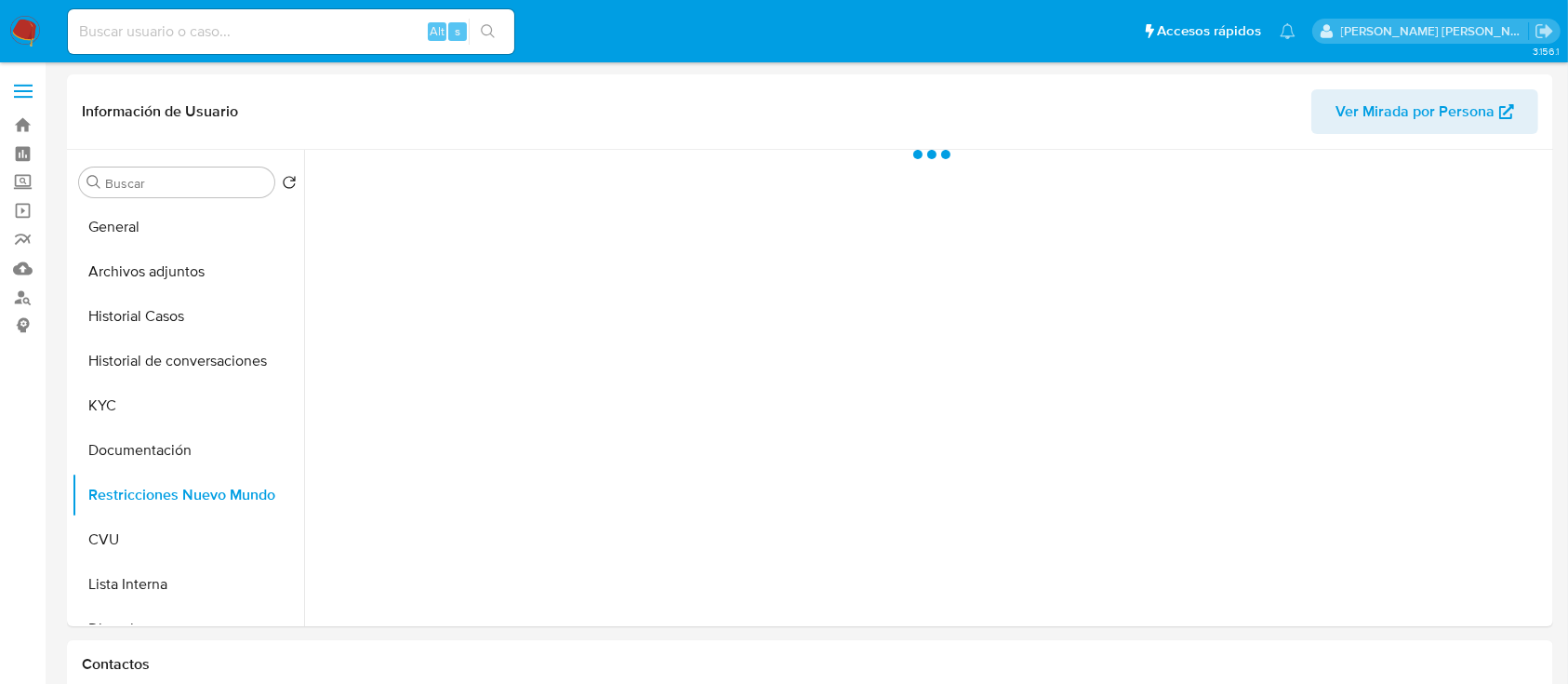
select select "10"
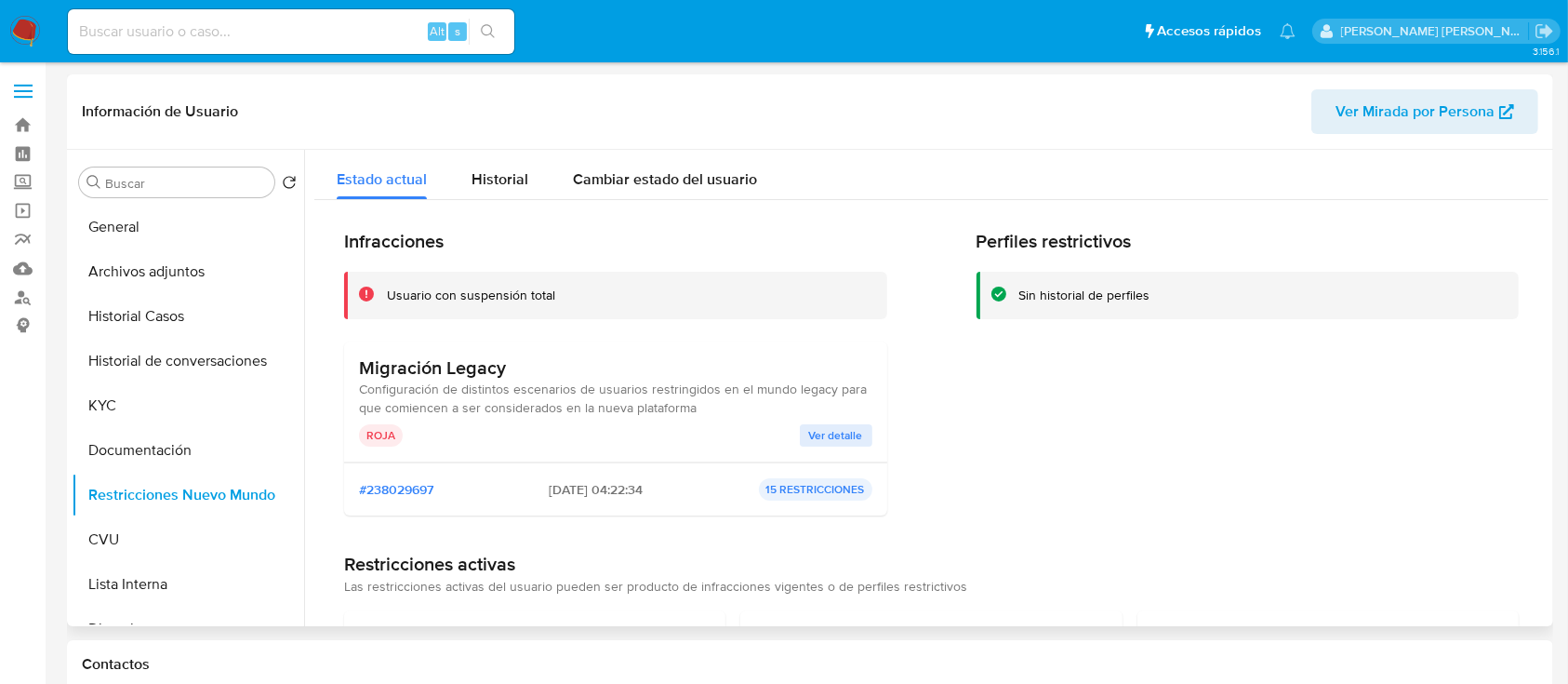
click at [833, 427] on span "Ver detalle" at bounding box center [836, 435] width 54 height 19
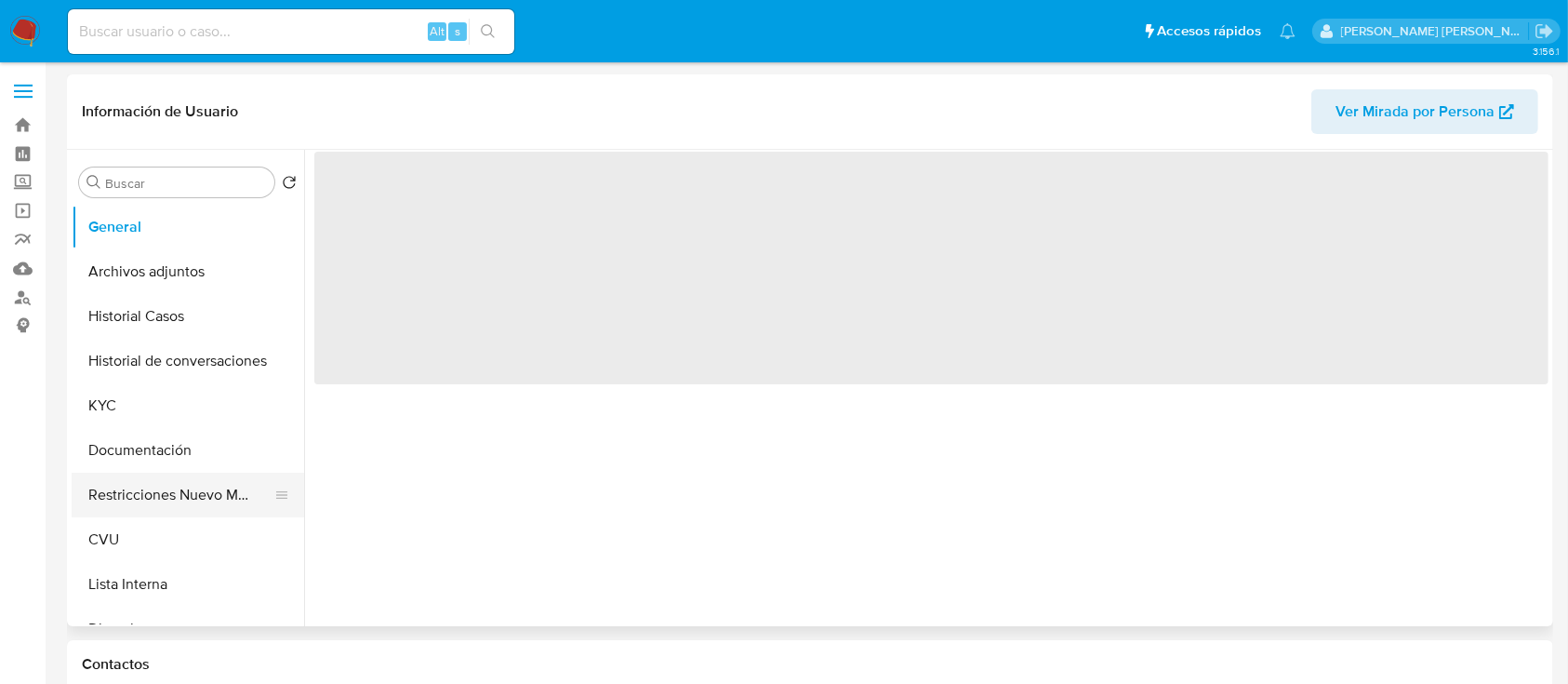
click at [127, 500] on button "Restricciones Nuevo Mundo" at bounding box center [180, 495] width 217 height 45
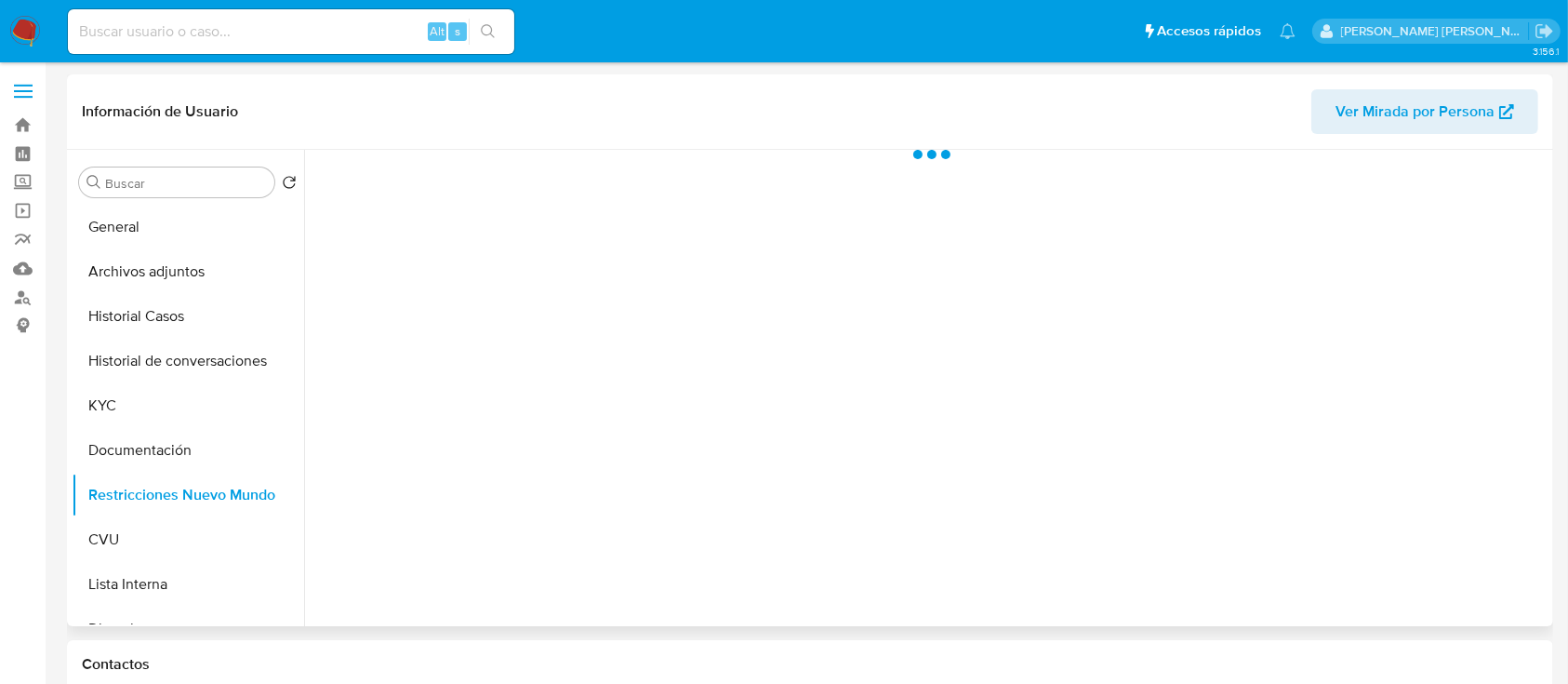
select select "10"
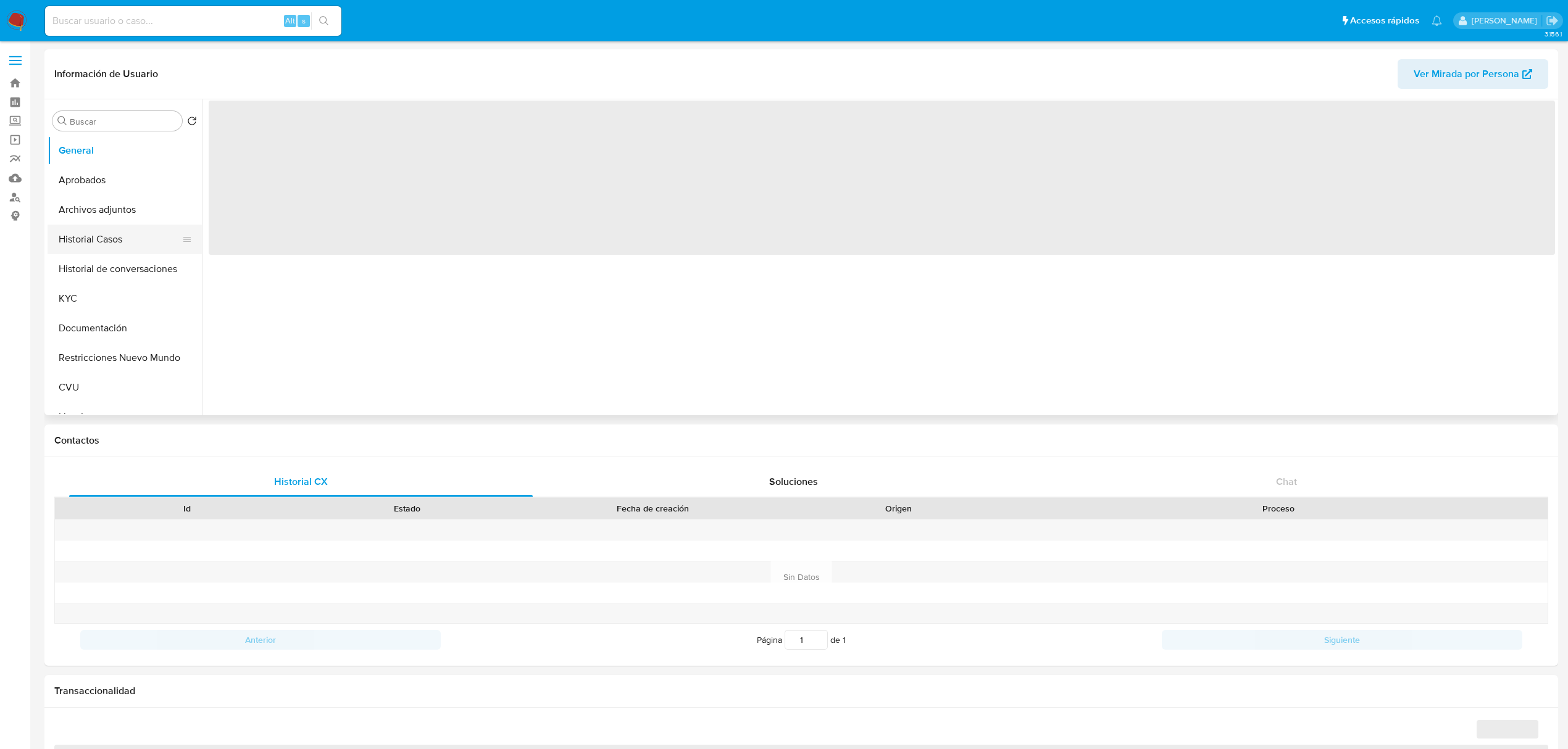
click at [107, 243] on button "Historial Casos" at bounding box center [120, 240] width 144 height 30
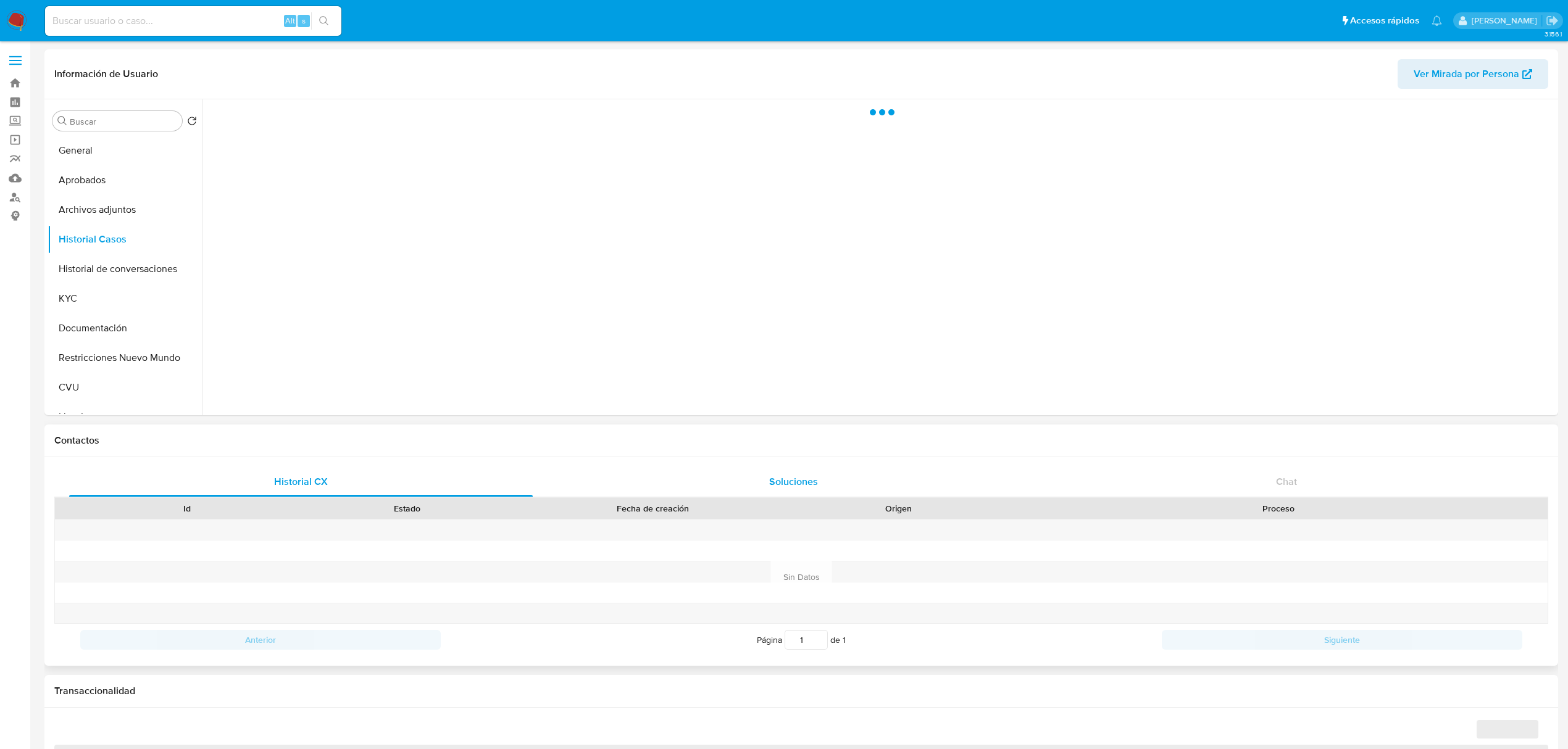
select select "10"
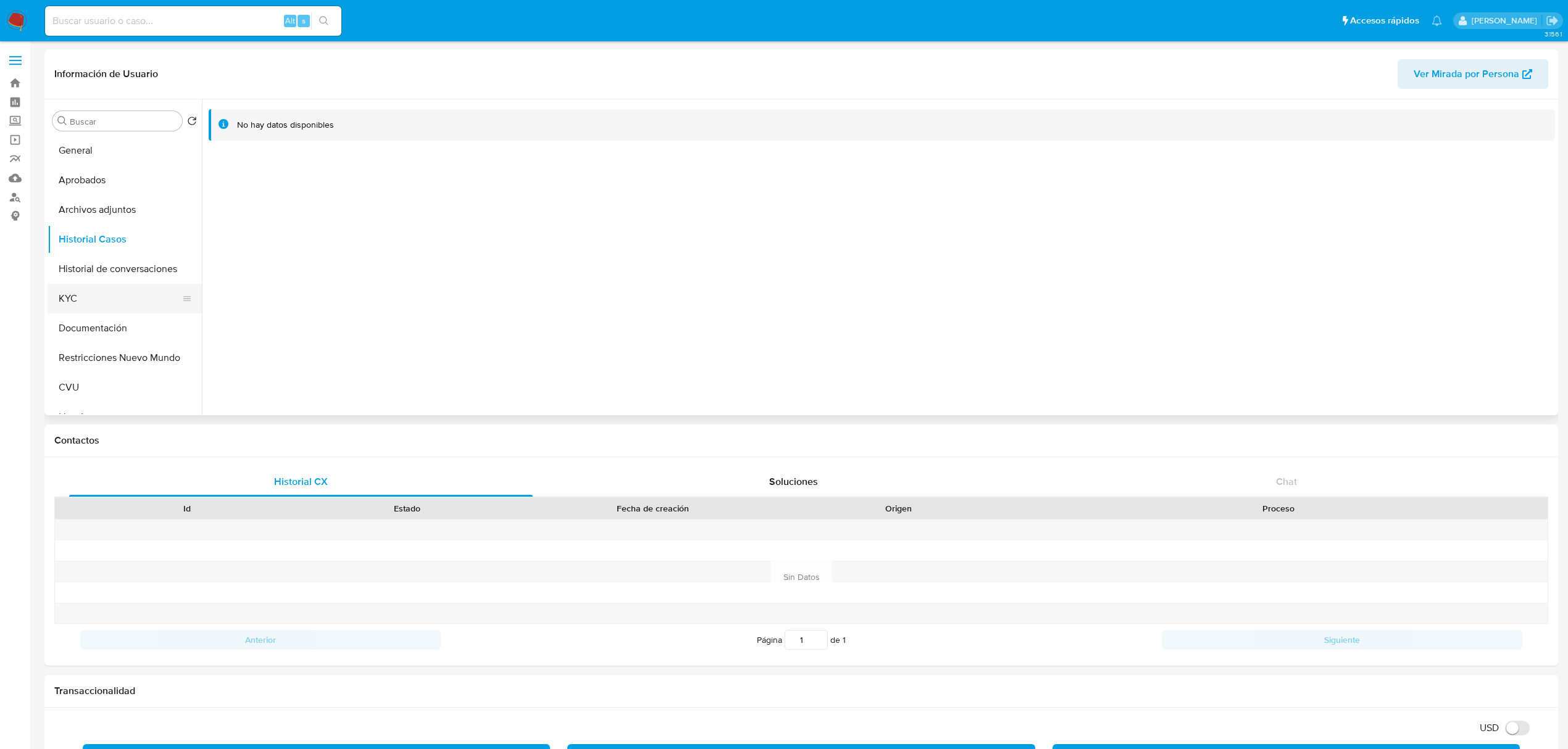
click at [82, 295] on button "KYC" at bounding box center [120, 298] width 144 height 30
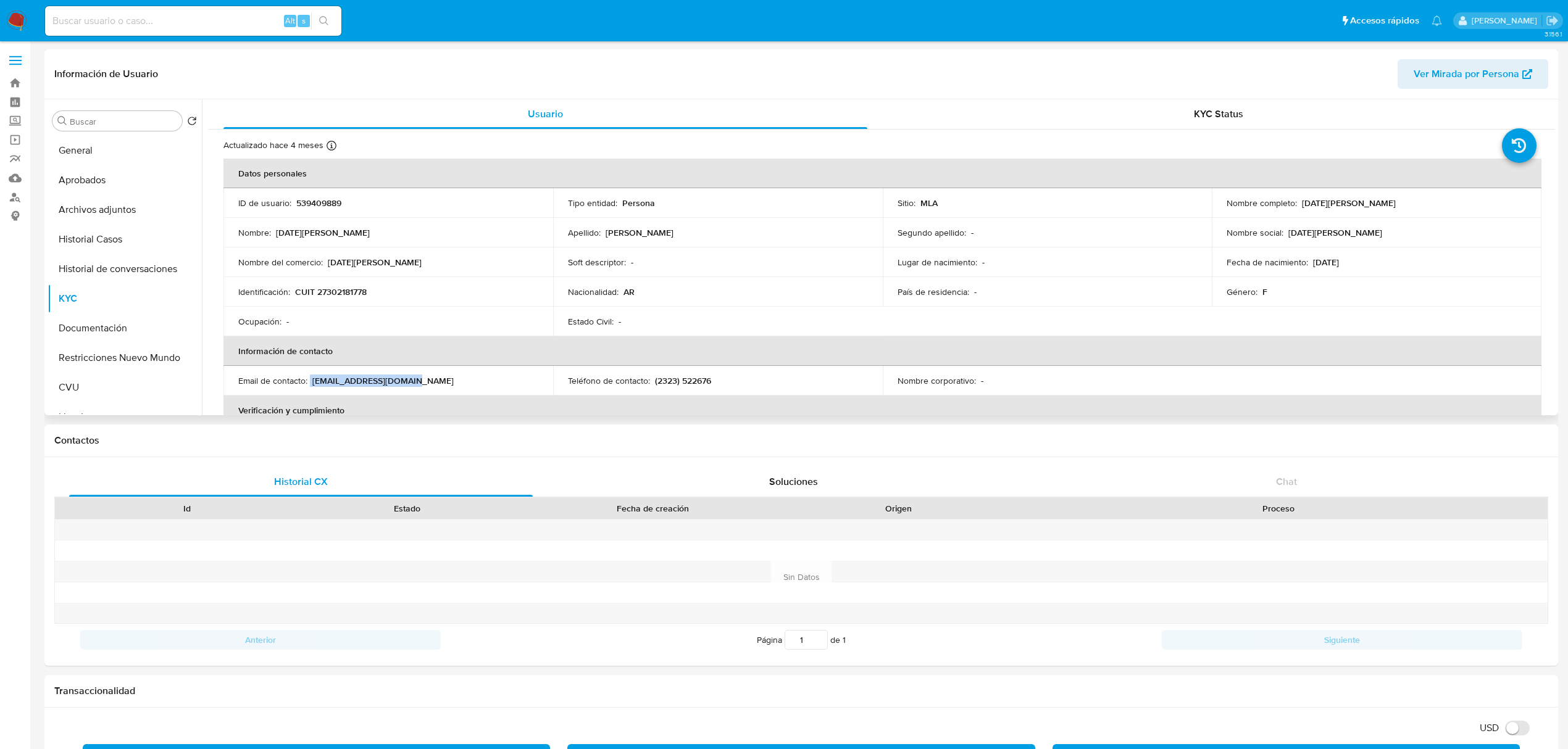
drag, startPoint x: 310, startPoint y: 379, endPoint x: 482, endPoint y: 384, distance: 172.1
click at [482, 384] on div "Email de contacto : gioialucia83@gmail.com" at bounding box center [388, 380] width 300 height 11
copy div "gioialucia83@gmail.com"
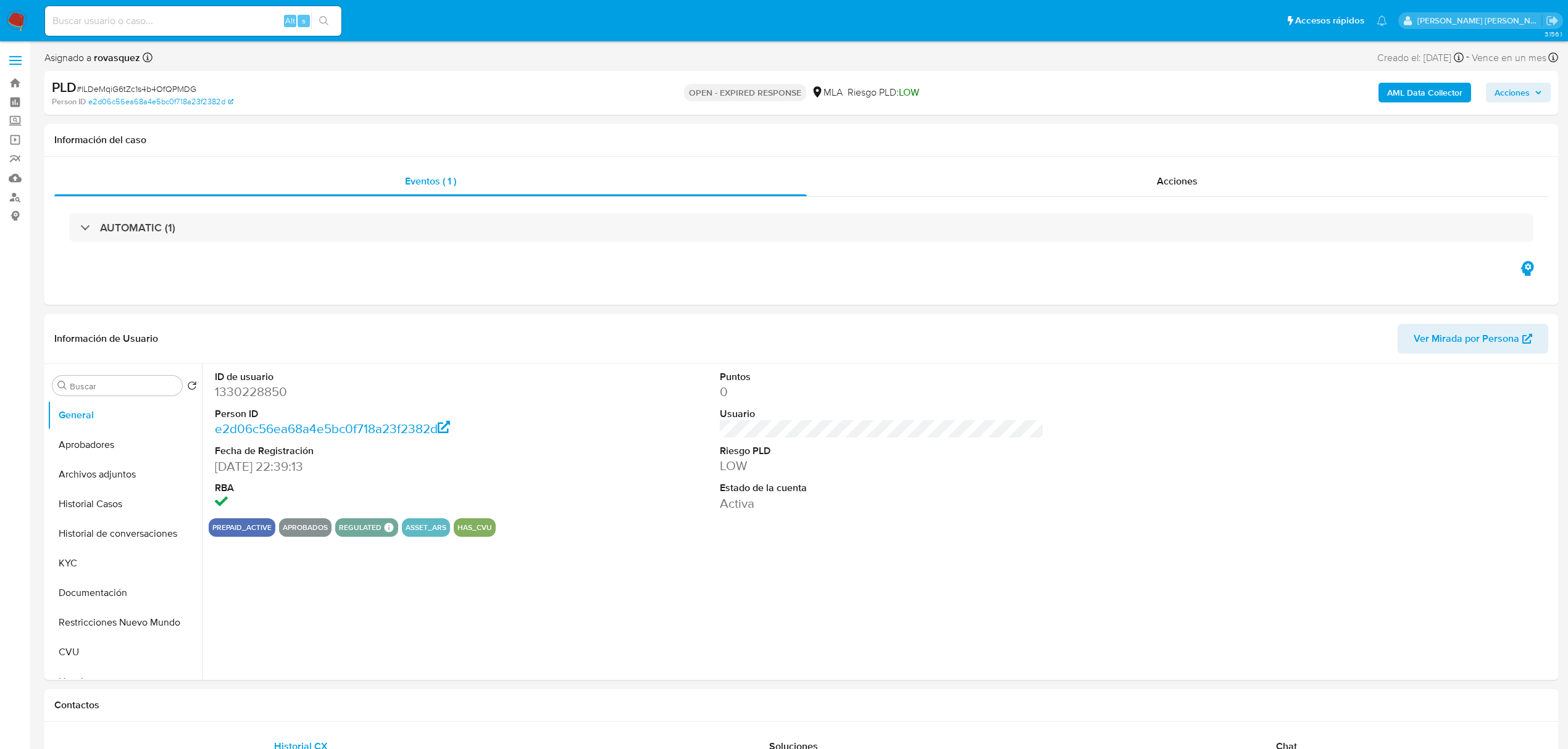
select select "10"
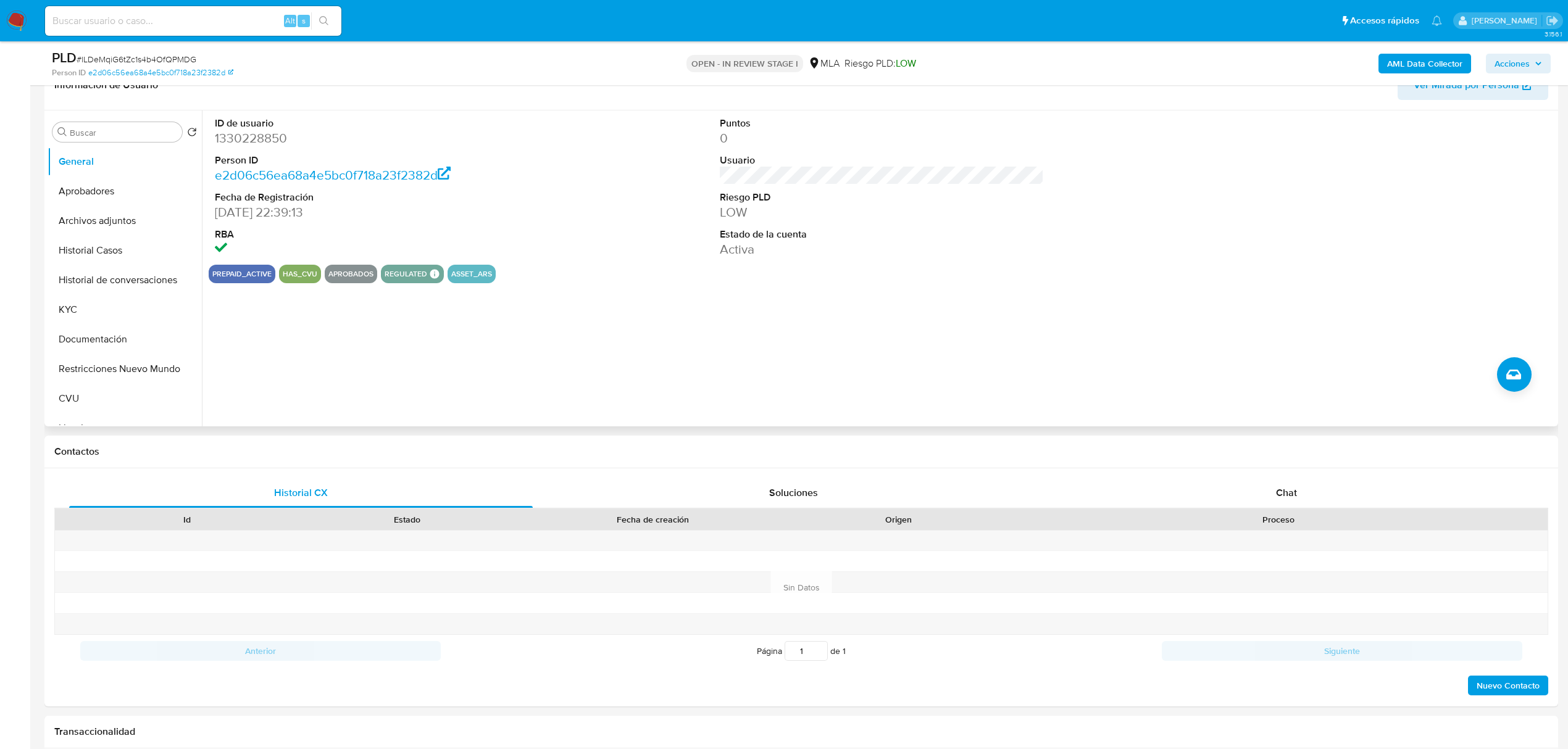
scroll to position [329, 0]
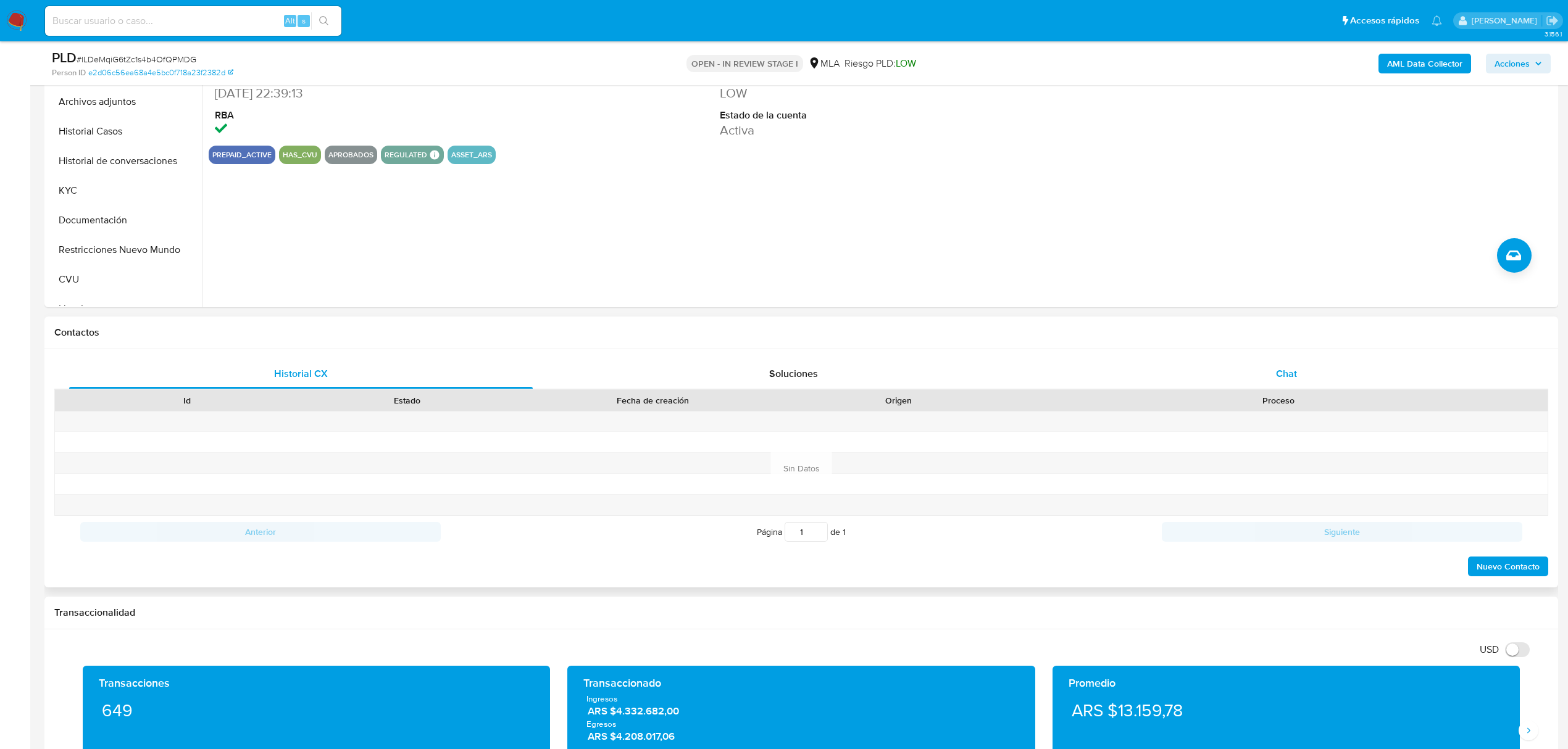
click at [1287, 361] on div "Chat" at bounding box center [1287, 374] width 464 height 30
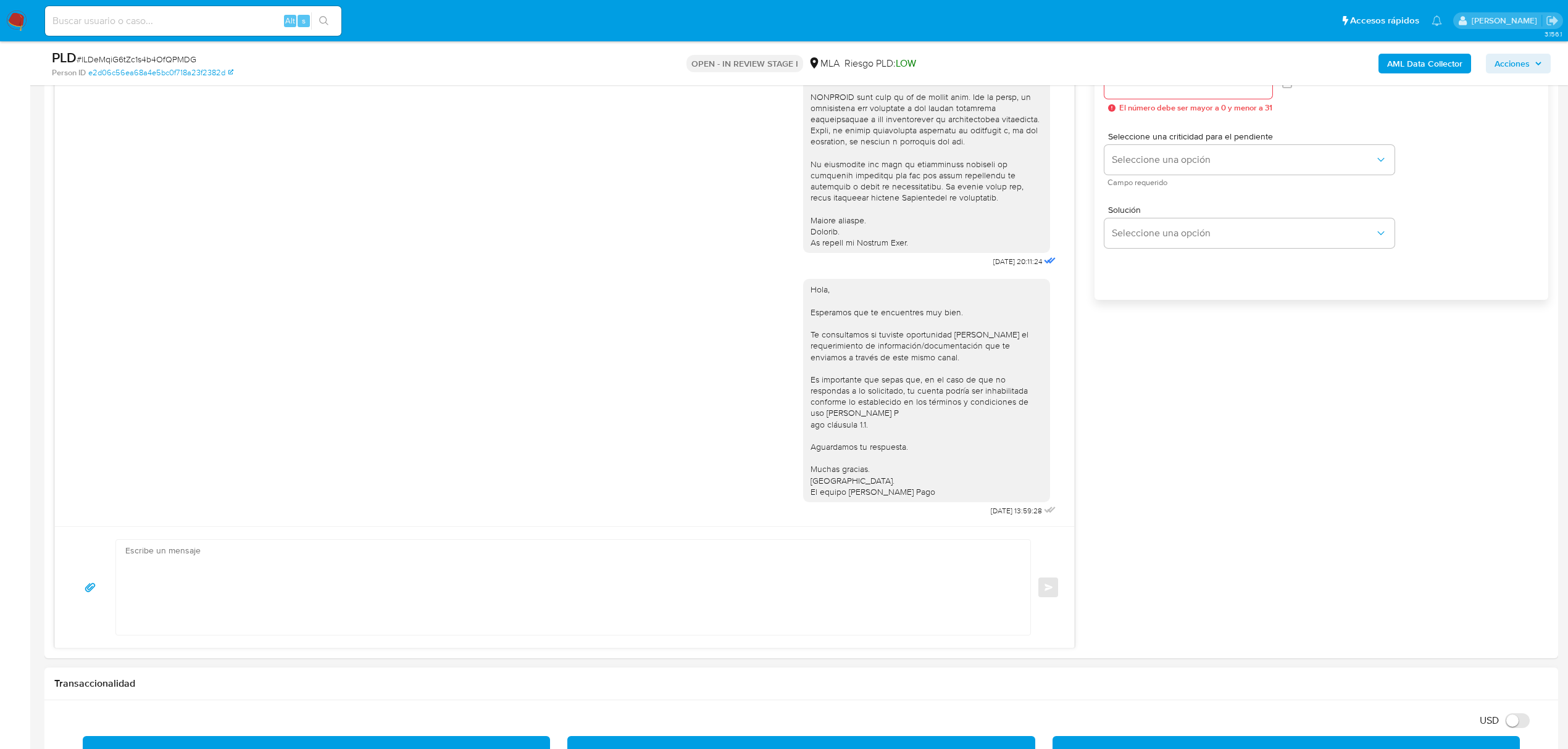
scroll to position [822, 0]
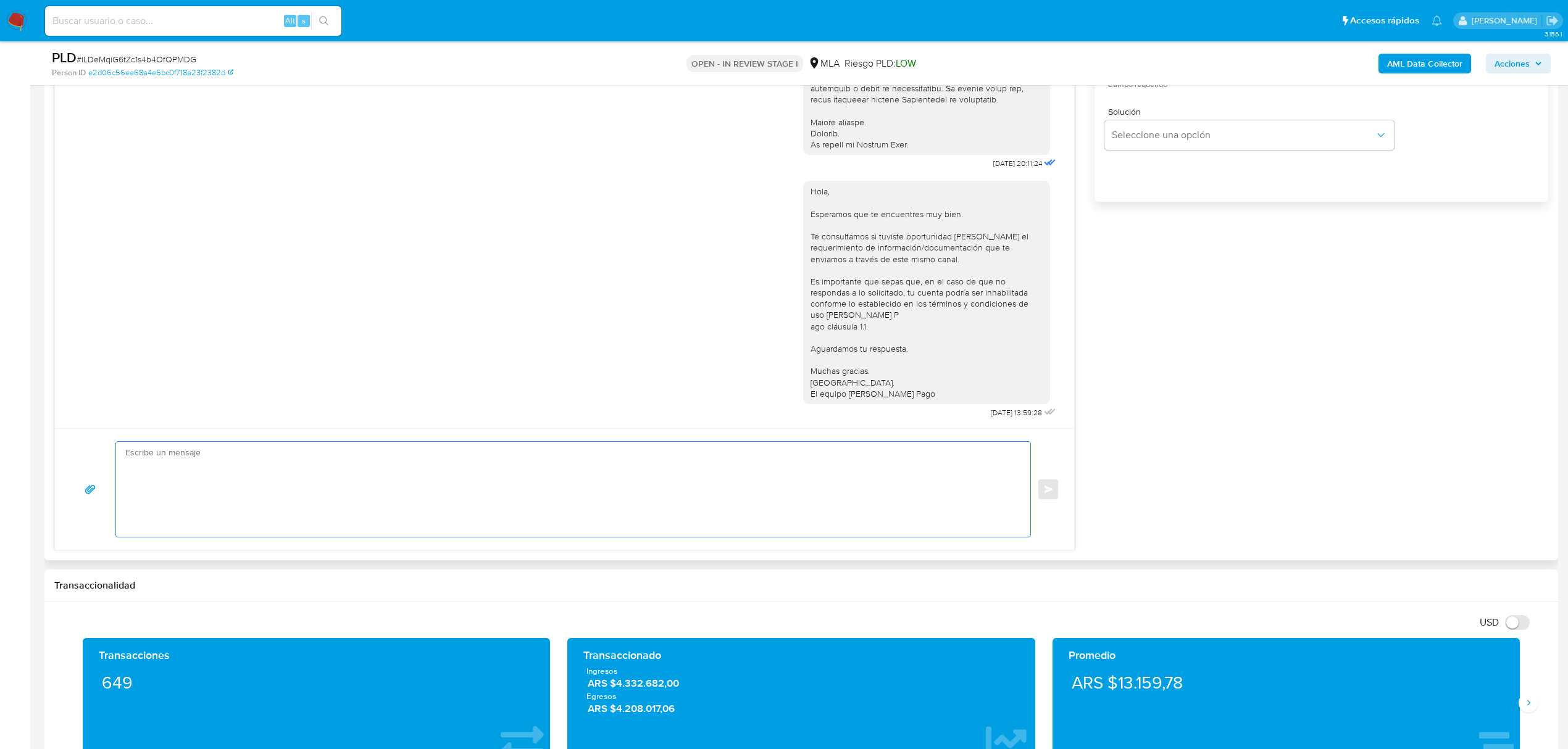
click at [300, 486] on textarea at bounding box center [570, 490] width 890 height 95
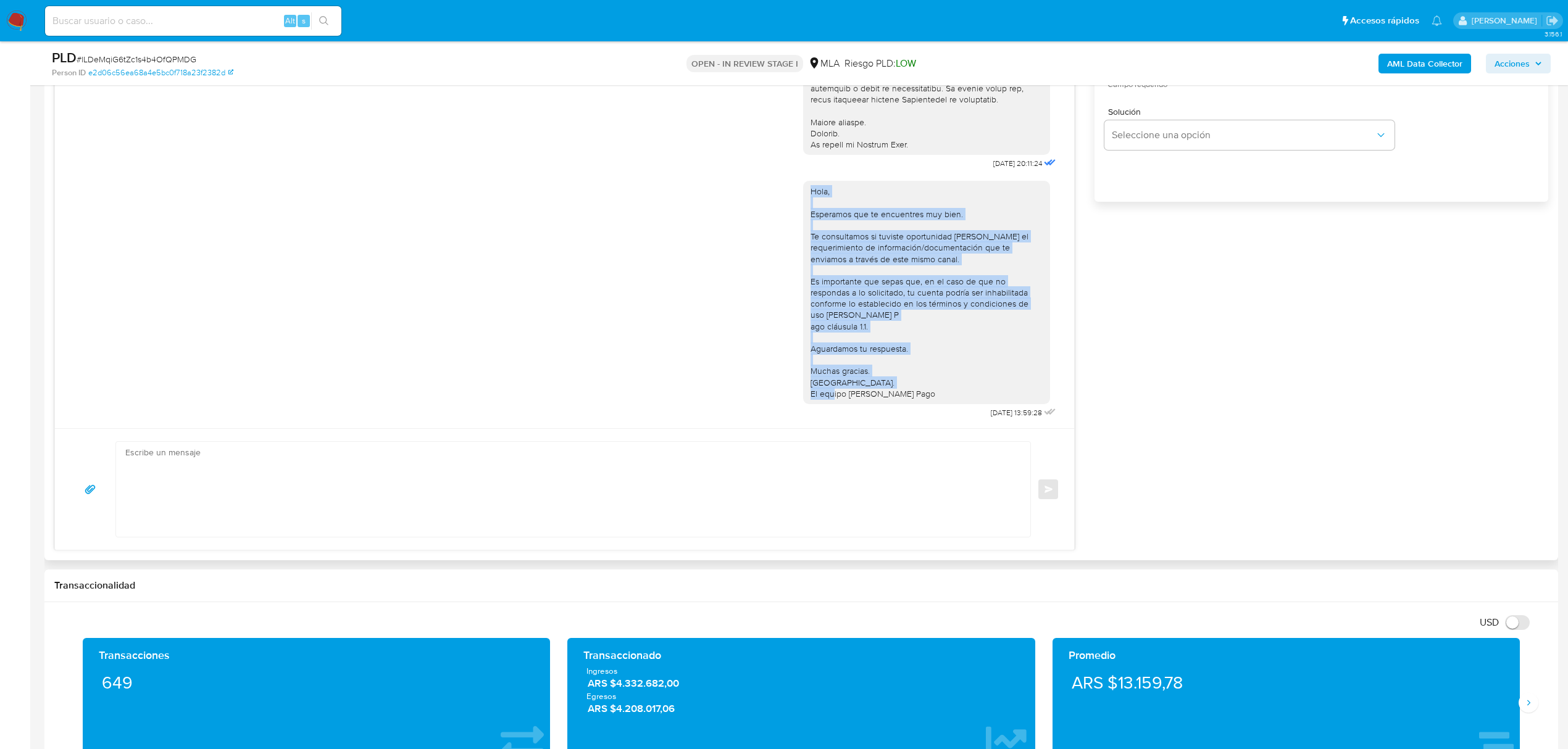
drag, startPoint x: 915, startPoint y: 383, endPoint x: 798, endPoint y: 186, distance: 229.1
click at [811, 186] on div "Hola, Esperamos que te encuentres muy bien. Te consultamos si tuviste oportunid…" at bounding box center [927, 292] width 232 height 214
copy div "Hola, Esperamos que te encuentres muy bien. Te consultamos si tuviste oportunid…"
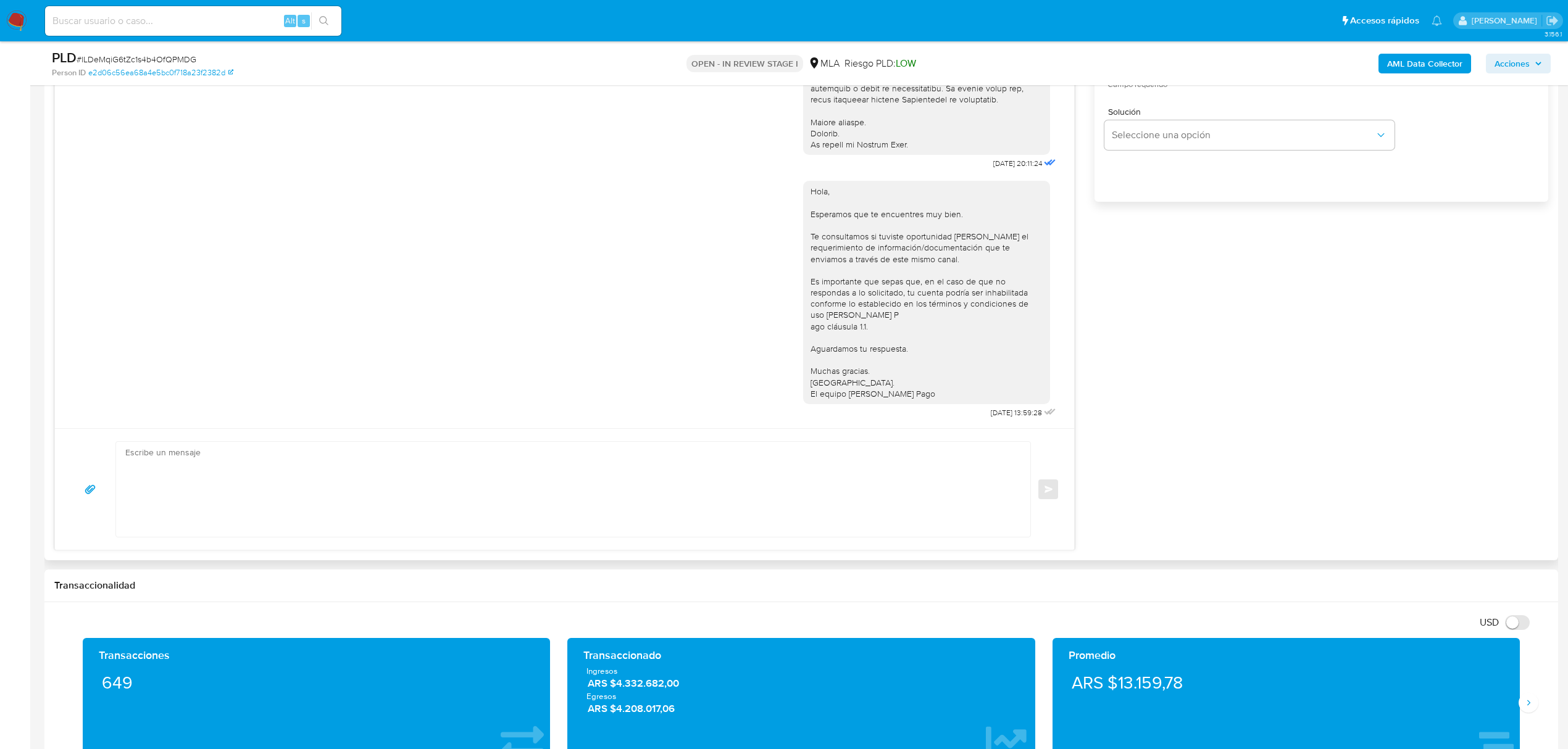
click at [324, 477] on textarea at bounding box center [570, 490] width 890 height 95
paste textarea "Hola, Esperamos que te encuentres muy bien. Te consultamos si tuviste oportunid…"
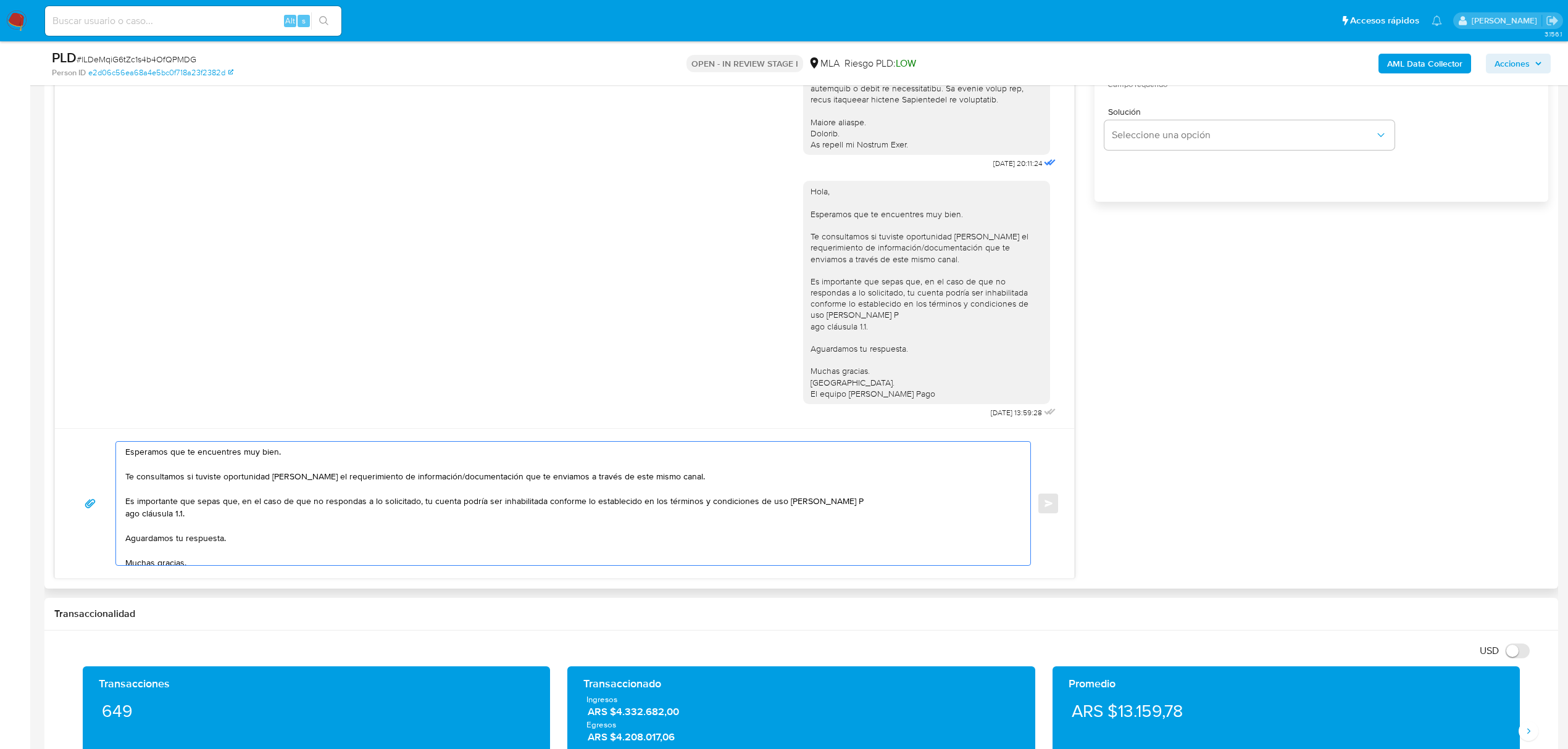
scroll to position [0, 0]
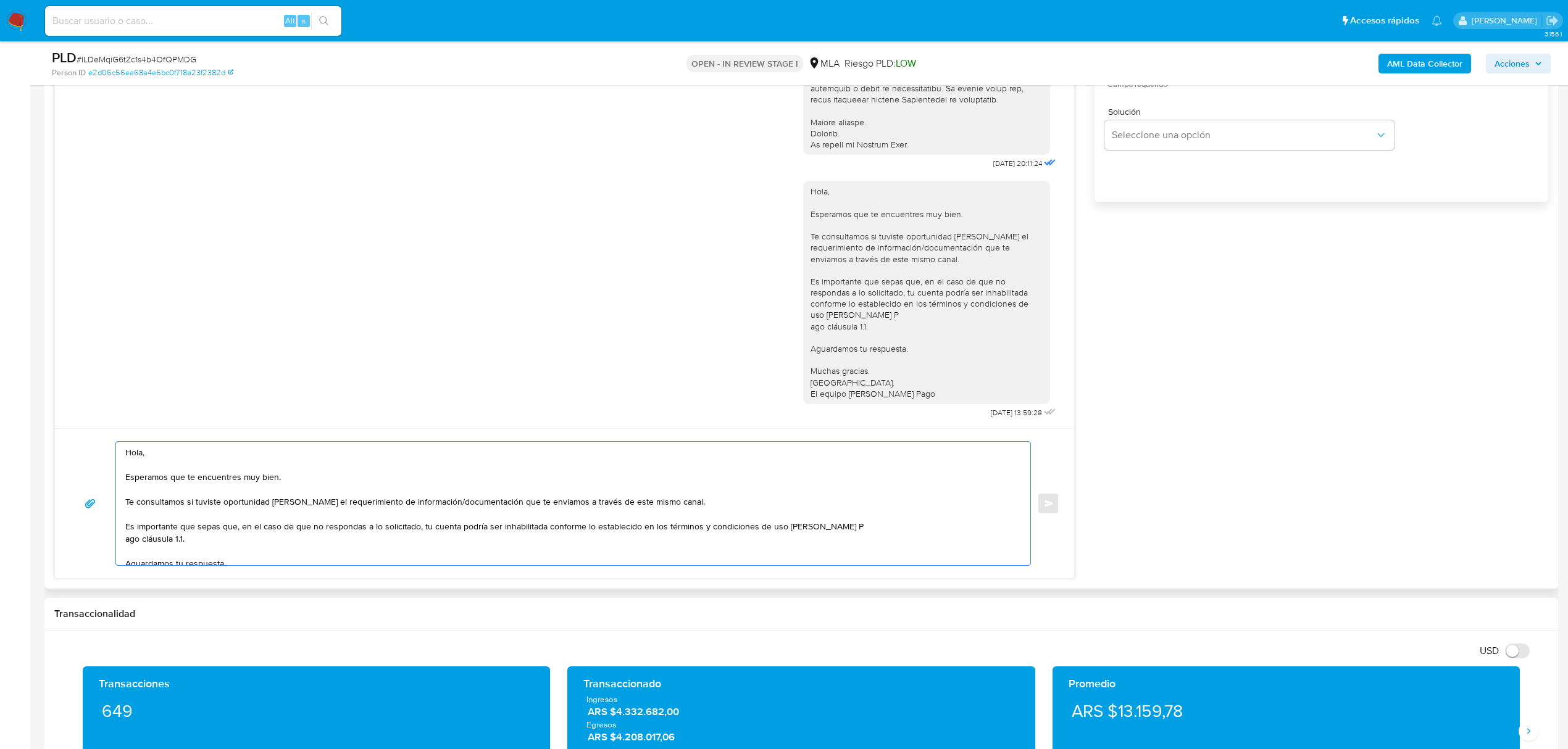
click at [158, 455] on textarea "Hola, Esperamos que te encuentres muy bien. Te consultamos si tuviste oportunid…" at bounding box center [570, 504] width 890 height 124
click at [974, 506] on textarea "Hola, Zoe. Esperamos que te encuentres muy bien. Nos volvemos a contactar con v…" at bounding box center [570, 504] width 890 height 124
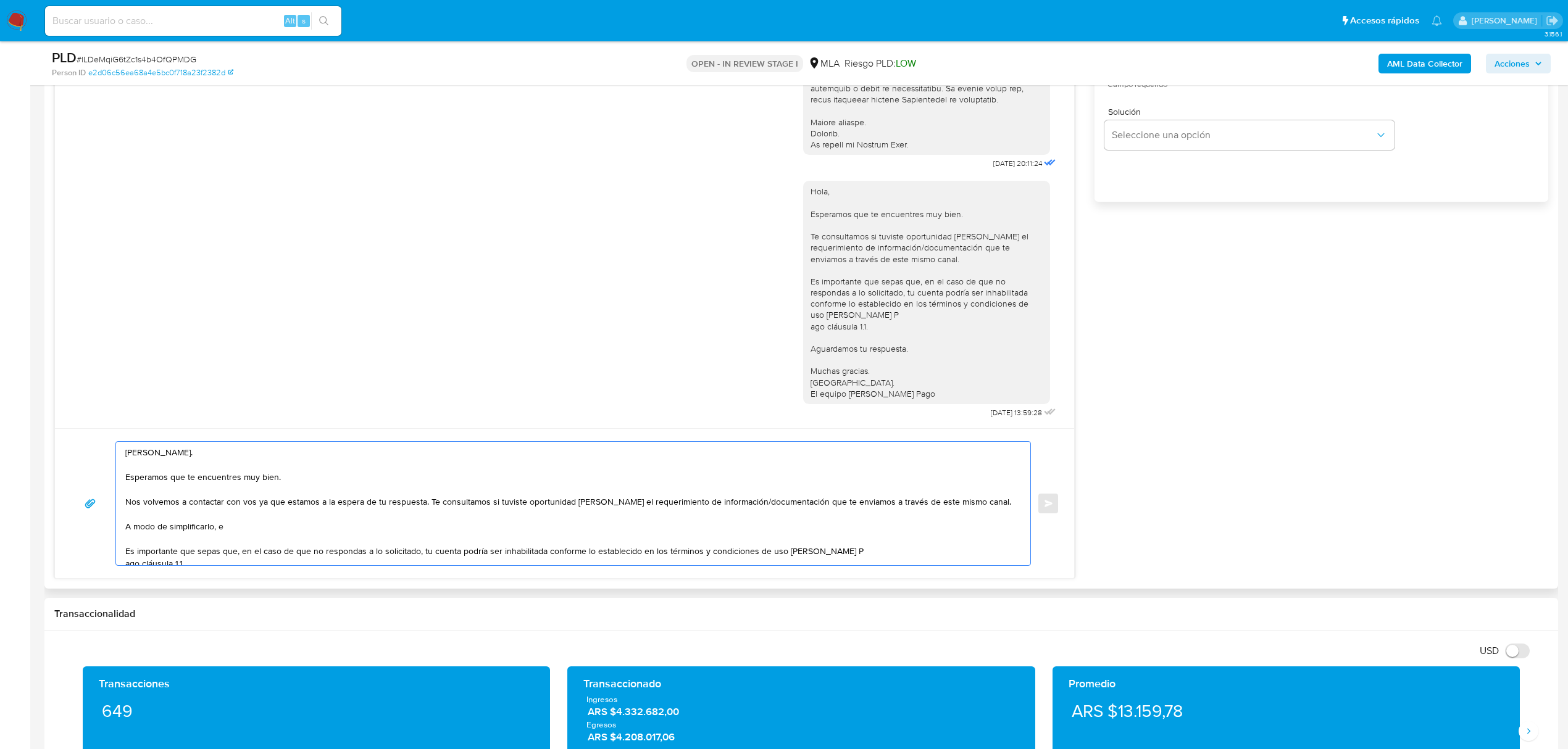
paste textarea "n función de las operaciones registradas en tu cuenta de Mercado Pago, necesita…"
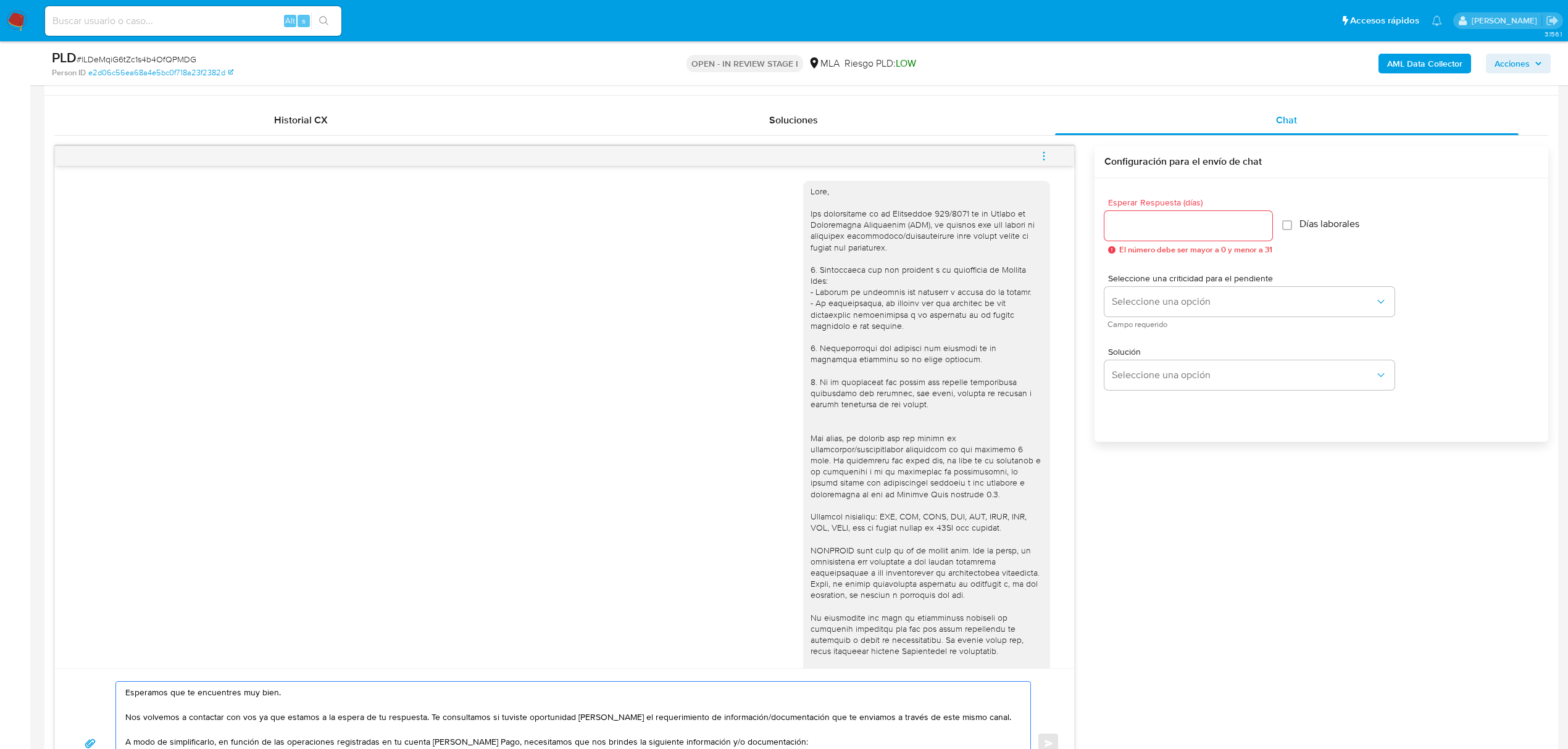
scroll to position [576, 0]
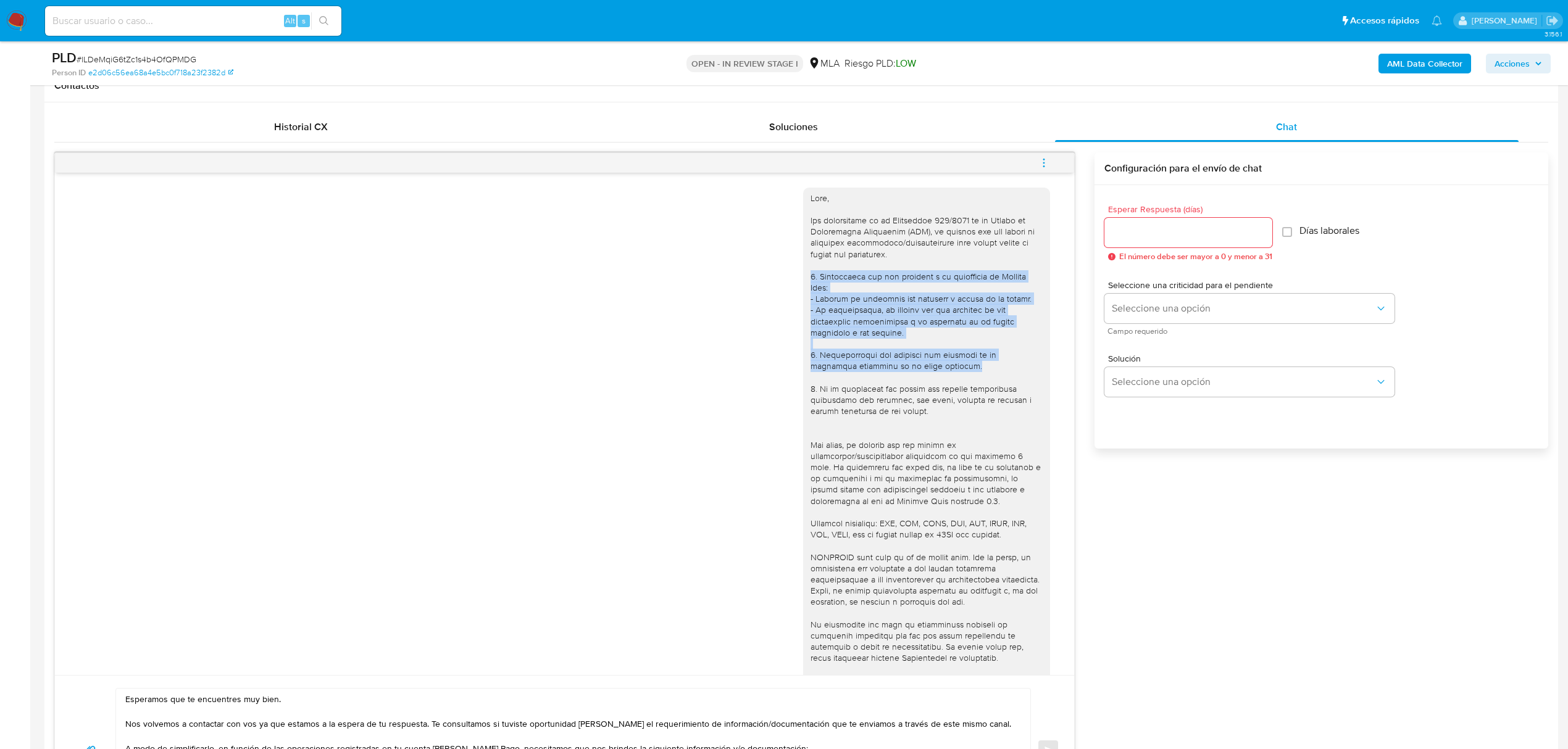
drag, startPoint x: 923, startPoint y: 366, endPoint x: 766, endPoint y: 273, distance: 182.5
click at [766, 273] on div "17/07/2025 20:11:24" at bounding box center [564, 455] width 988 height 552
copy div "1. Descripción del uso otorgado a la aplicación de Mercado Pago: - Detalla la a…"
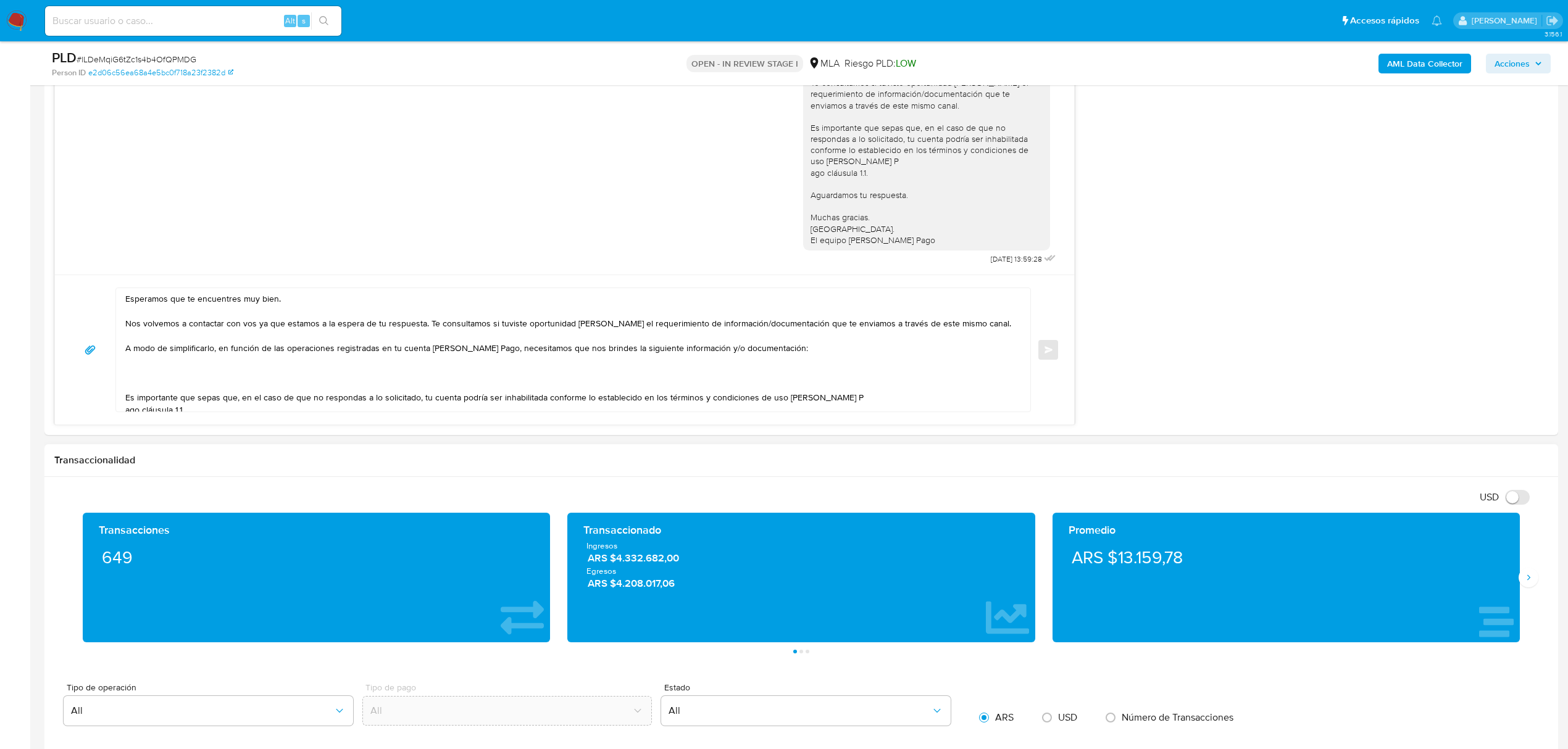
scroll to position [988, 0]
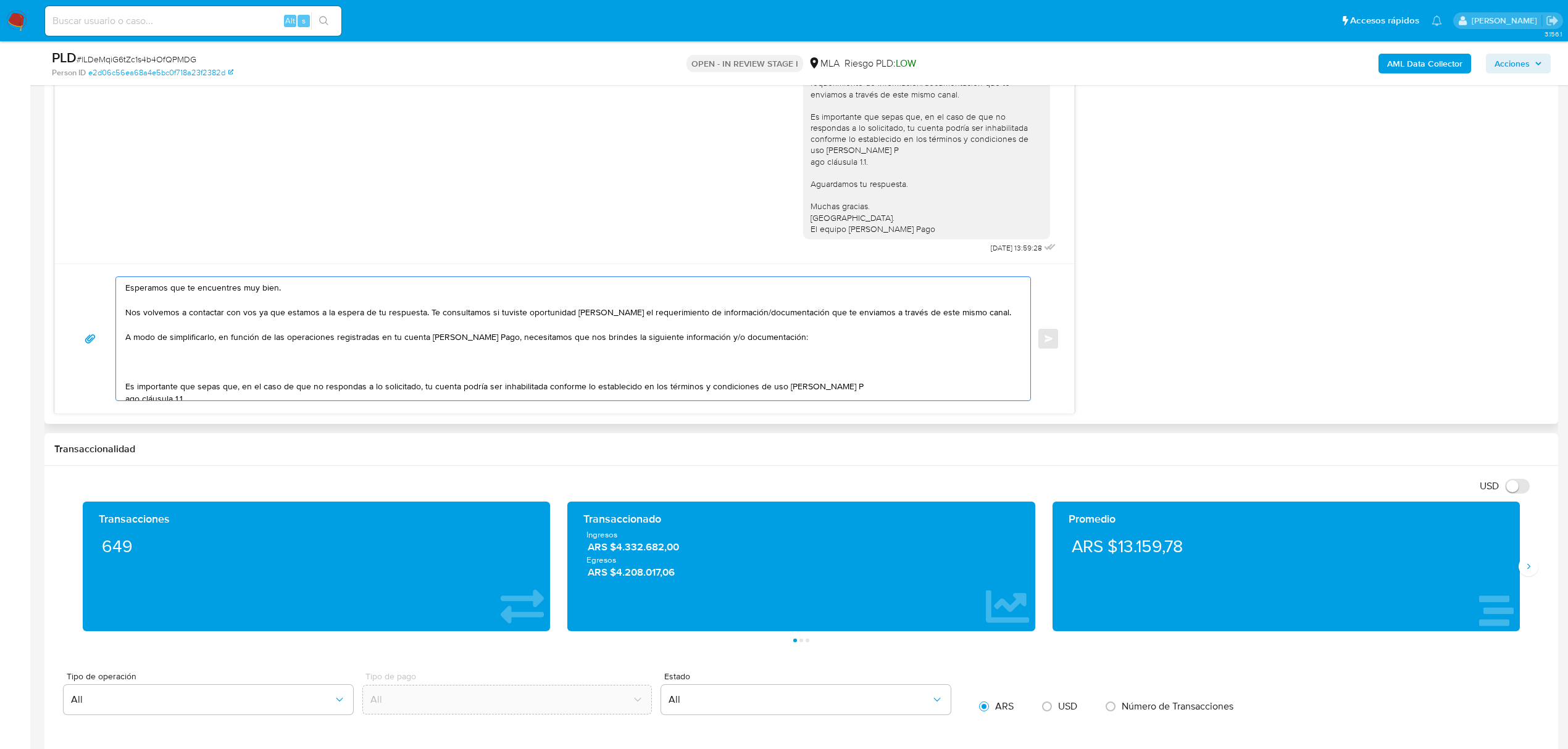
click at [148, 359] on textarea "Hola, Zoe. Esperamos que te encuentres muy bien. Nos volvemos a contactar con v…" at bounding box center [570, 339] width 890 height 124
paste textarea "1. Descripción del uso otorgado a la aplicación de Mercado Pago: - Detalla la a…"
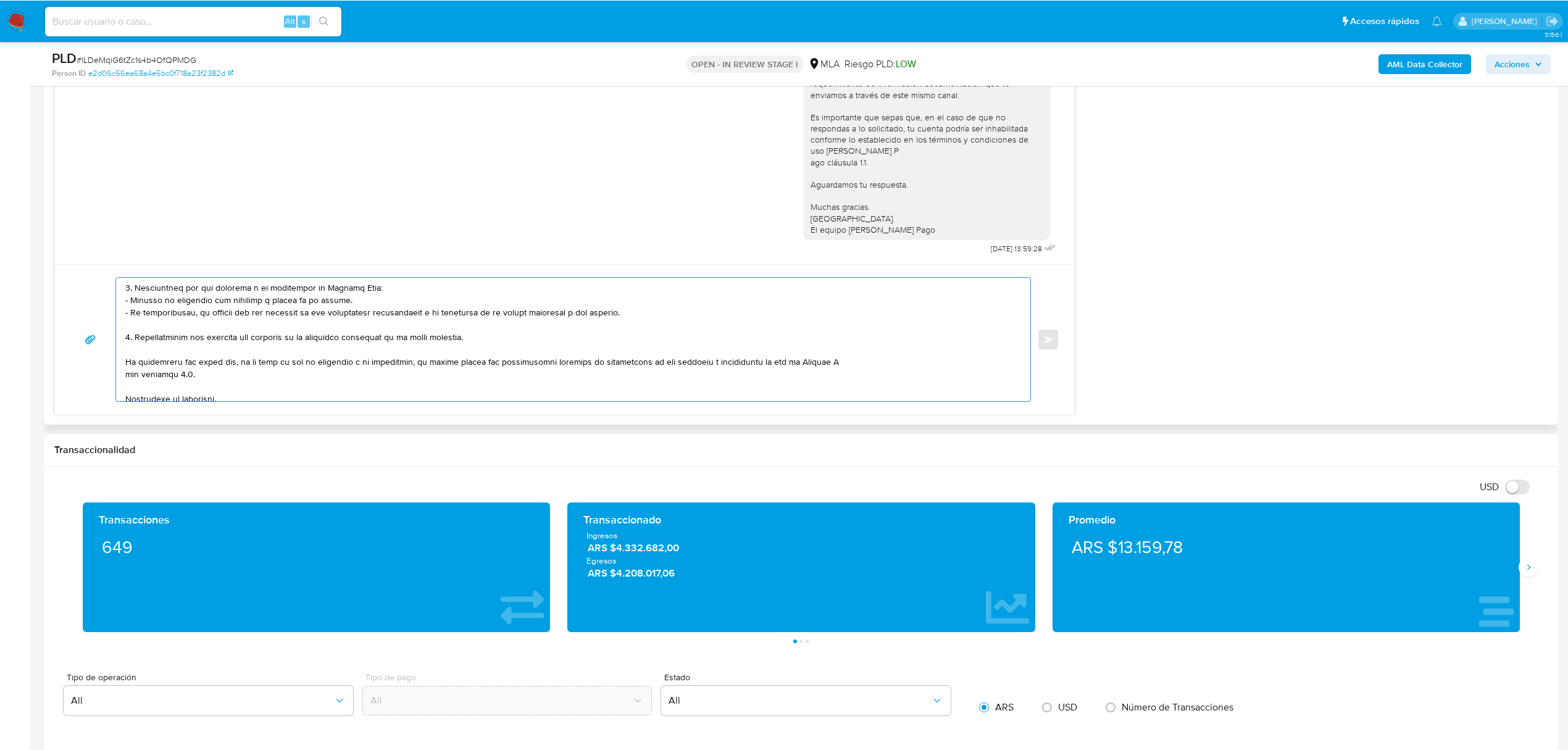
scroll to position [124, 0]
click at [175, 344] on textarea at bounding box center [570, 339] width 890 height 124
paste textarea "Detalle del motivo económico de las operaciones cursadas con las siguientes con…"
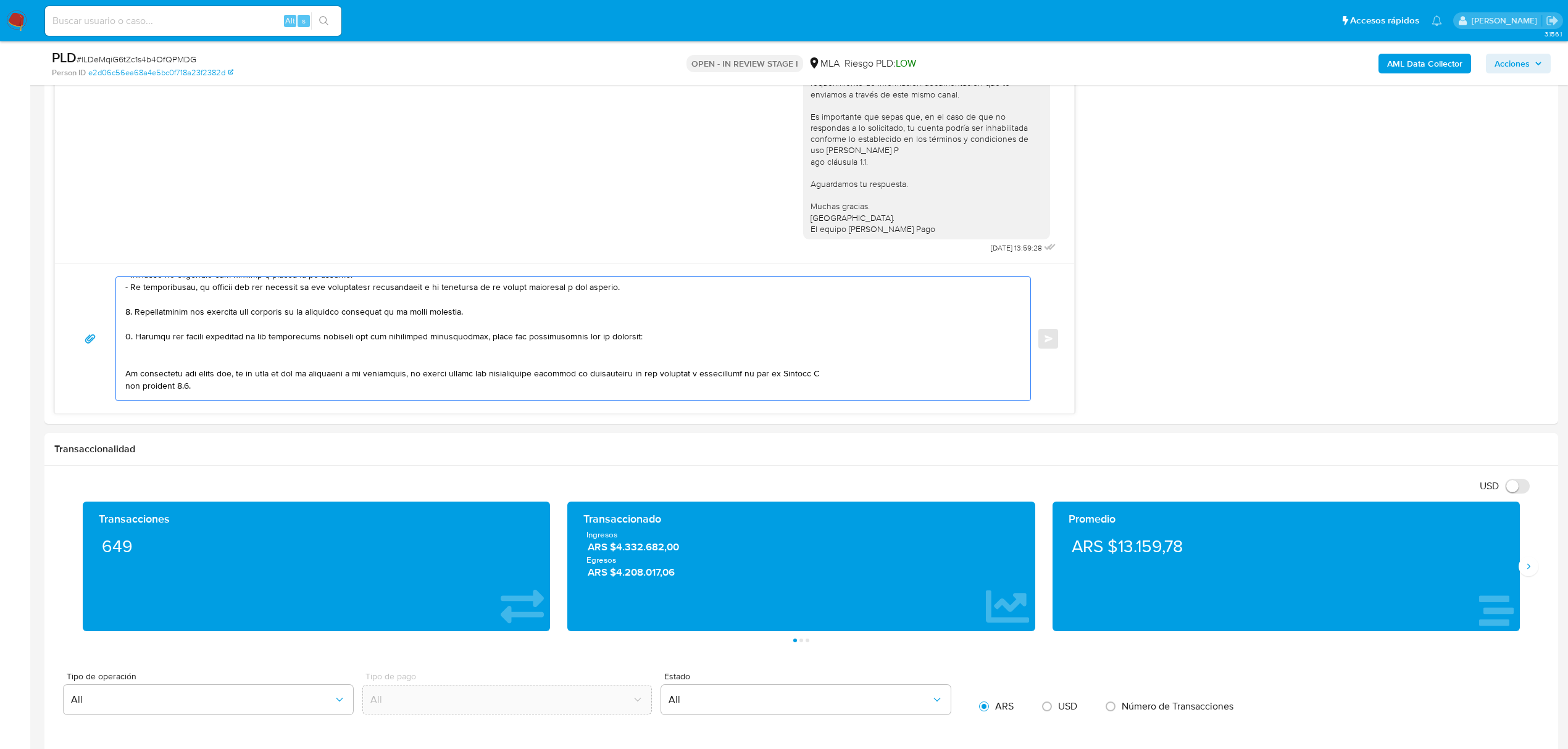
type textarea "Hola, Zoe. Esperamos que te encuentres muy bien. Nos volvemos a contactar con v…"
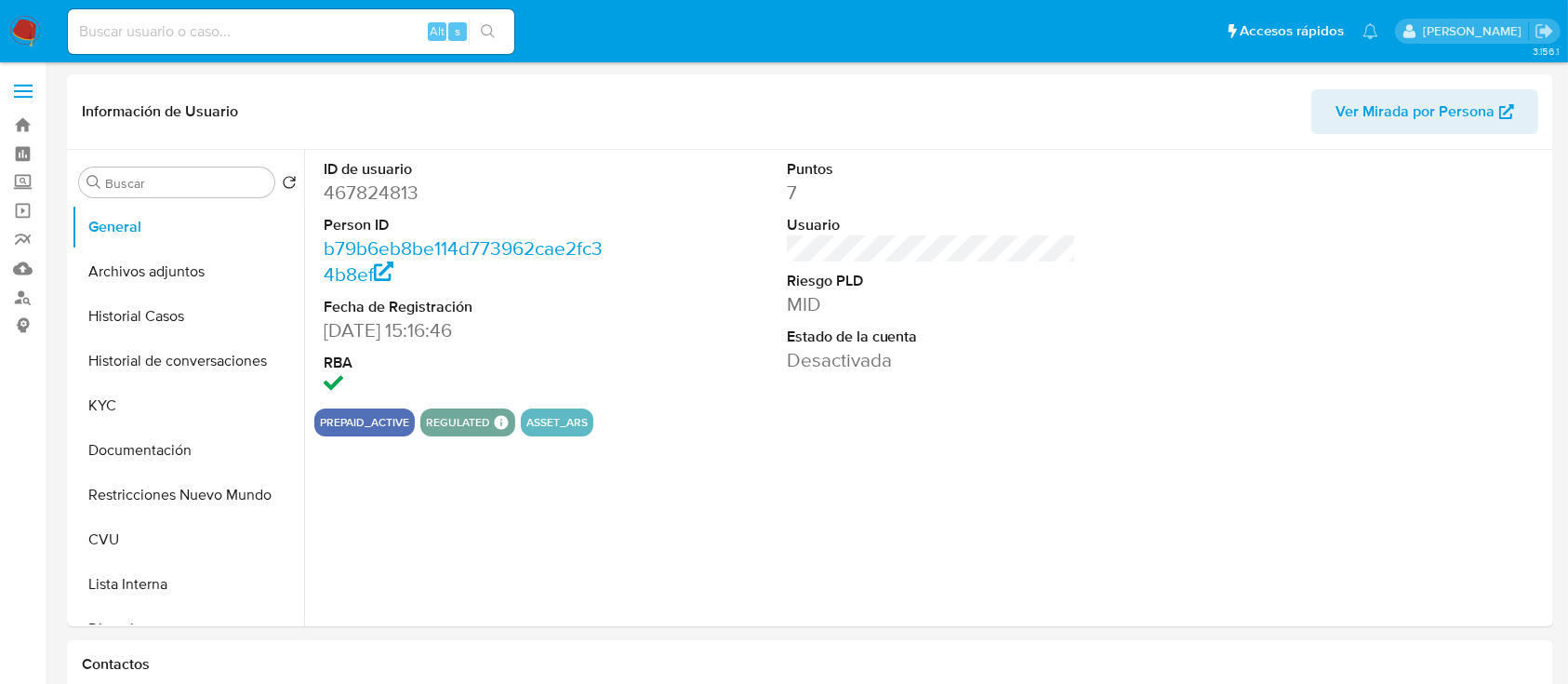
select select "10"
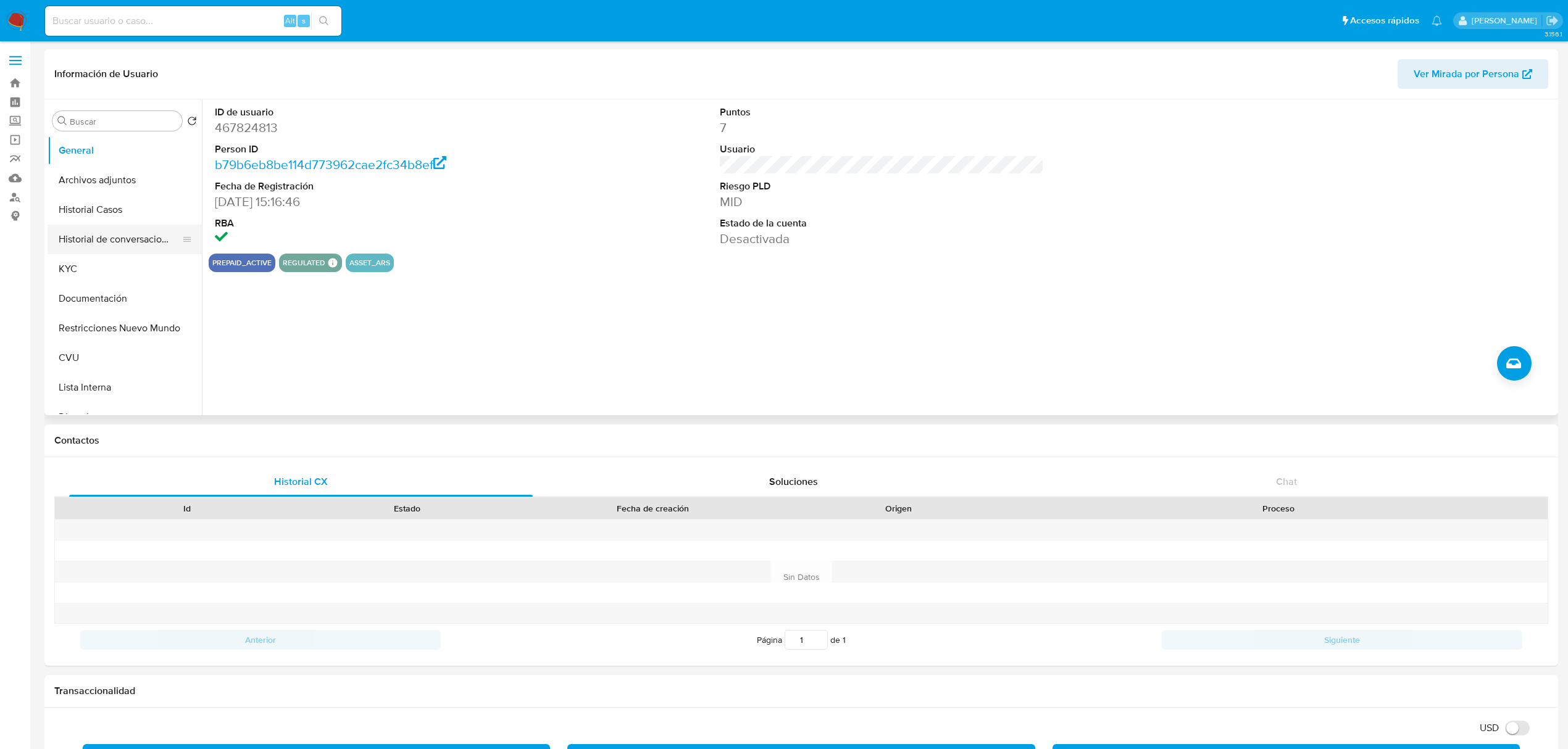
click at [129, 237] on button "Historial de conversaciones" at bounding box center [120, 240] width 144 height 30
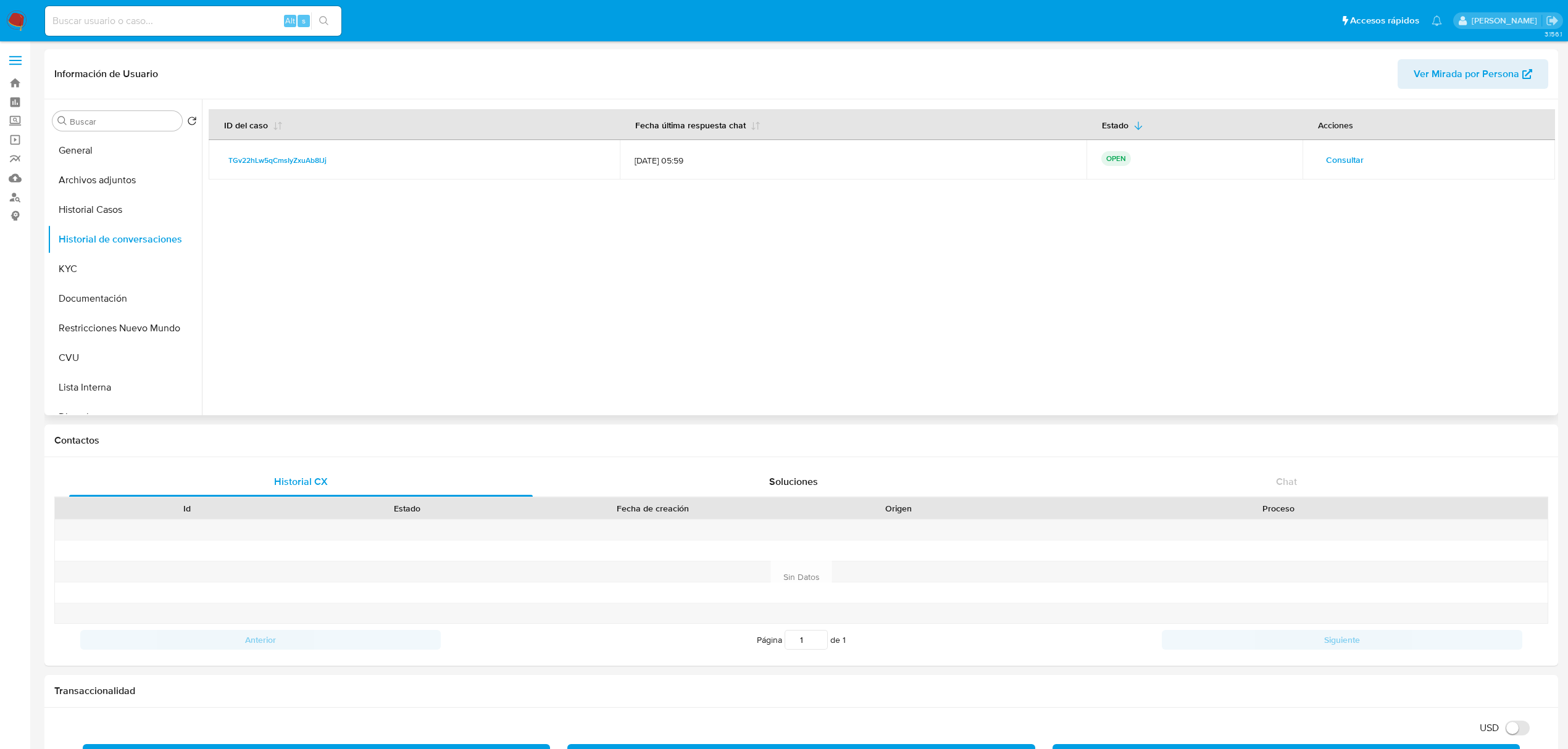
click at [1053, 168] on span "Consultar" at bounding box center [1345, 160] width 38 height 17
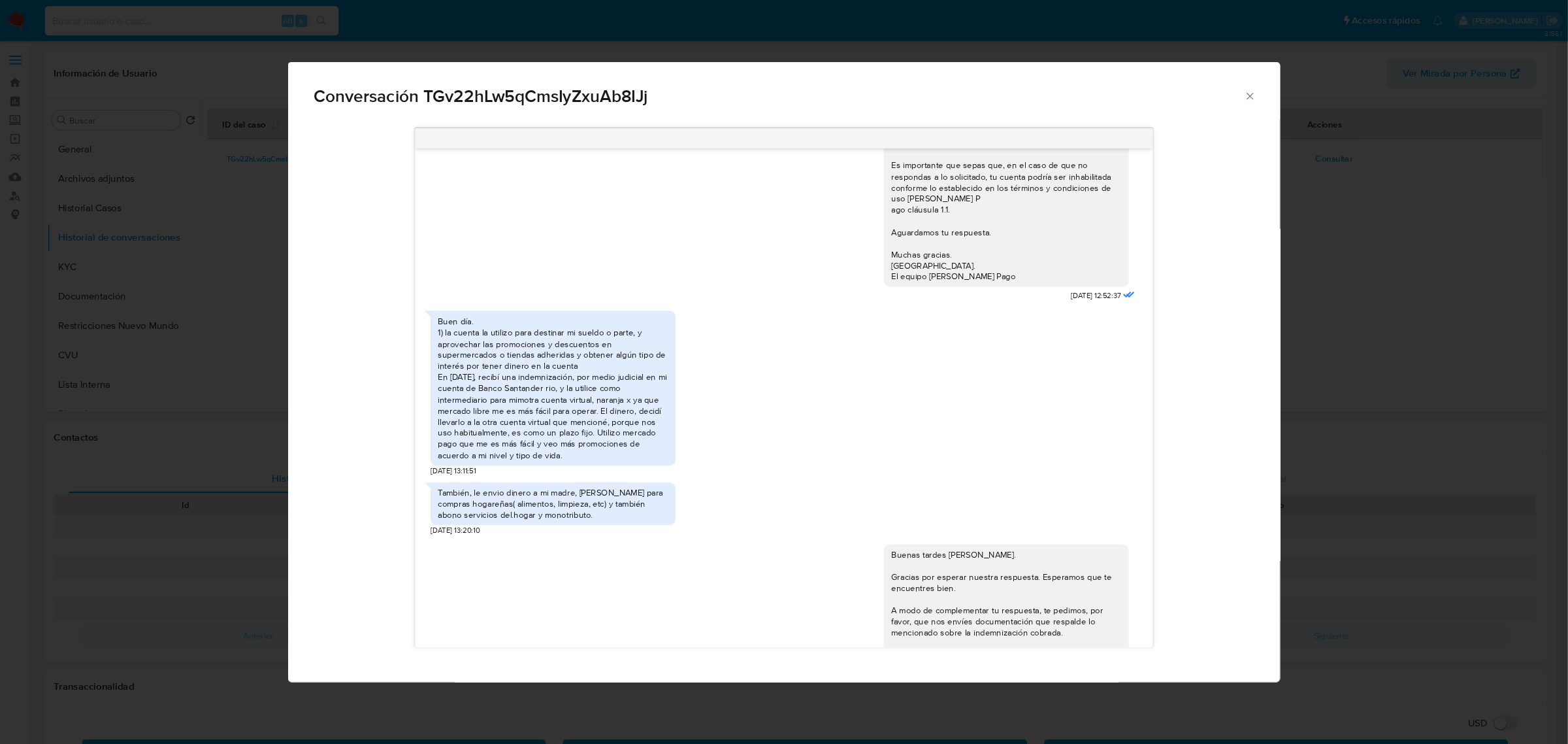
scroll to position [806, 0]
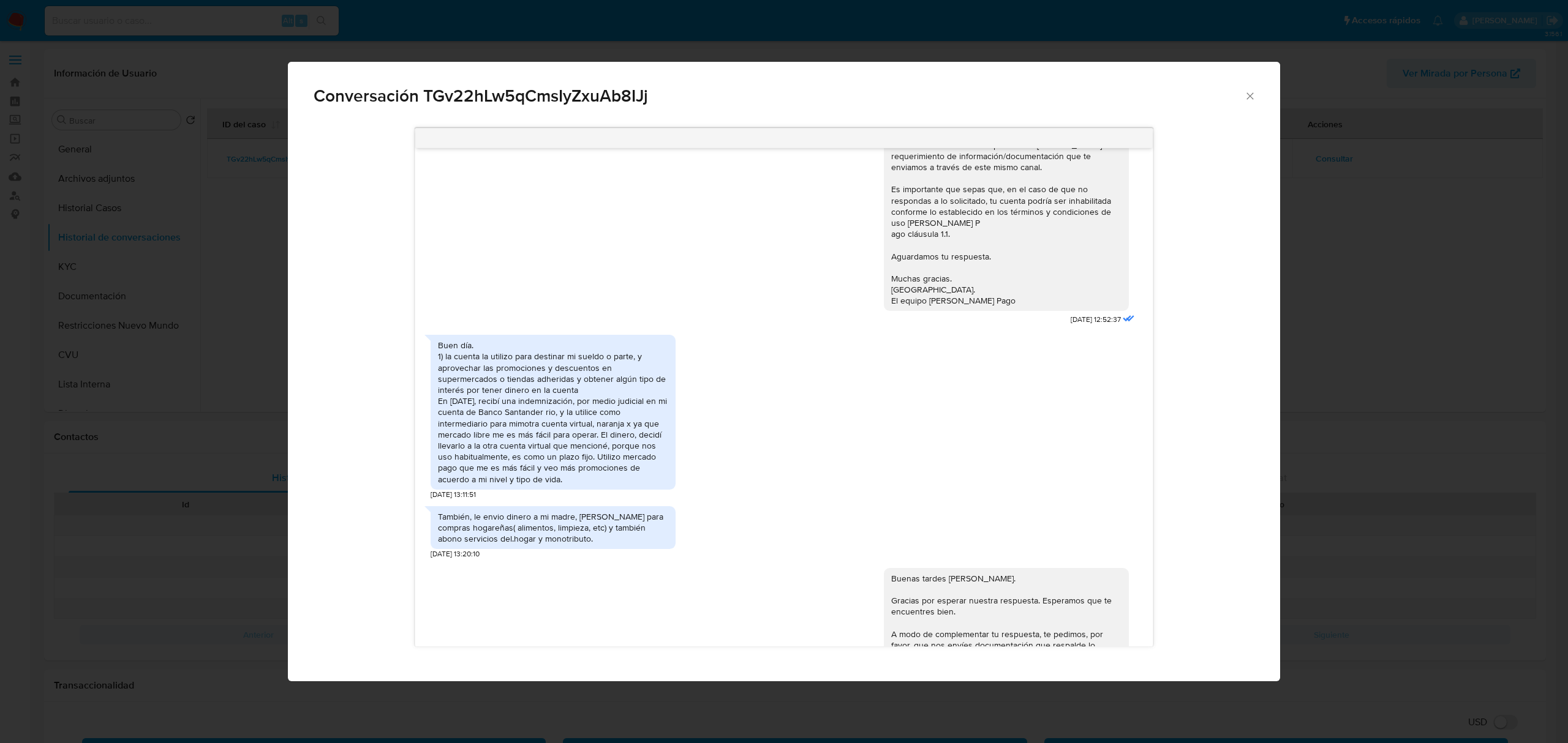
click at [450, 382] on div "Buen día. 1) la cuenta la utilizo para destinar mi sueldo o parte, y aprovechar…" at bounding box center [553, 412] width 230 height 144
drag, startPoint x: 466, startPoint y: 378, endPoint x: 638, endPoint y: 375, distance: 172.0
click at [638, 375] on div "Buen día. 1) la cuenta la utilizo para destinar mi sueldo o parte, y aprovechar…" at bounding box center [553, 412] width 230 height 144
click at [619, 407] on div "Buen día. 1) la cuenta la utilizo para destinar mi sueldo o parte, y aprovechar…" at bounding box center [553, 412] width 230 height 144
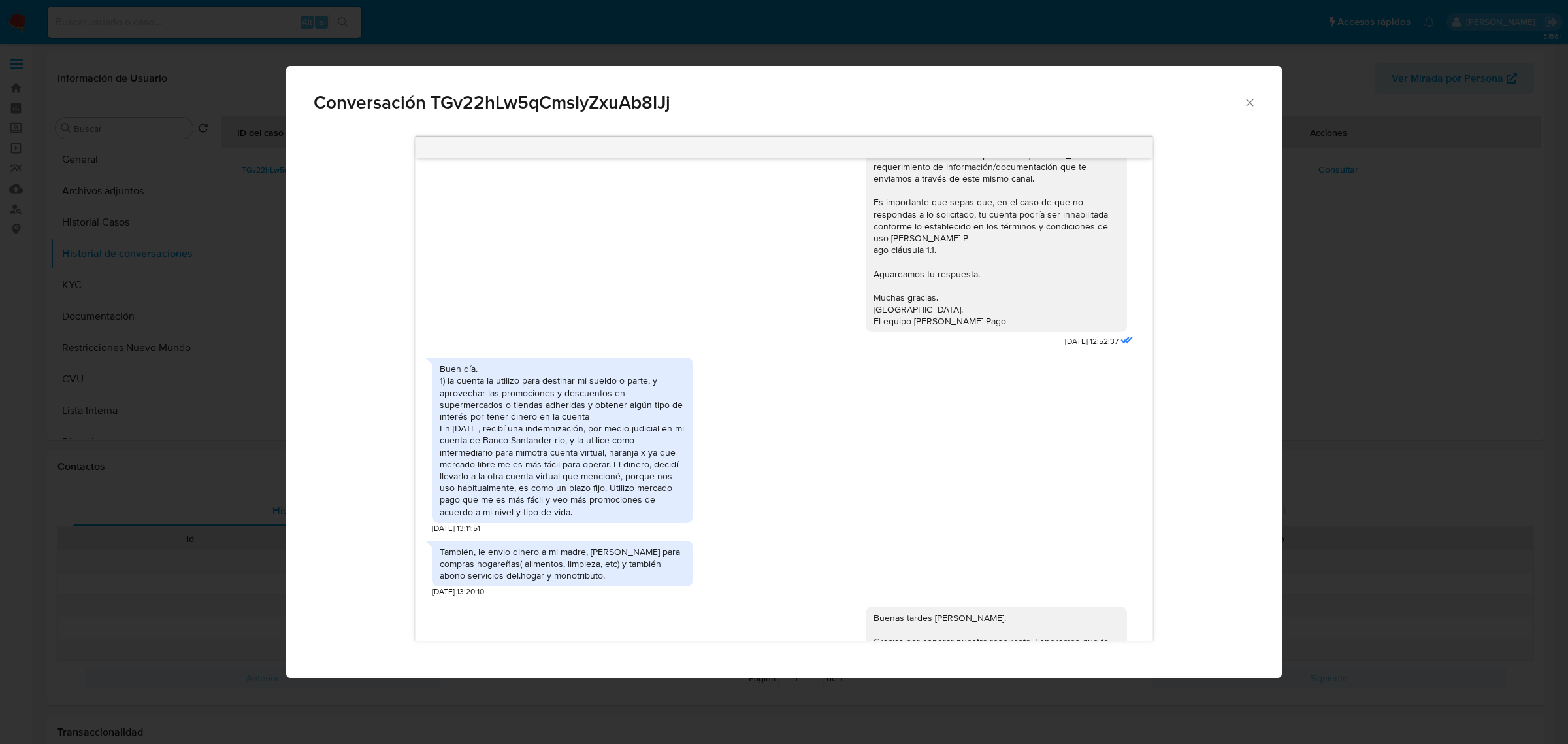
click at [524, 432] on div "Buen día. 1) la cuenta la utilizo para destinar mi sueldo o parte, y aprovechar…" at bounding box center [562, 440] width 246 height 154
drag, startPoint x: 494, startPoint y: 422, endPoint x: 632, endPoint y: 428, distance: 138.1
click at [632, 428] on div "Buen día. 1) la cuenta la utilizo para destinar mi sueldo o parte, y aprovechar…" at bounding box center [562, 440] width 246 height 154
drag, startPoint x: 462, startPoint y: 459, endPoint x: 548, endPoint y: 458, distance: 86.0
click at [548, 458] on div "Buen día. 1) la cuenta la utilizo para destinar mi sueldo o parte, y aprovechar…" at bounding box center [562, 440] width 246 height 154
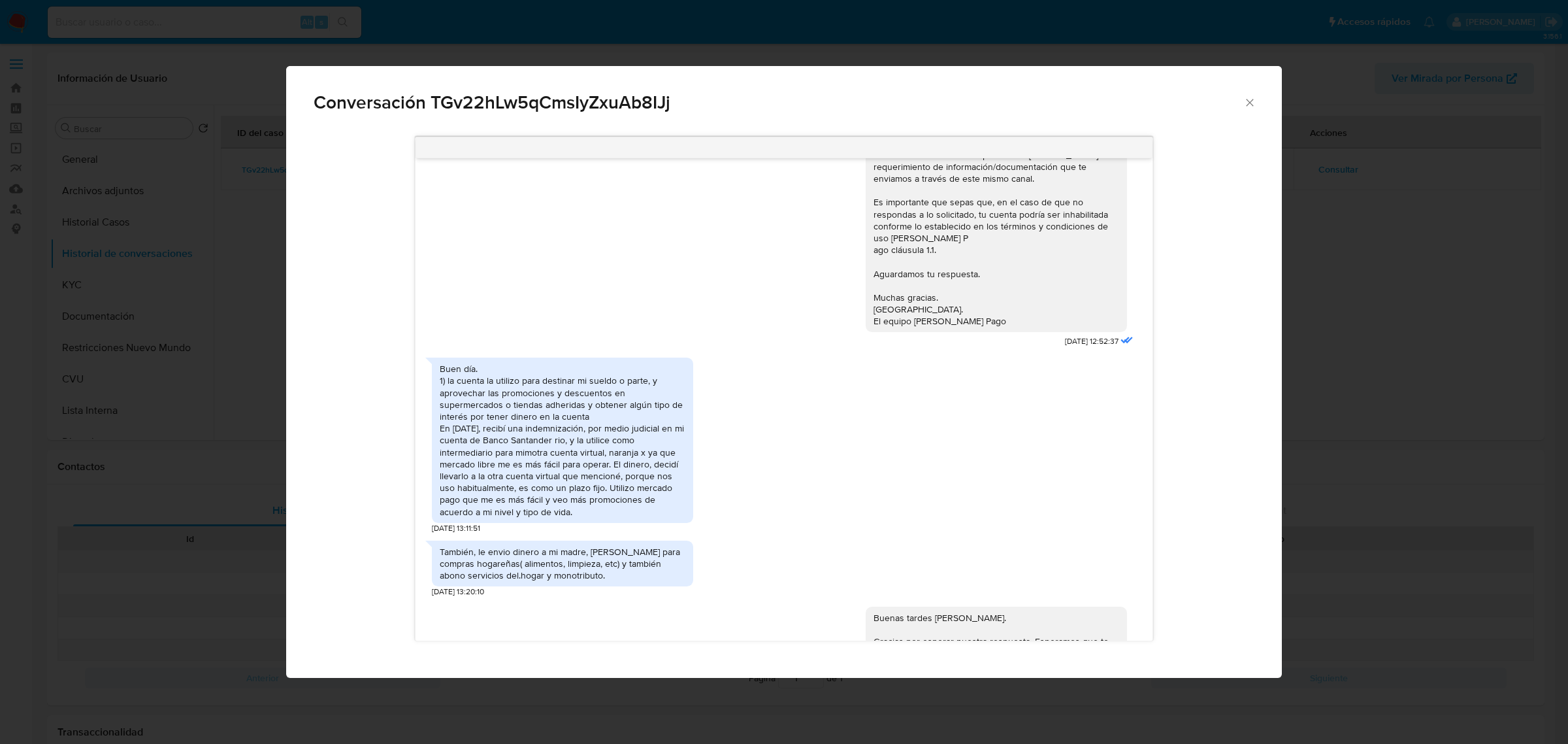
click at [534, 450] on div "Buen día. 1) la cuenta la utilizo para destinar mi sueldo o parte, y aprovechar…" at bounding box center [562, 440] width 246 height 154
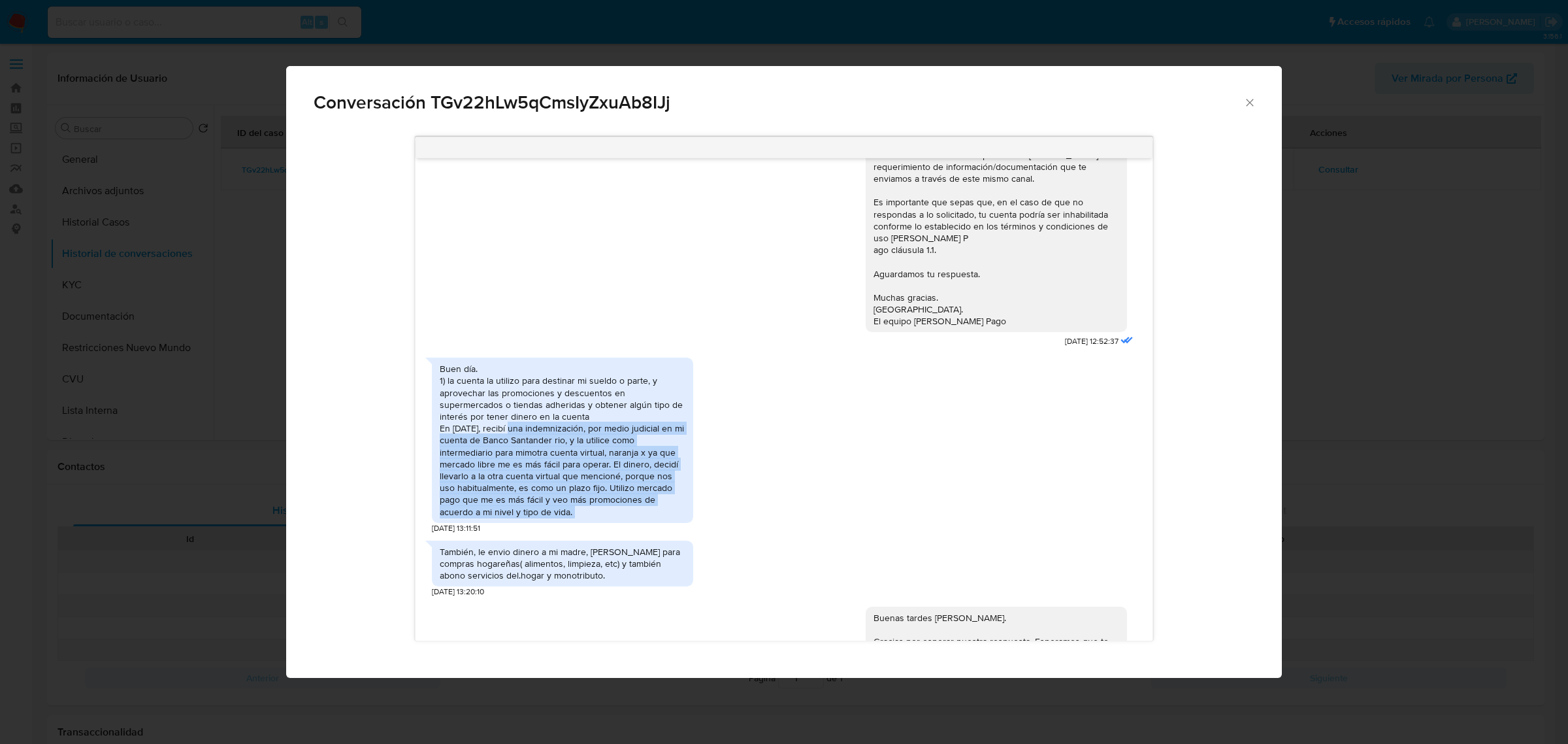
drag, startPoint x: 534, startPoint y: 450, endPoint x: 686, endPoint y: 540, distance: 176.6
click at [686, 480] on div "Buen día. 1) la cuenta la utilizo para destinar mi sueldo o parte, y aprovechar…" at bounding box center [562, 439] width 261 height 165
click at [507, 480] on div "Buen día. 1) la cuenta la utilizo para destinar mi sueldo o parte, y aprovechar…" at bounding box center [562, 440] width 246 height 154
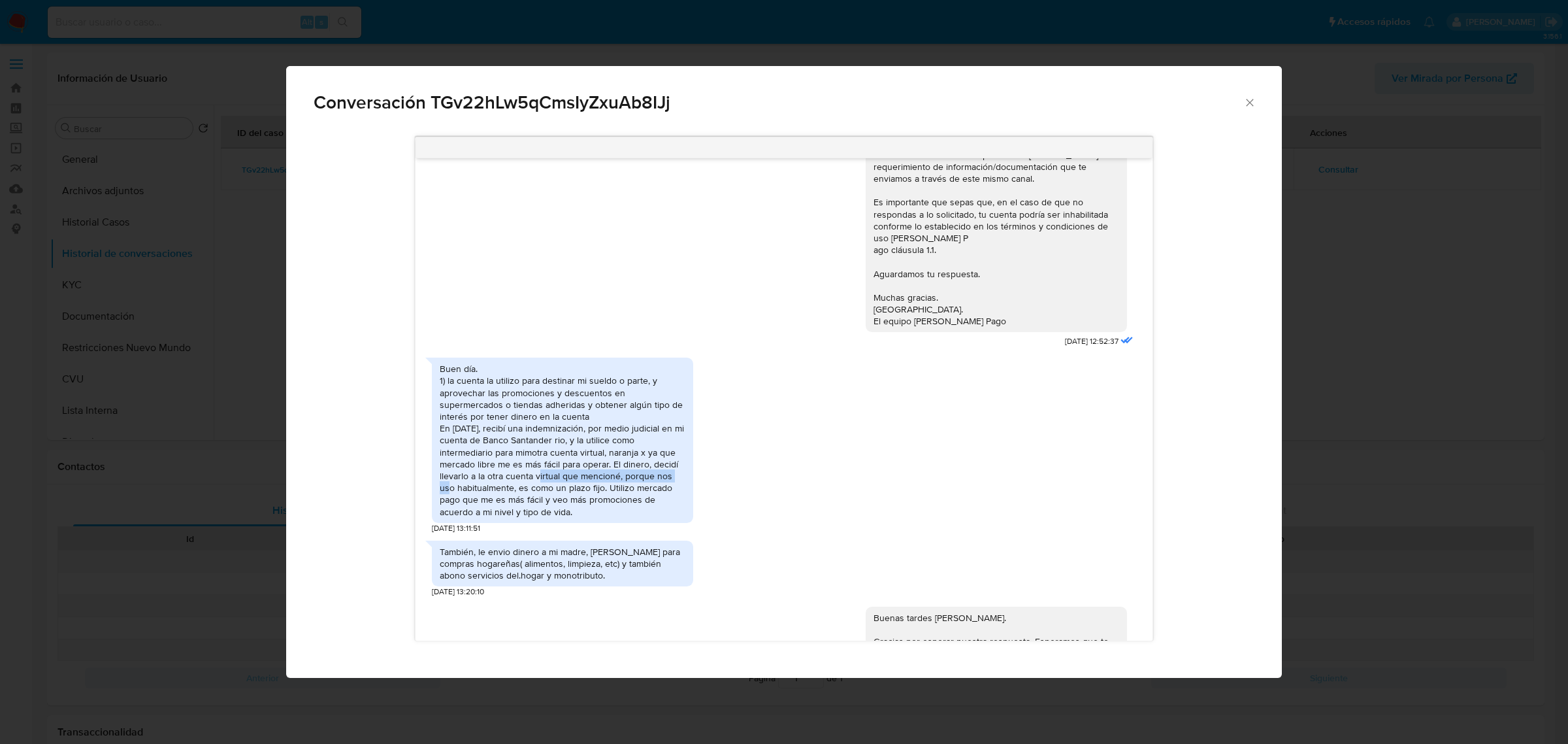
drag, startPoint x: 536, startPoint y: 504, endPoint x: 686, endPoint y: 503, distance: 150.0
click at [686, 480] on div "Buen día. 1) la cuenta la utilizo para destinar mi sueldo o parte, y aprovechar…" at bounding box center [562, 439] width 261 height 165
drag, startPoint x: 533, startPoint y: 510, endPoint x: 664, endPoint y: 510, distance: 131.0
click at [664, 480] on div "Buen día. 1) la cuenta la utilizo para destinar mi sueldo o parte, y aprovechar…" at bounding box center [562, 440] width 246 height 154
click at [495, 480] on div "Buen día. 1) la cuenta la utilizo para destinar mi sueldo o parte, y aprovechar…" at bounding box center [562, 440] width 246 height 154
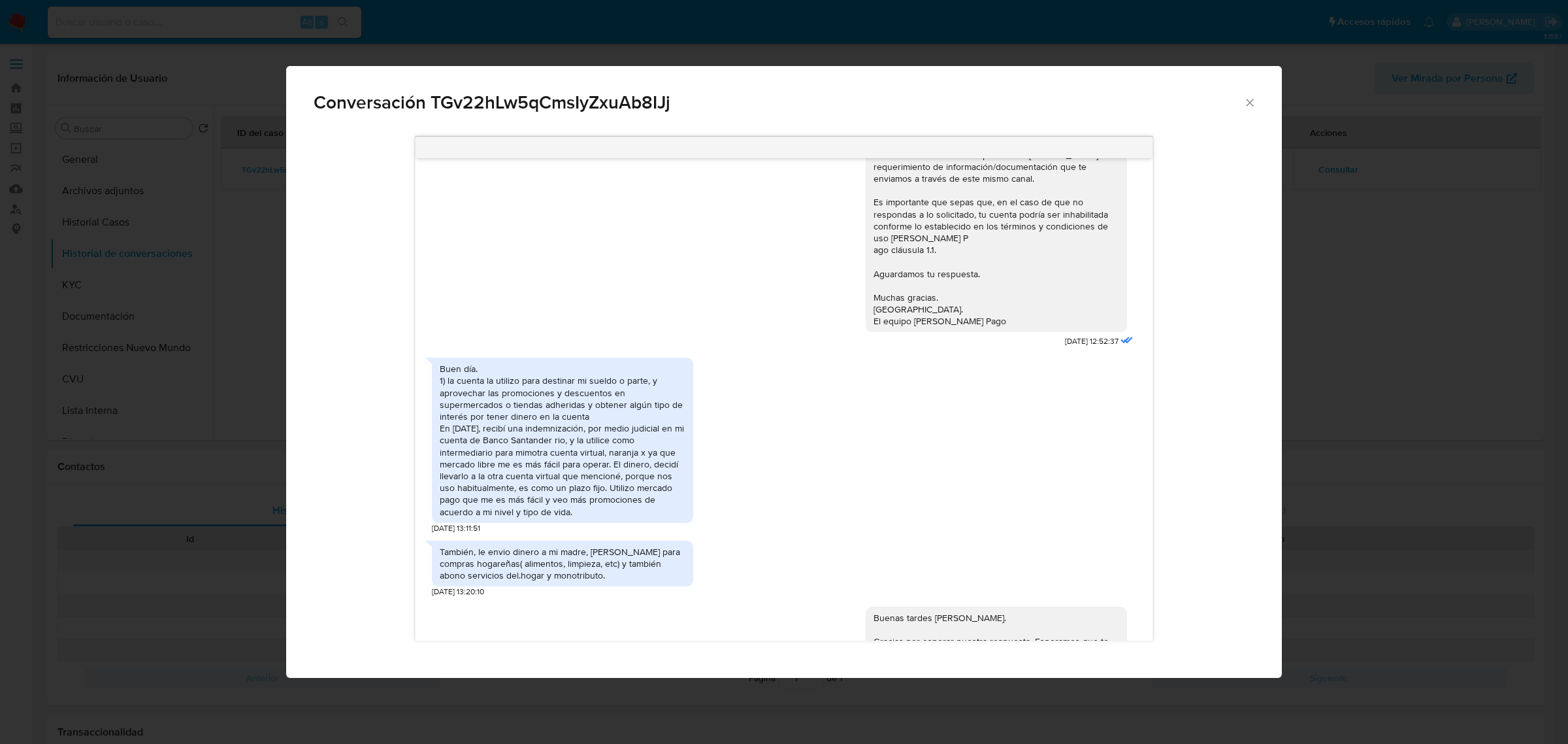
drag, startPoint x: 501, startPoint y: 521, endPoint x: 689, endPoint y: 533, distance: 188.4
click at [689, 480] on div "Buen día. 1) la cuenta la utilizo para destinar mi sueldo o parte, y aprovechar…" at bounding box center [562, 439] width 261 height 165
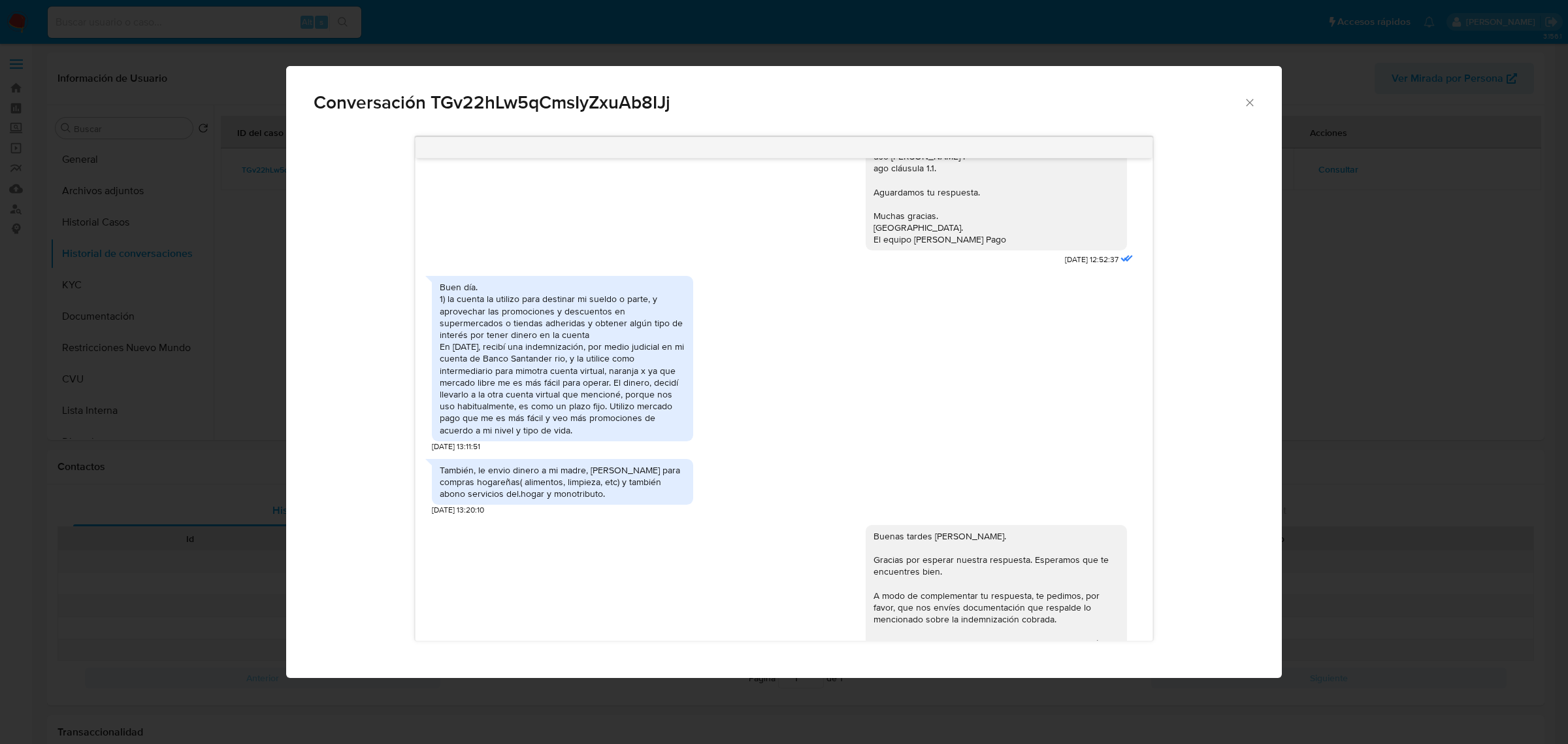
click at [462, 480] on div "También, le envio dinero a mi madre, Martinez María del Carmen para compras hog…" at bounding box center [562, 481] width 246 height 36
drag, startPoint x: 504, startPoint y: 501, endPoint x: 640, endPoint y: 500, distance: 136.0
click at [640, 480] on div "También, le envio dinero a mi madre, Martinez María del Carmen para compras hog…" at bounding box center [562, 481] width 246 height 36
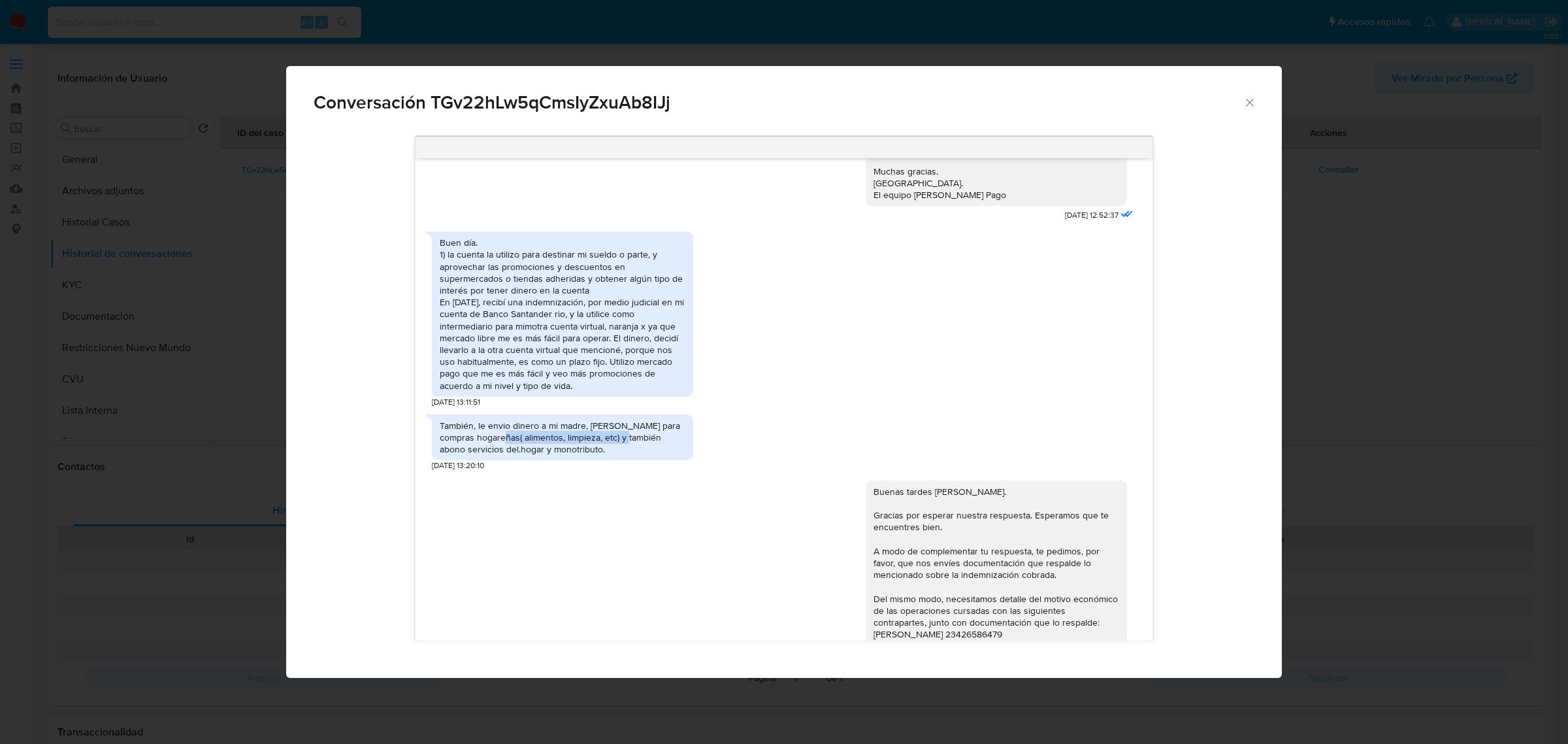
scroll to position [969, 0]
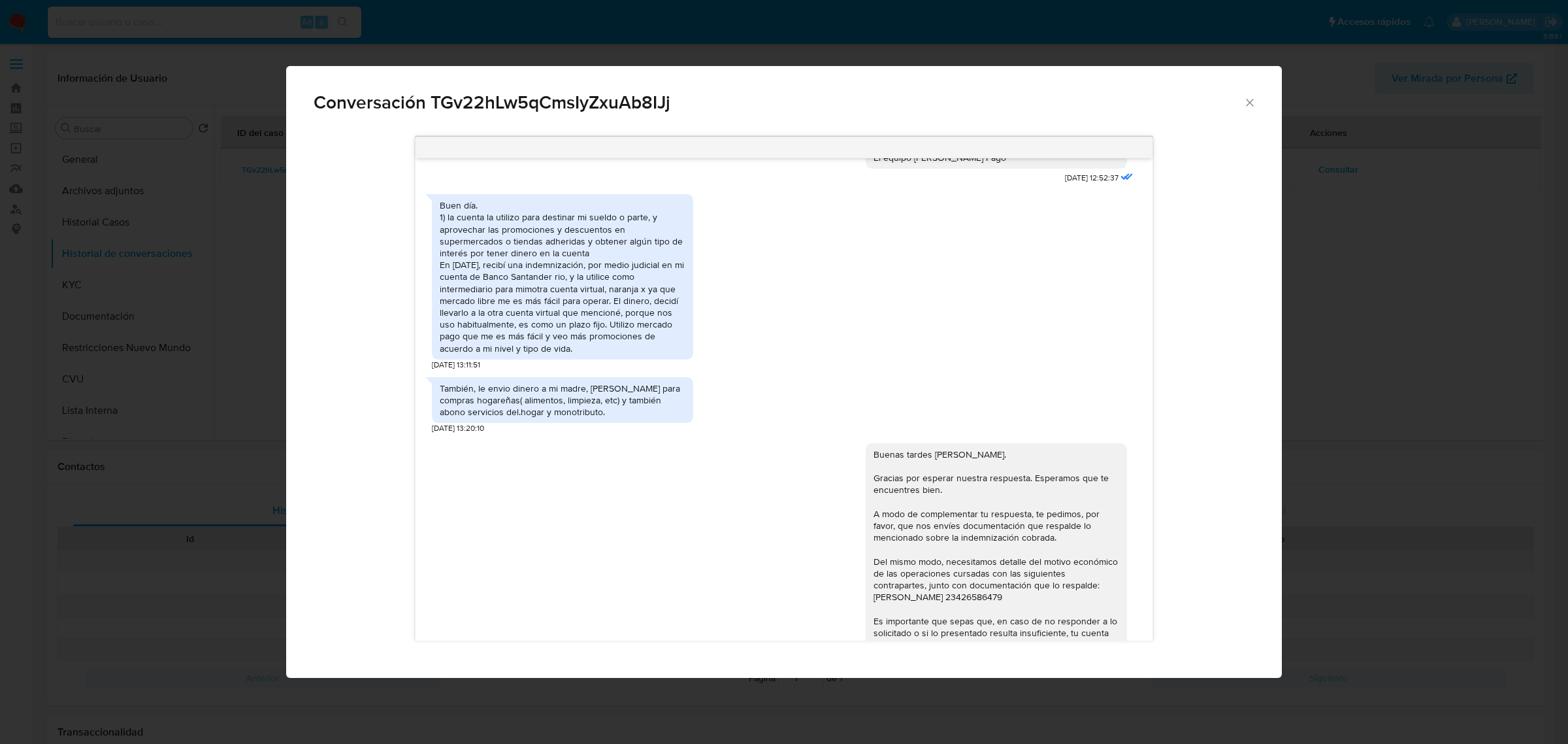
click at [1114, 100] on span "Conversación TGv22hLw5qCmsIyZxuAb8IJj" at bounding box center [778, 102] width 929 height 18
click at [1114, 100] on icon "Cerrar" at bounding box center [1249, 102] width 7 height 7
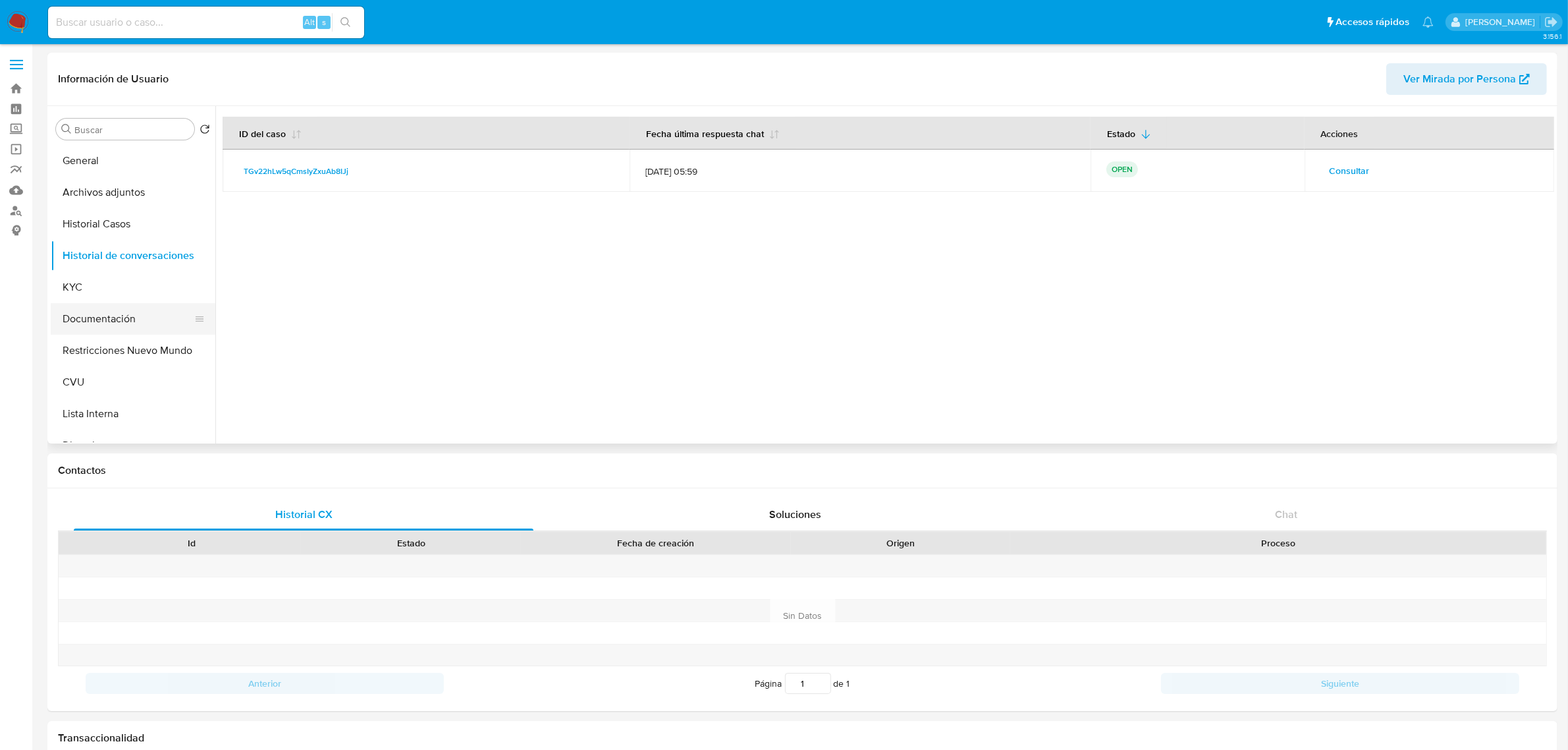
click at [100, 320] on button "Documentación" at bounding box center [128, 319] width 154 height 32
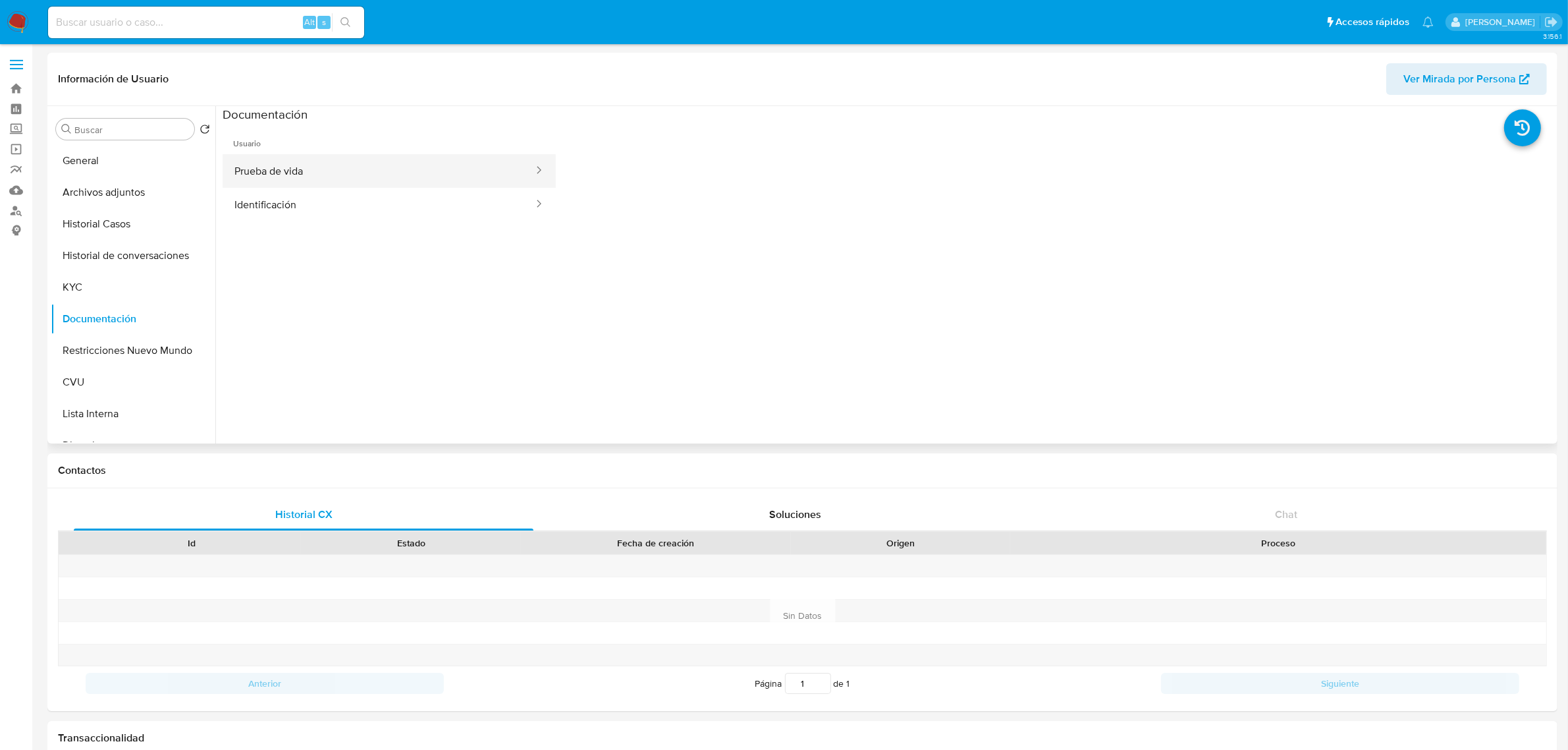
click at [455, 181] on button "Prueba de vida" at bounding box center [378, 171] width 312 height 34
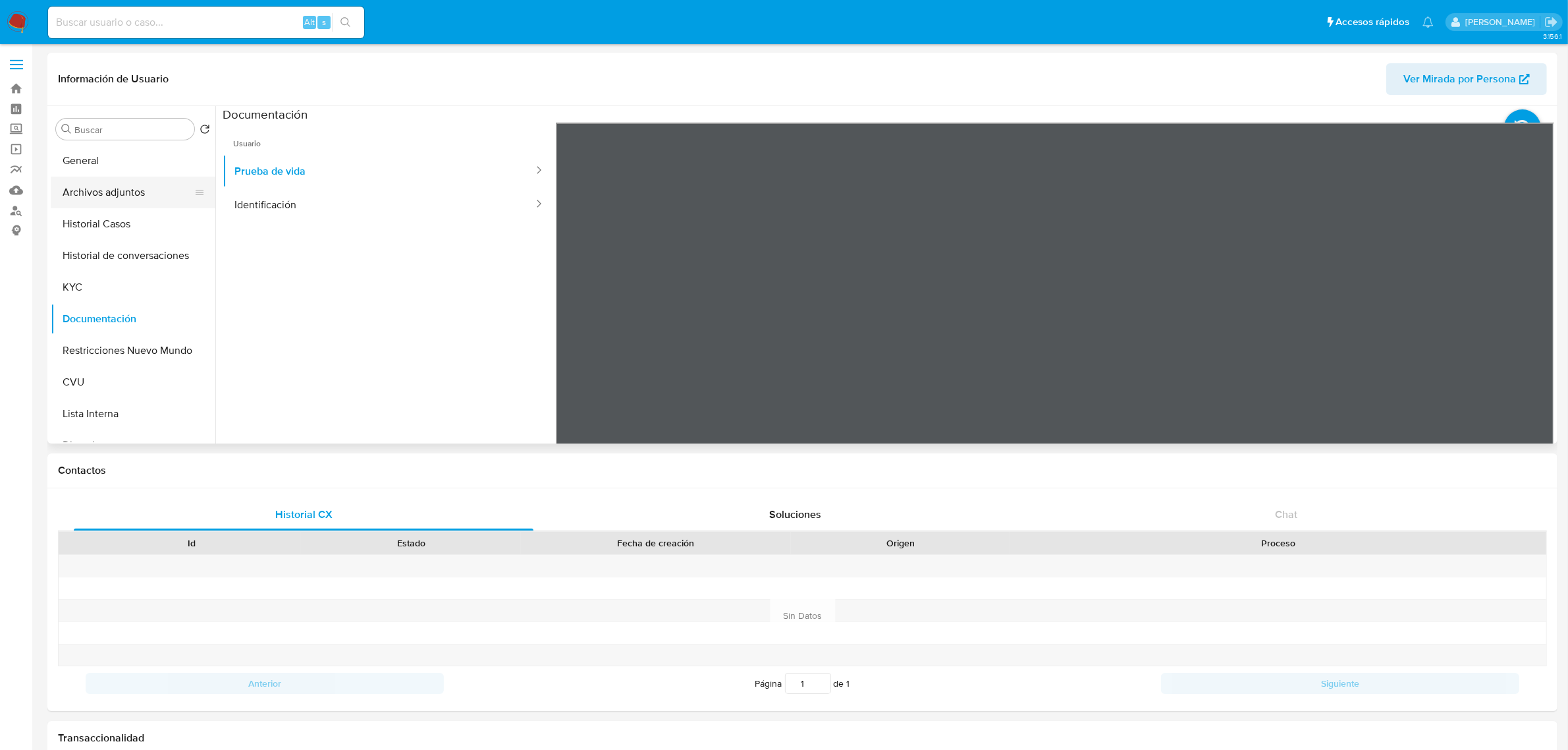
click at [125, 198] on button "Archivos adjuntos" at bounding box center [128, 192] width 154 height 32
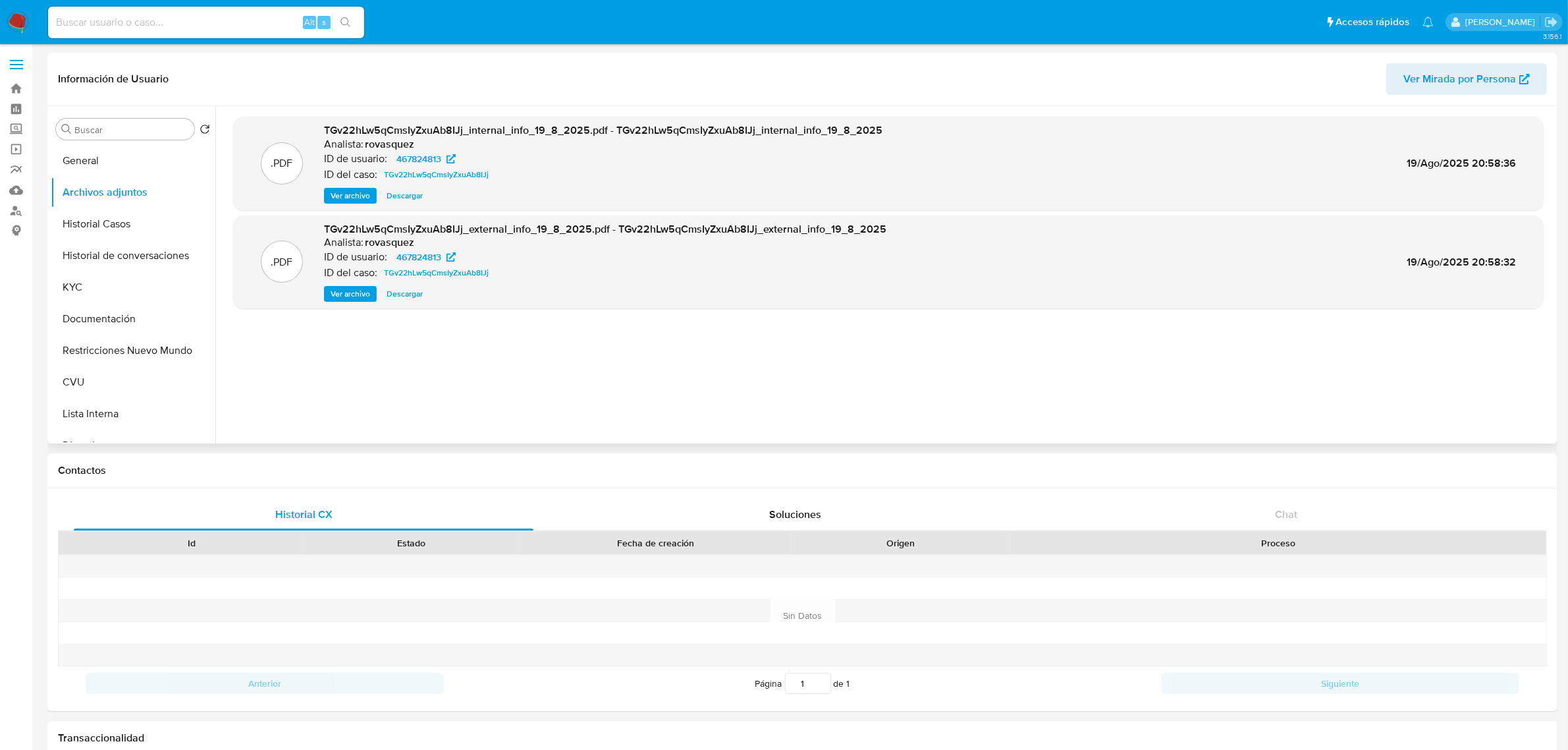
click at [350, 291] on span "Ver archivo" at bounding box center [350, 294] width 40 height 13
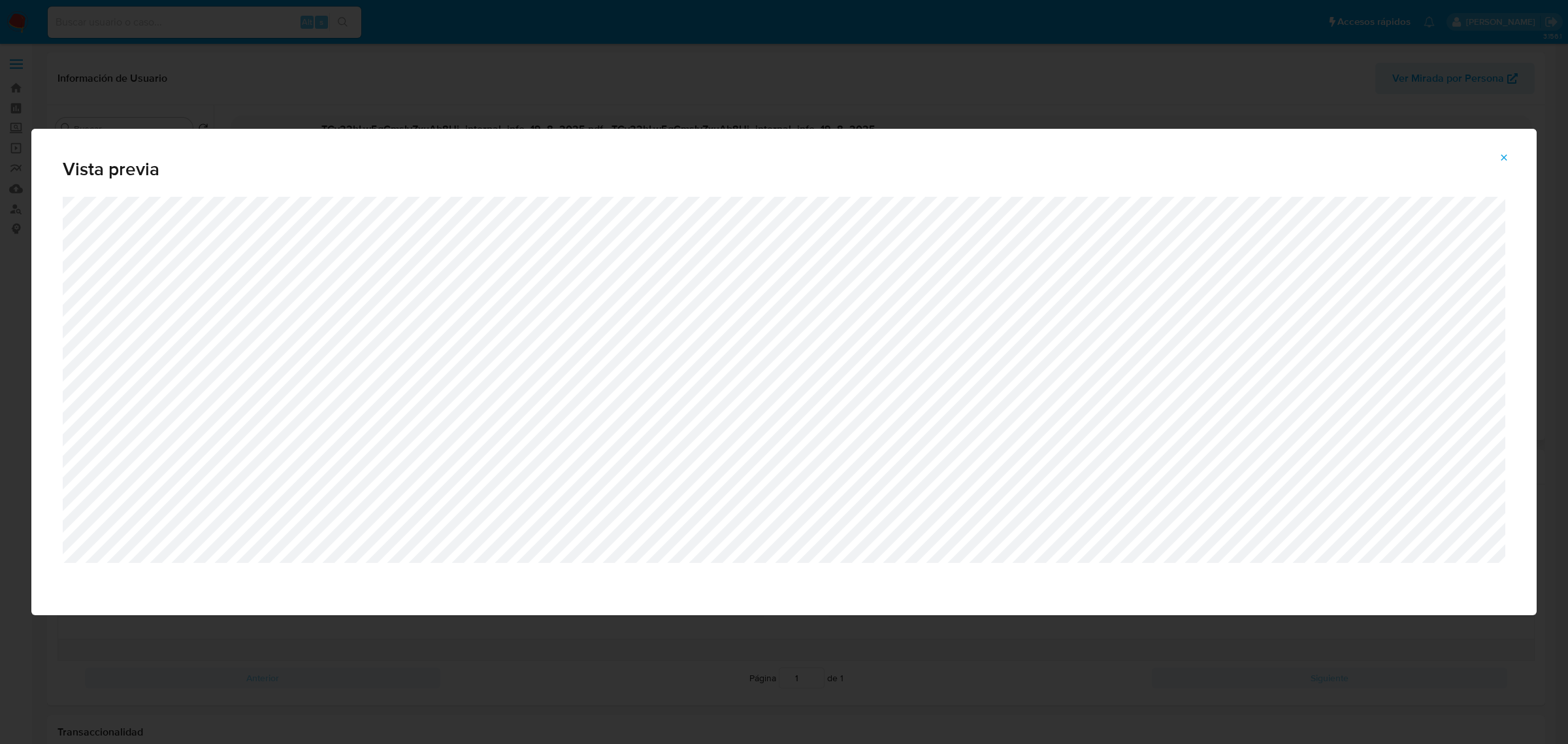
click at [1114, 156] on icon "Attachment preview" at bounding box center [1504, 157] width 11 height 11
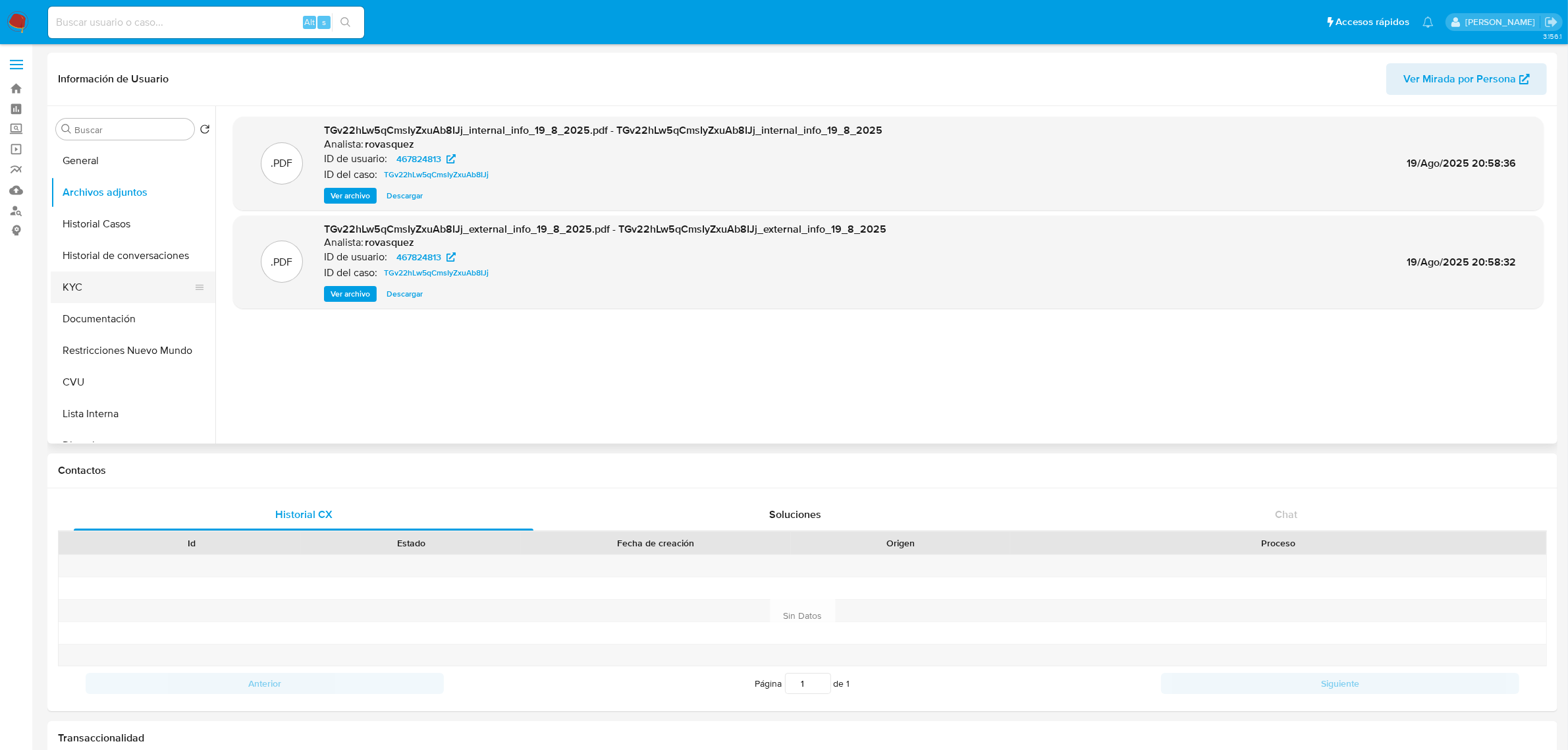
click at [104, 294] on button "KYC" at bounding box center [128, 287] width 154 height 32
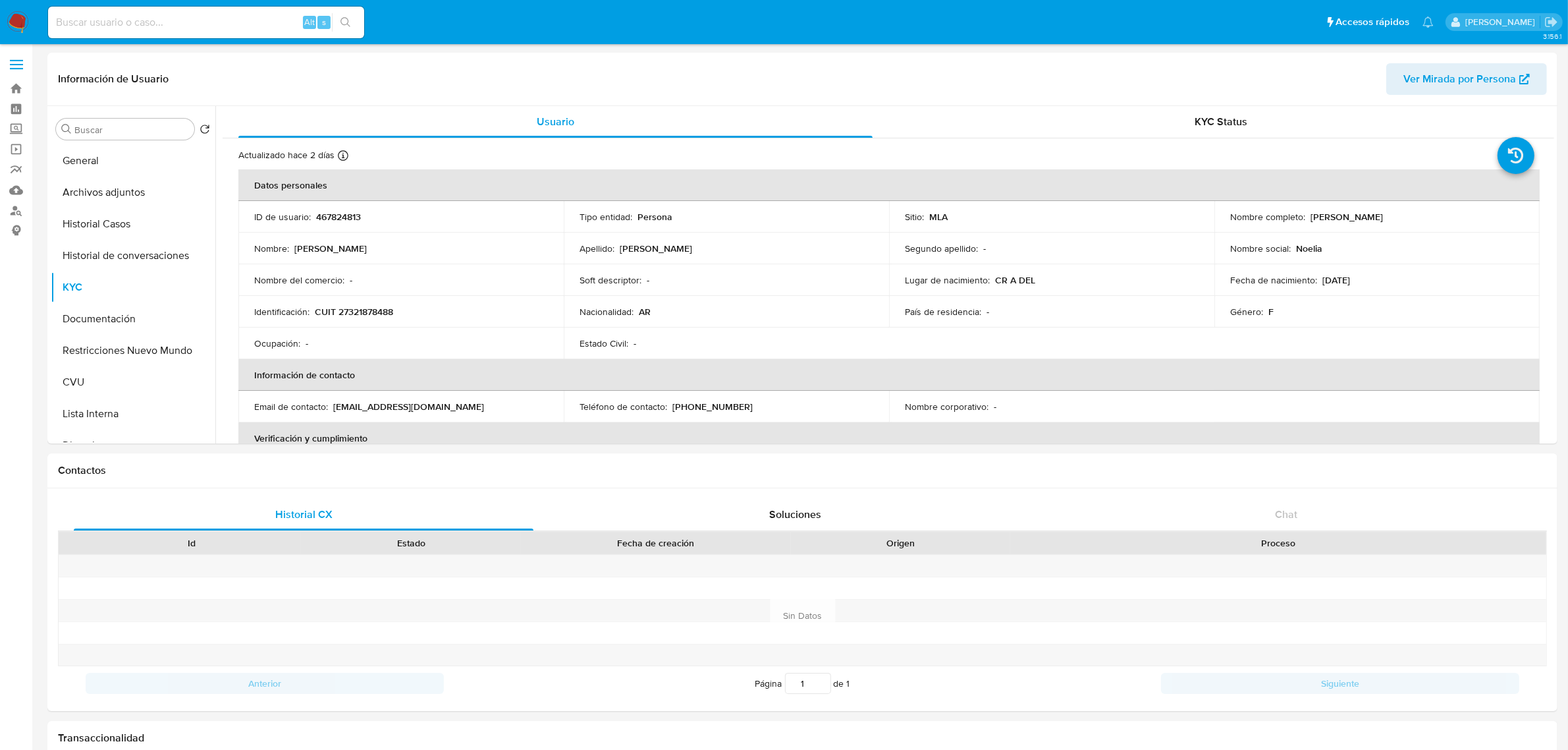
click at [357, 311] on p "CUIT 27321878488" at bounding box center [354, 311] width 78 height 12
copy p "27321878488"
click at [127, 228] on button "Historial Casos" at bounding box center [128, 224] width 154 height 32
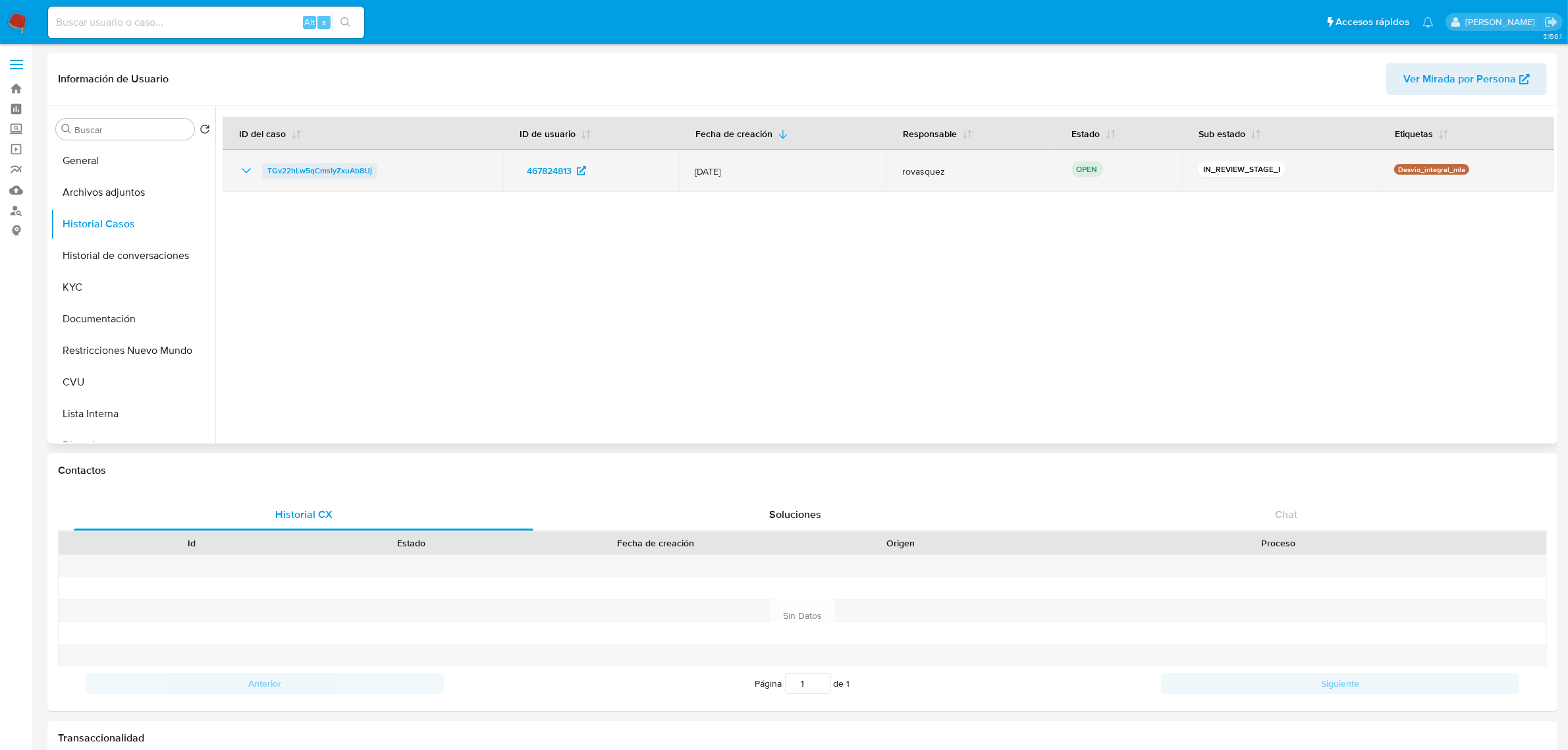
click at [319, 172] on span "TGv22hLw5qCmsIyZxuAb8IJj" at bounding box center [320, 170] width 104 height 16
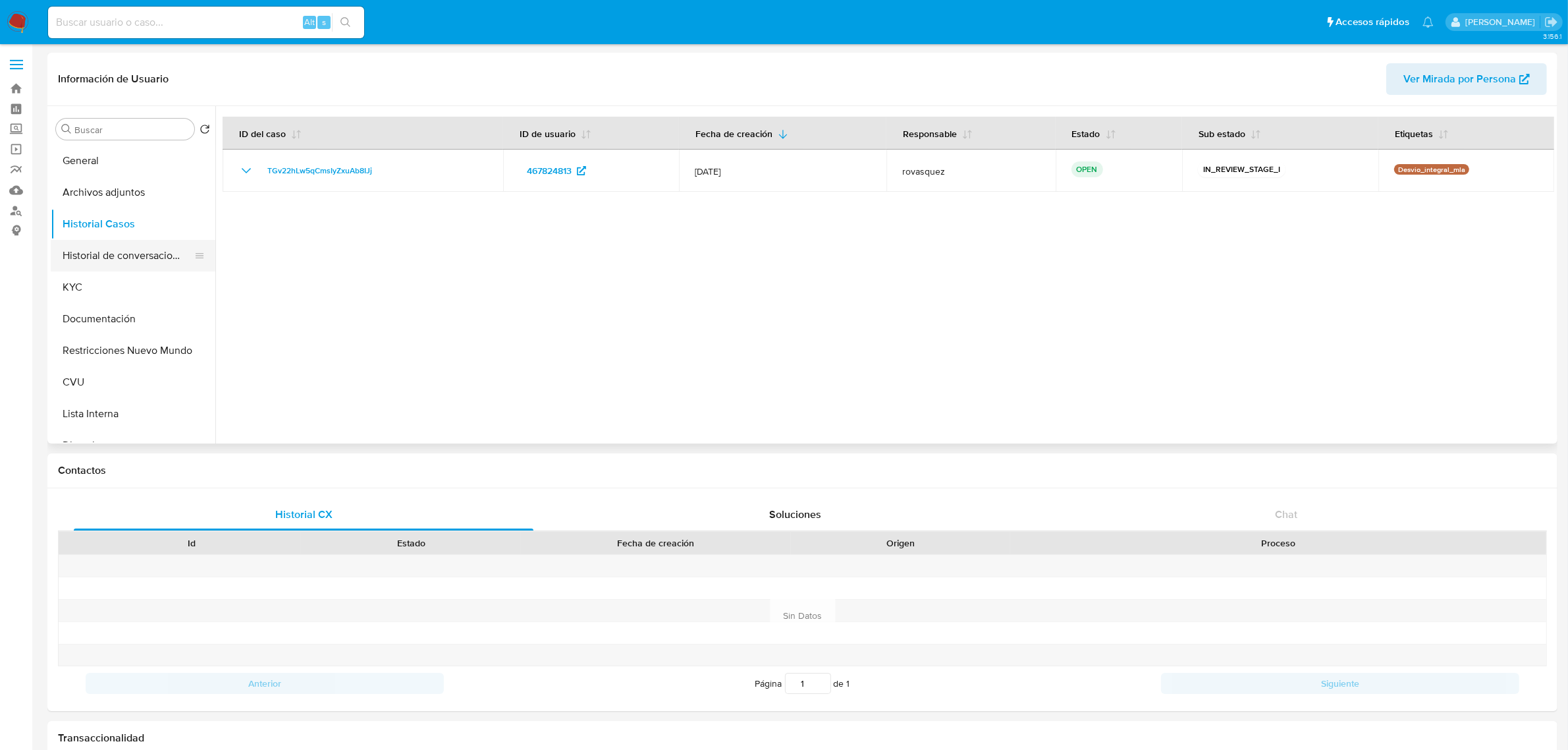
click at [110, 257] on button "Historial de conversaciones" at bounding box center [128, 256] width 154 height 32
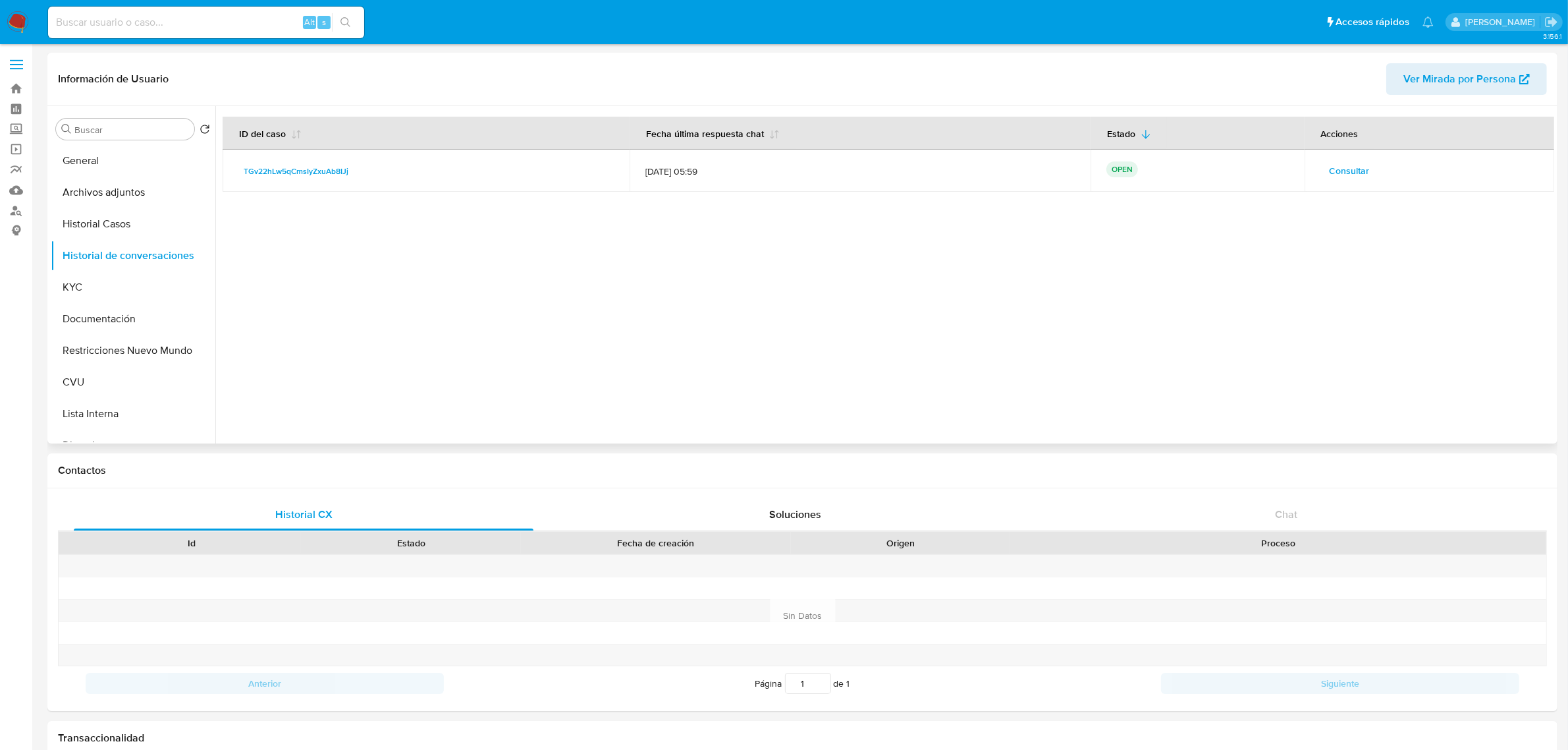
click at [1123, 169] on span "Consultar" at bounding box center [1349, 171] width 40 height 18
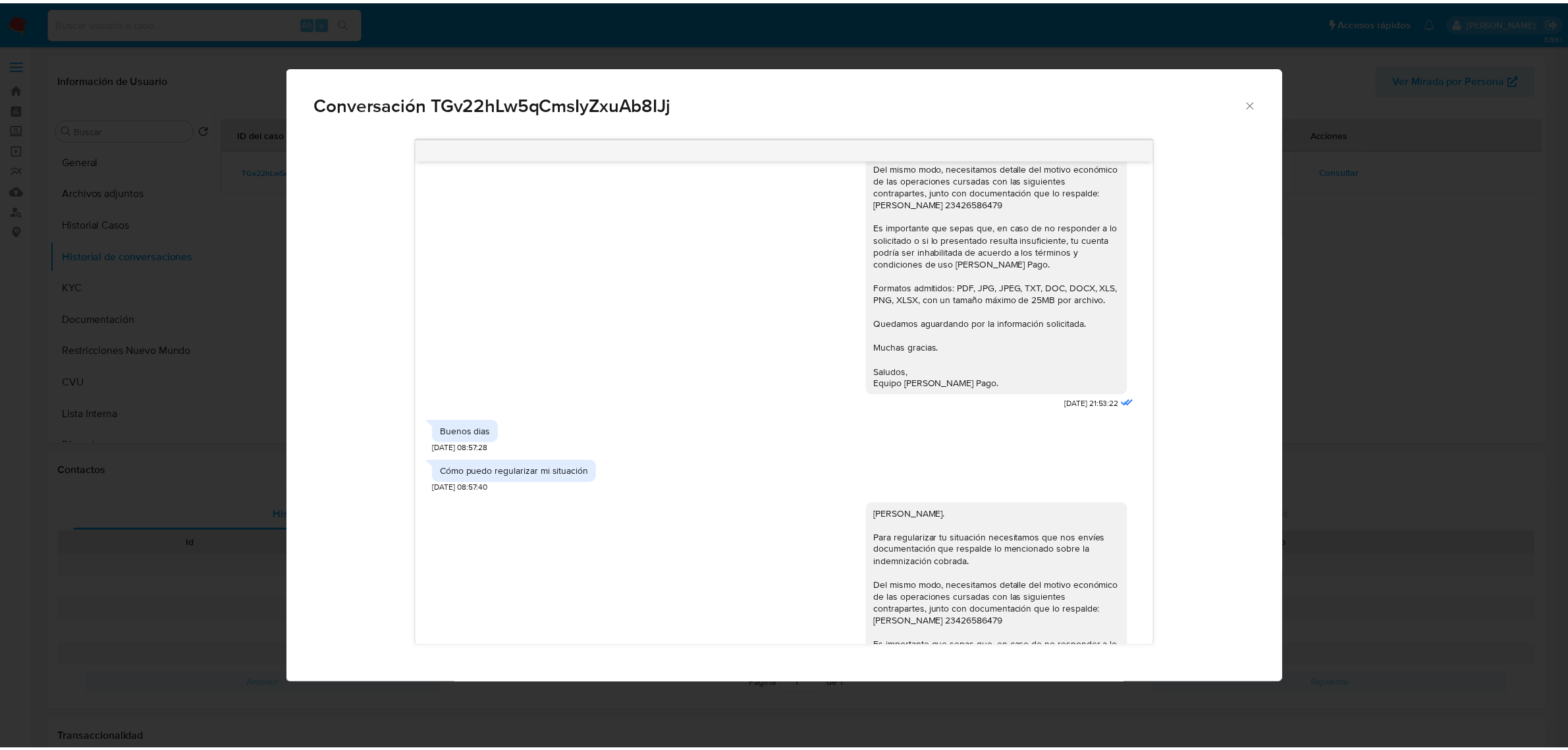
scroll to position [2268, 0]
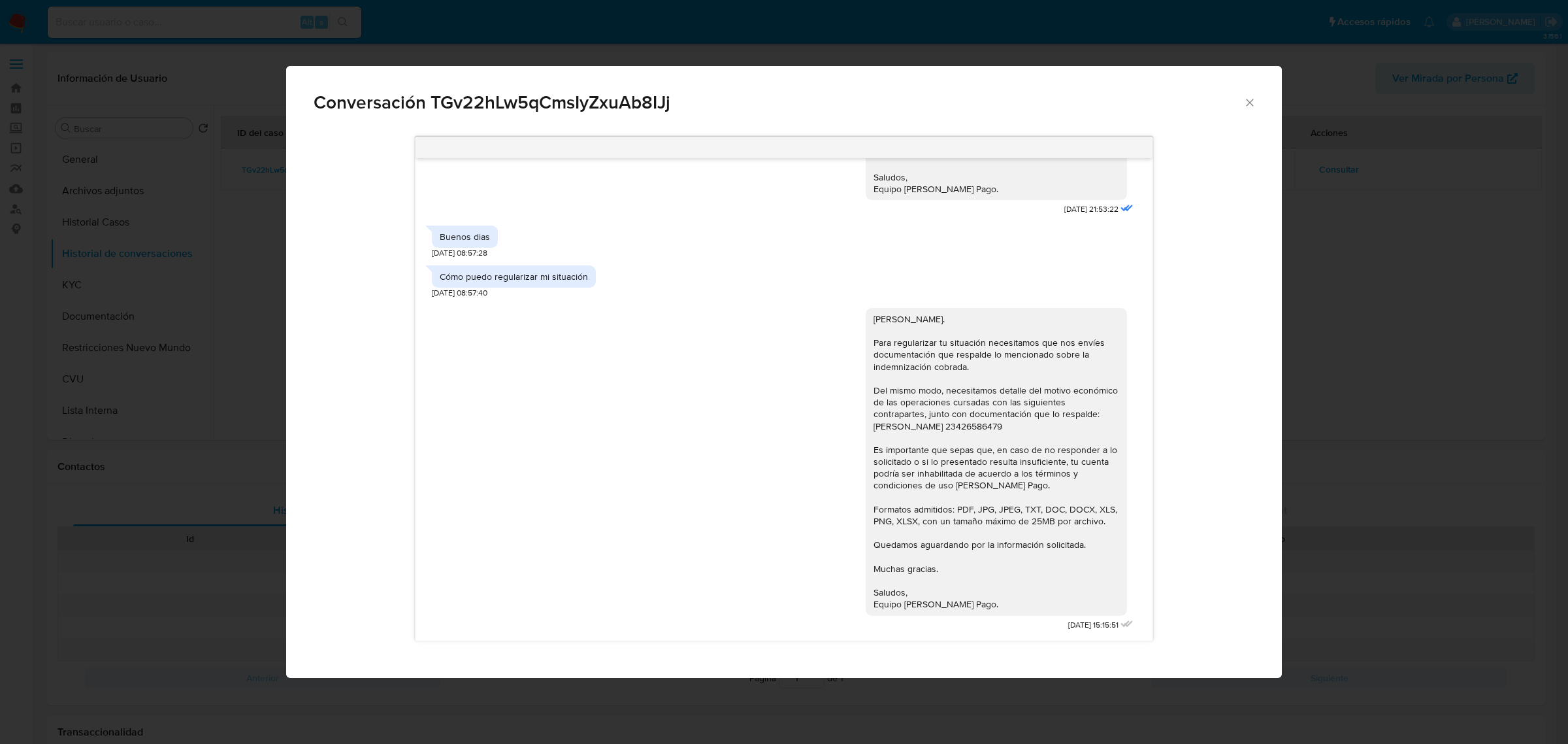
click at [1114, 102] on icon "Cerrar" at bounding box center [1249, 102] width 7 height 7
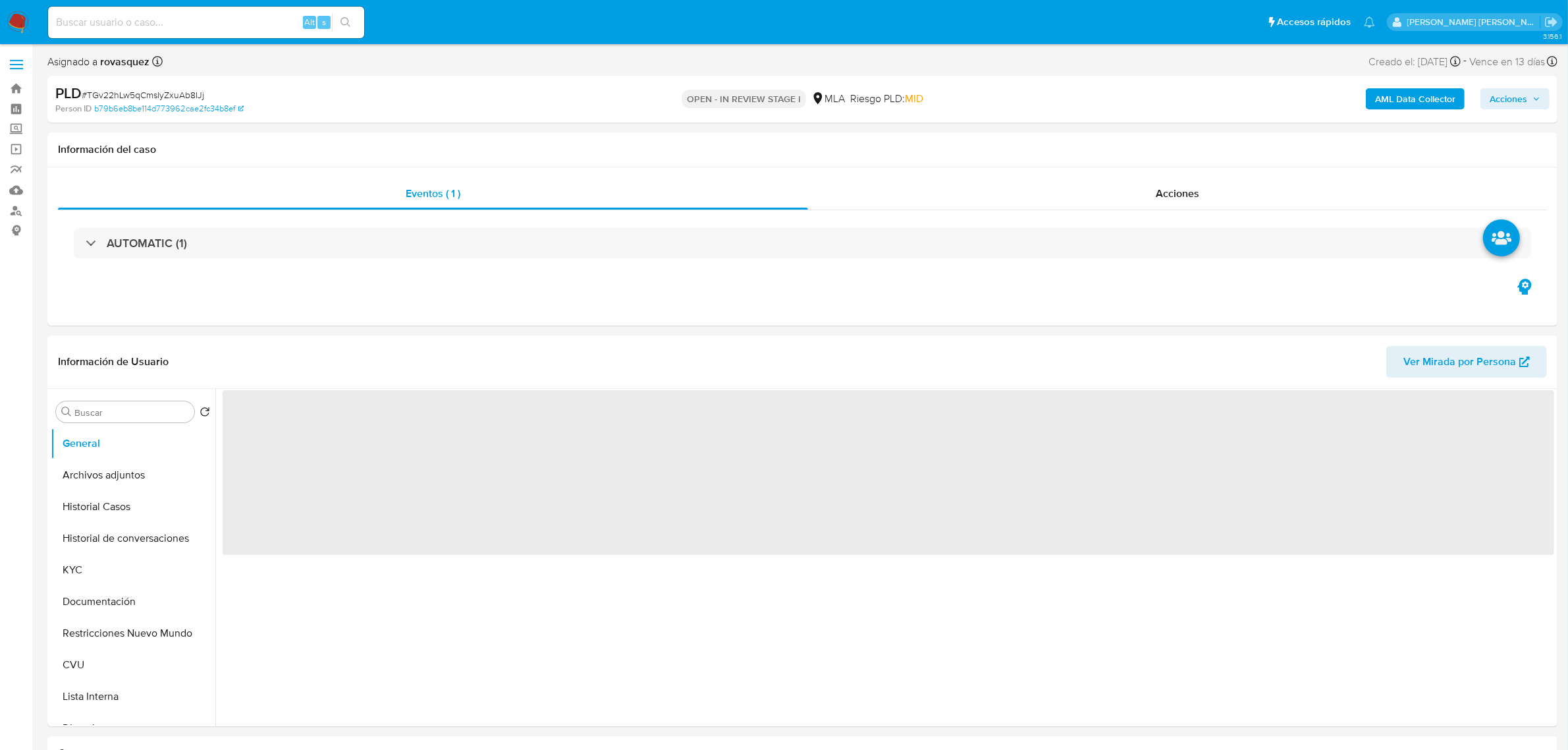
click at [1421, 107] on b "AML Data Collector" at bounding box center [1416, 99] width 80 height 21
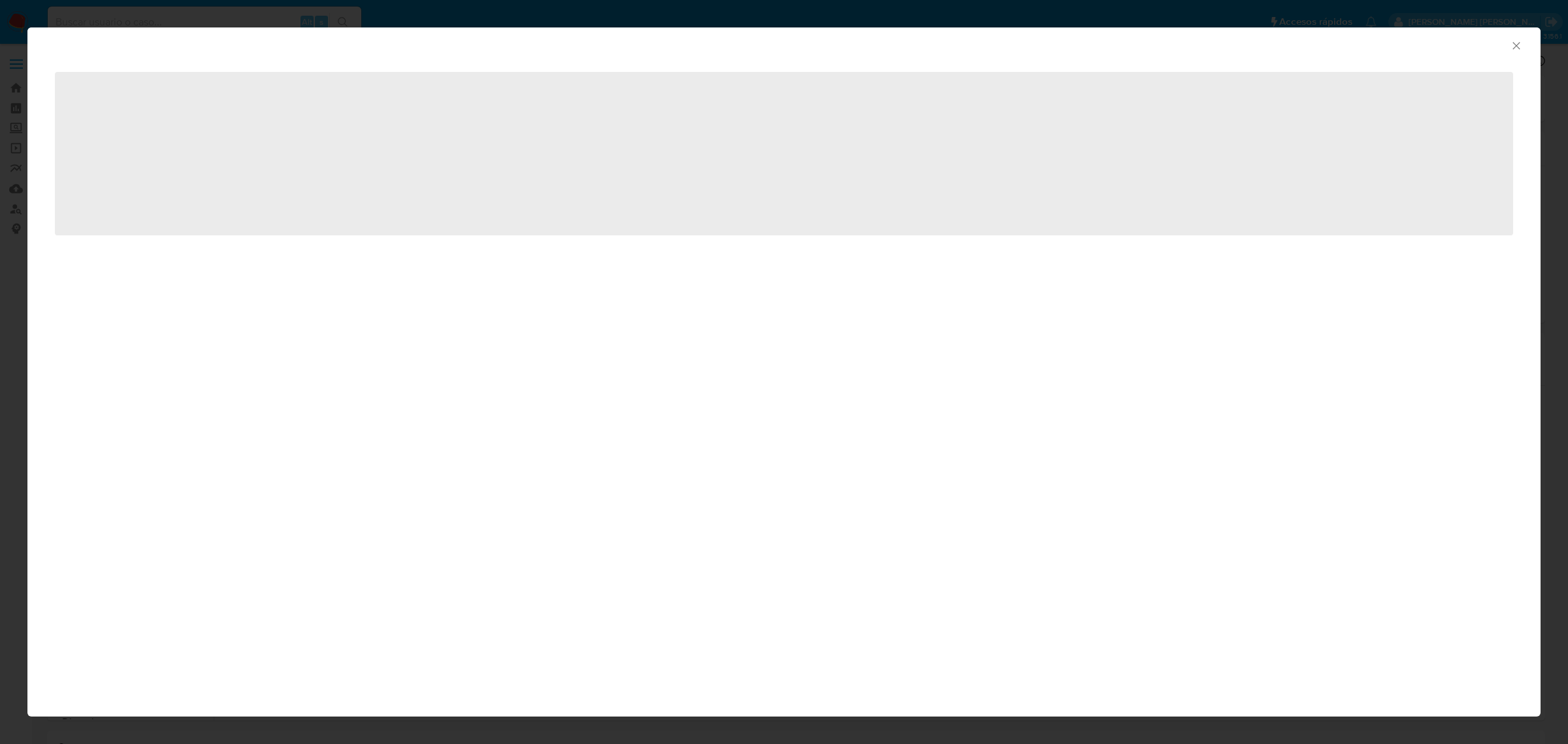
select select "10"
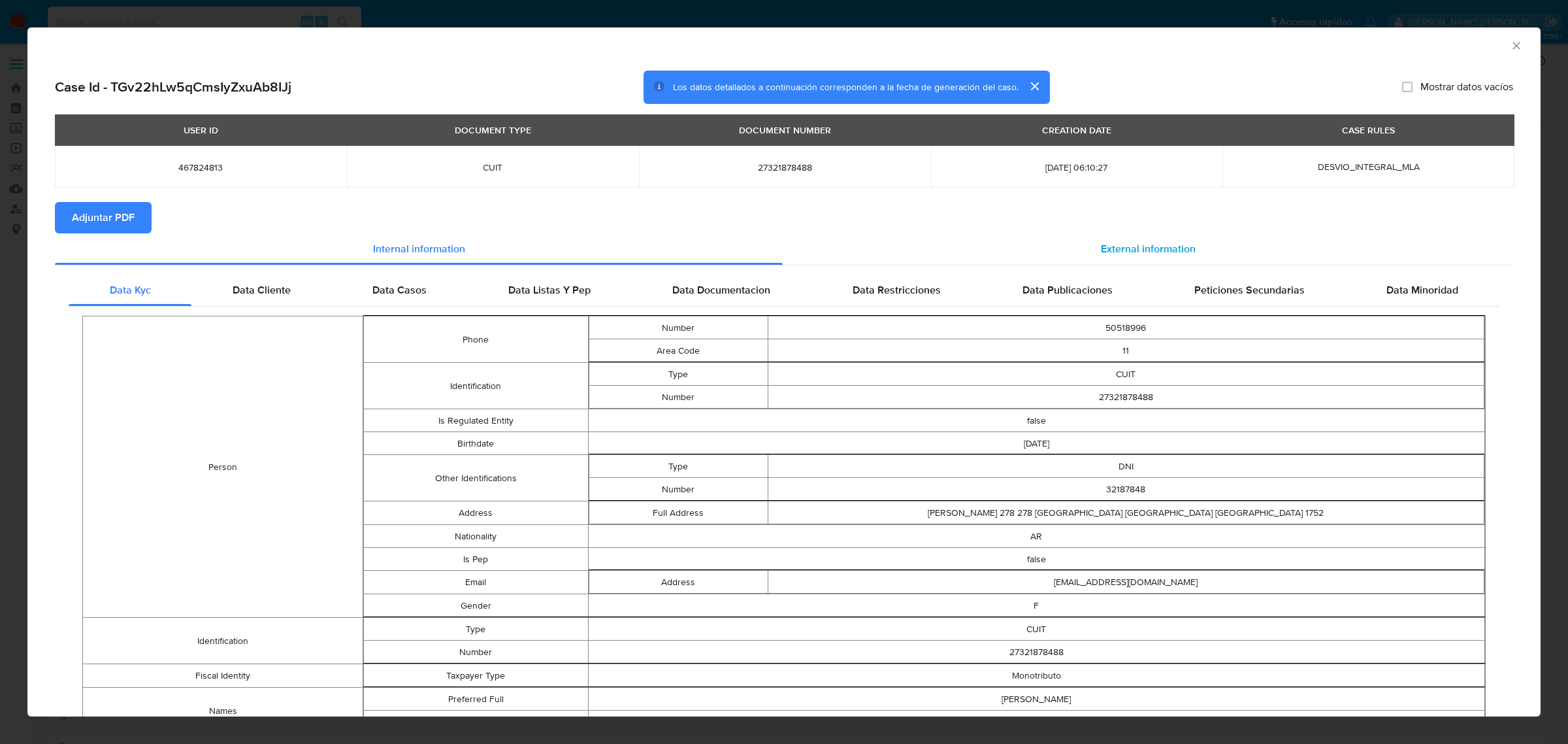
click at [1125, 252] on span "External information" at bounding box center [1148, 248] width 95 height 15
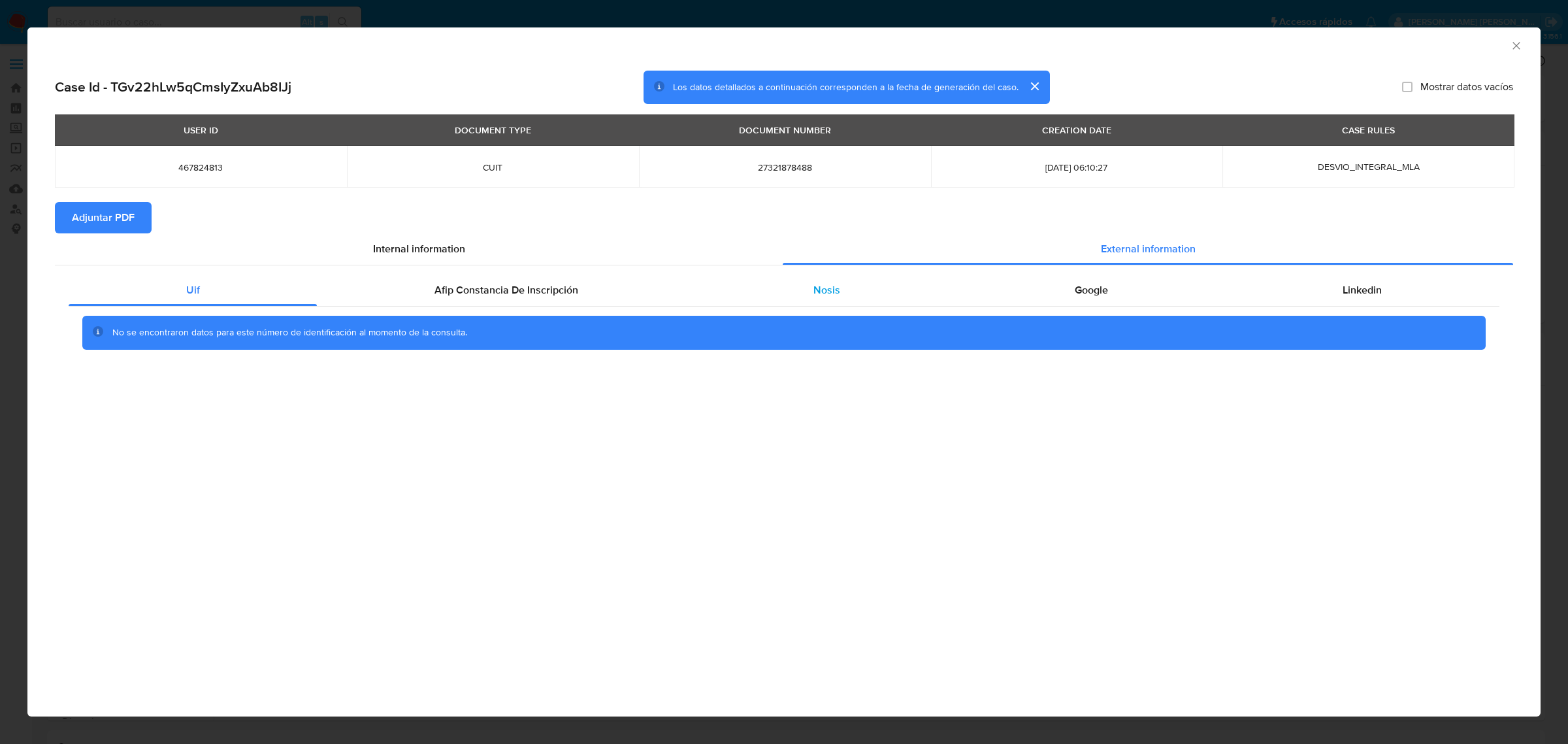
click at [828, 293] on span "Nosis" at bounding box center [826, 289] width 27 height 15
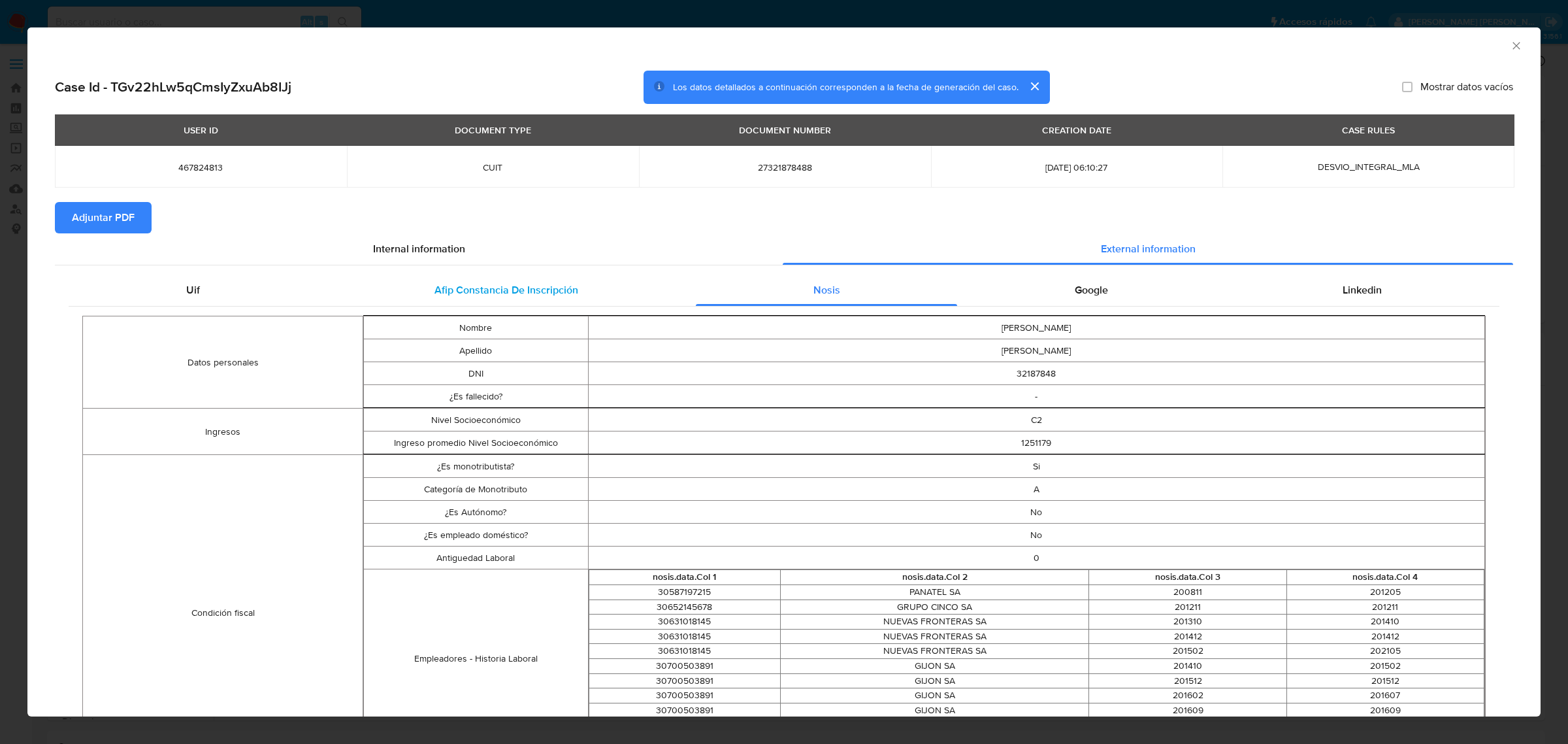
click at [478, 291] on span "Afip Constancia De Inscripción" at bounding box center [506, 289] width 144 height 15
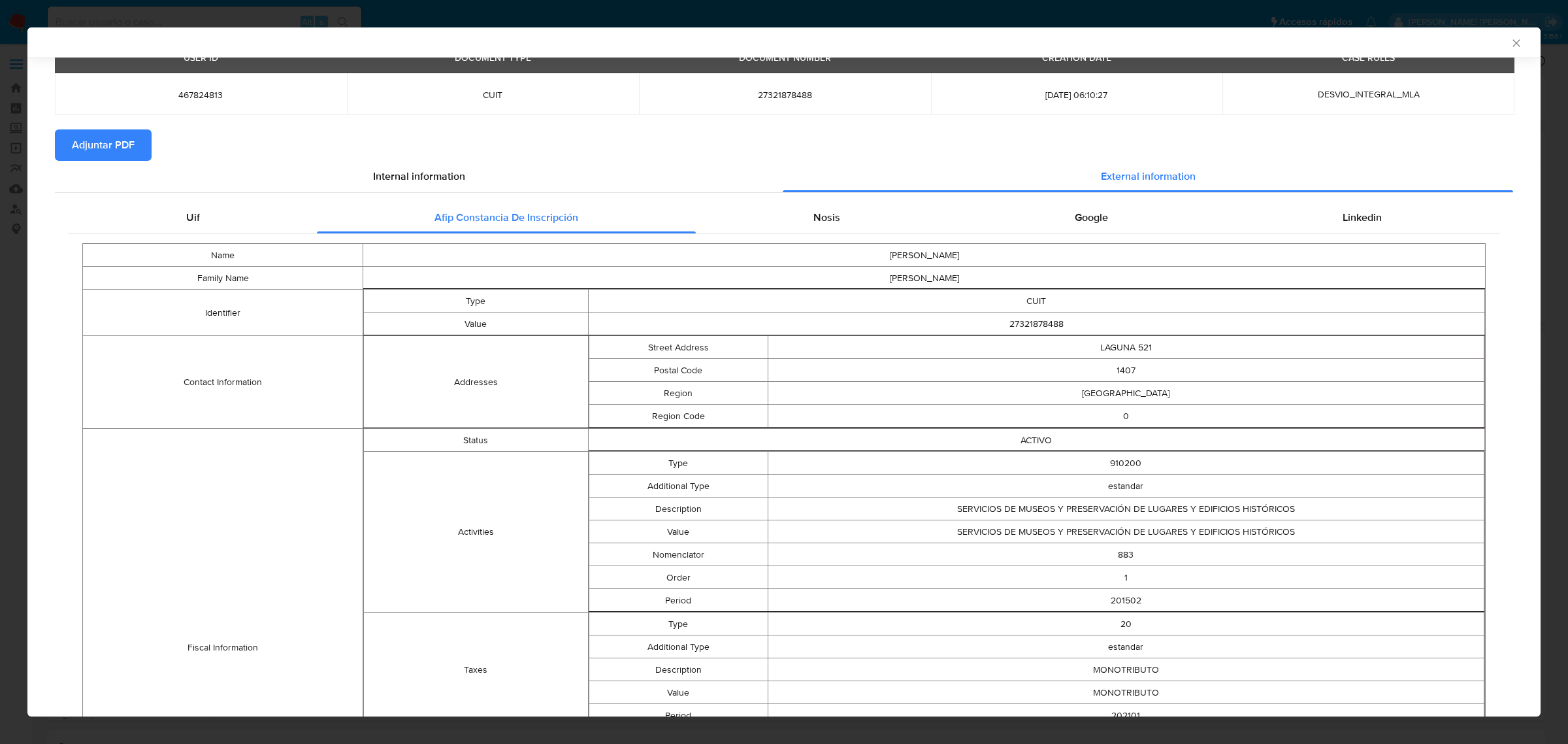
scroll to position [79, 0]
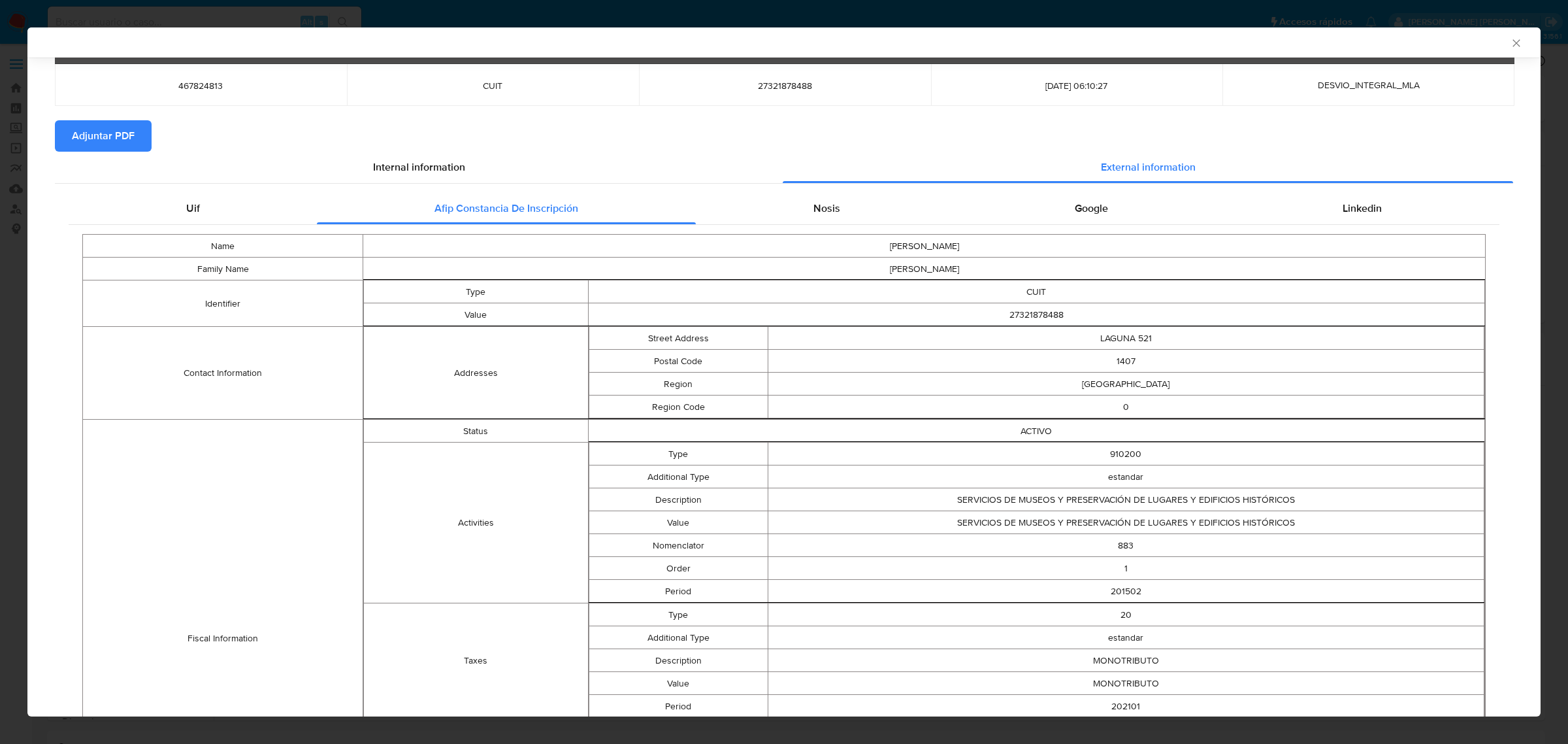
click at [1053, 500] on td "SERVICIOS DE MUSEOS Y PRESERVACIÓN DE LUGARES Y EDIFICIOS HISTÓRICOS" at bounding box center [1125, 500] width 716 height 23
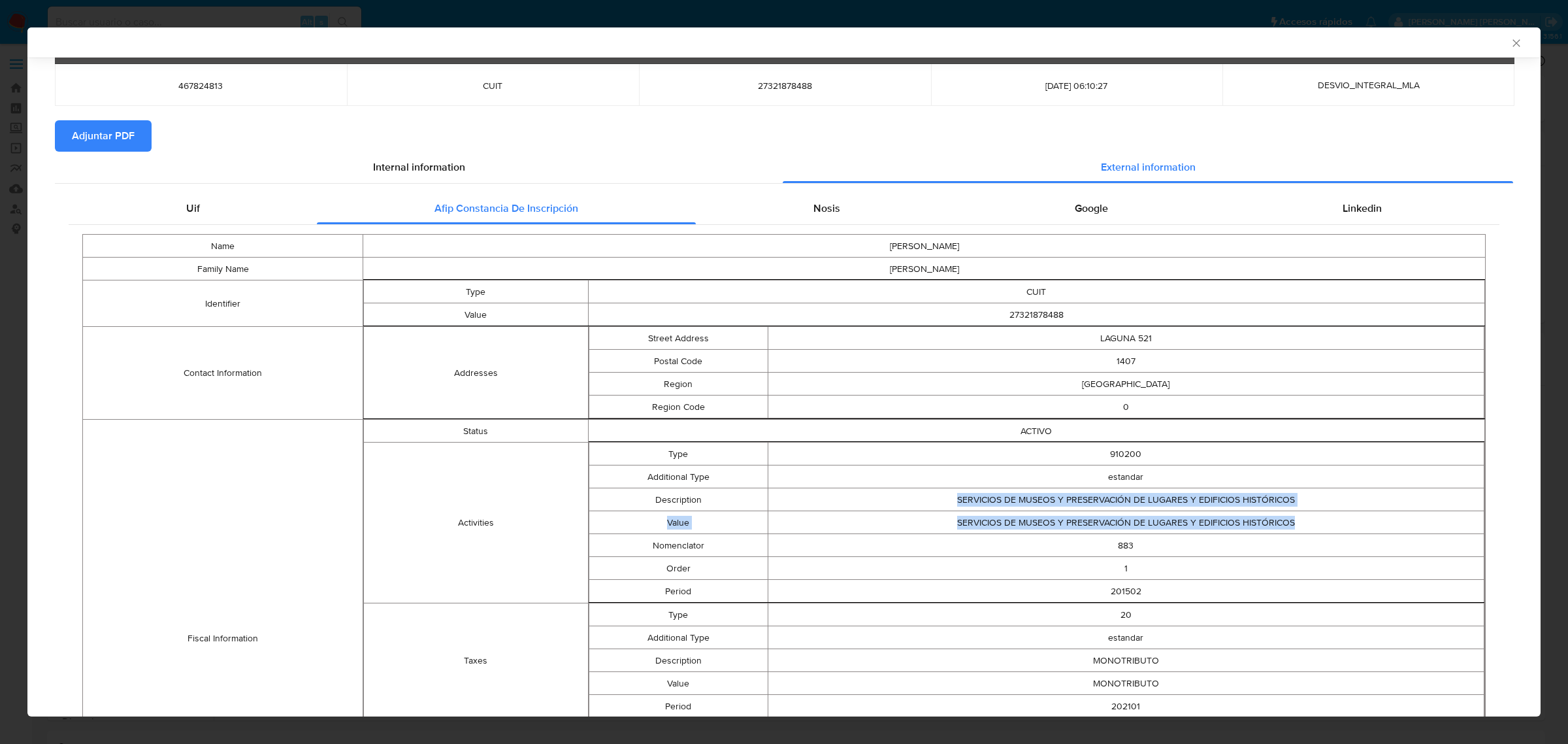
drag, startPoint x: 948, startPoint y: 503, endPoint x: 1301, endPoint y: 513, distance: 353.1
click at [1301, 513] on tbody "Type 910200 Additional Type estandar Description SERVICIOS DE MUSEOS Y PRESERVA…" at bounding box center [1036, 523] width 896 height 160
click at [1181, 495] on td "SERVICIOS DE MUSEOS Y PRESERVACIÓN DE LUGARES Y EDIFICIOS HISTÓRICOS" at bounding box center [1125, 500] width 716 height 23
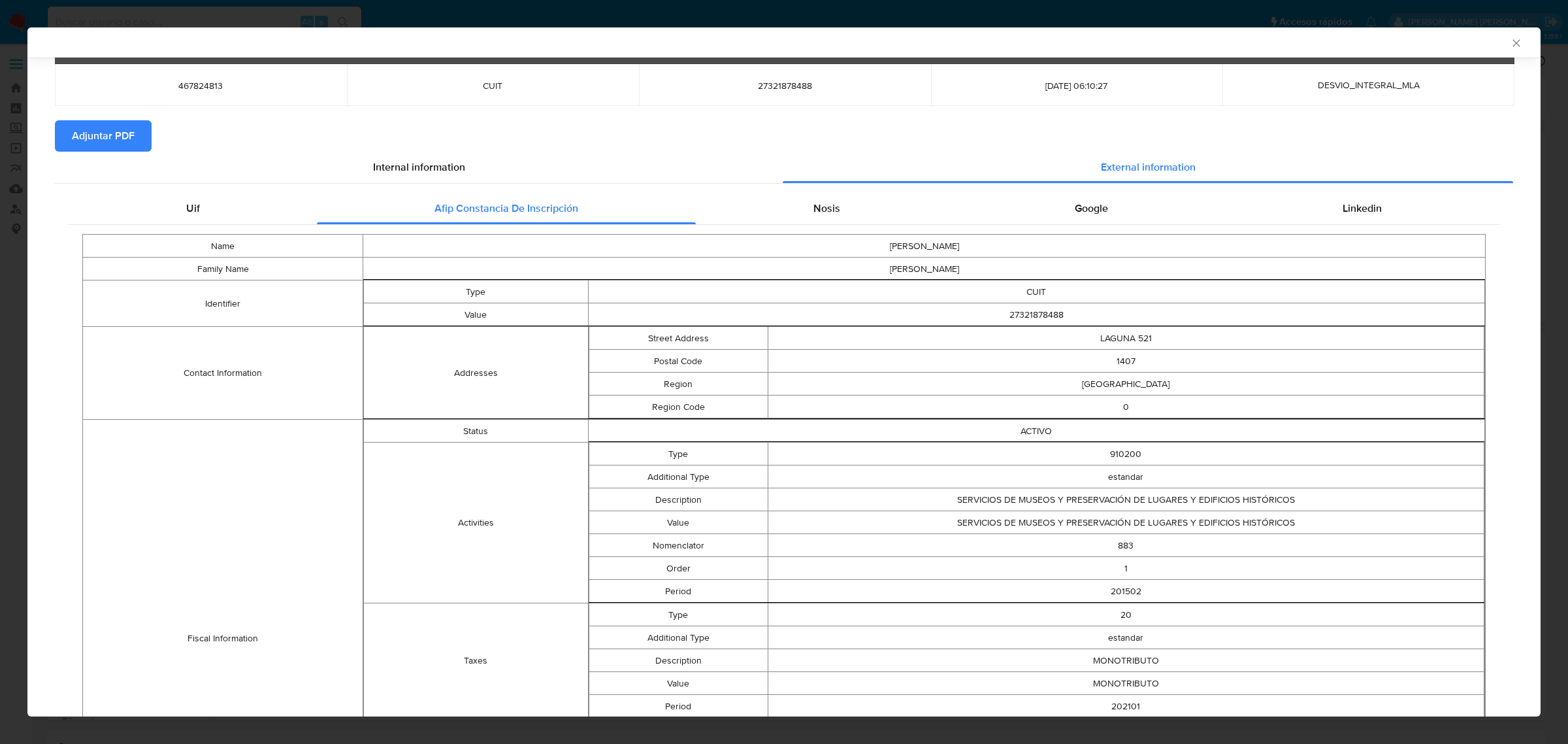
click at [1030, 501] on td "SERVICIOS DE MUSEOS Y PRESERVACIÓN DE LUGARES Y EDIFICIOS HISTÓRICOS" at bounding box center [1125, 500] width 716 height 23
click at [1272, 503] on td "SERVICIOS DE MUSEOS Y PRESERVACIÓN DE LUGARES Y EDIFICIOS HISTÓRICOS" at bounding box center [1125, 500] width 716 height 23
click at [1246, 500] on td "SERVICIOS DE MUSEOS Y PRESERVACIÓN DE LUGARES Y EDIFICIOS HISTÓRICOS" at bounding box center [1125, 500] width 716 height 23
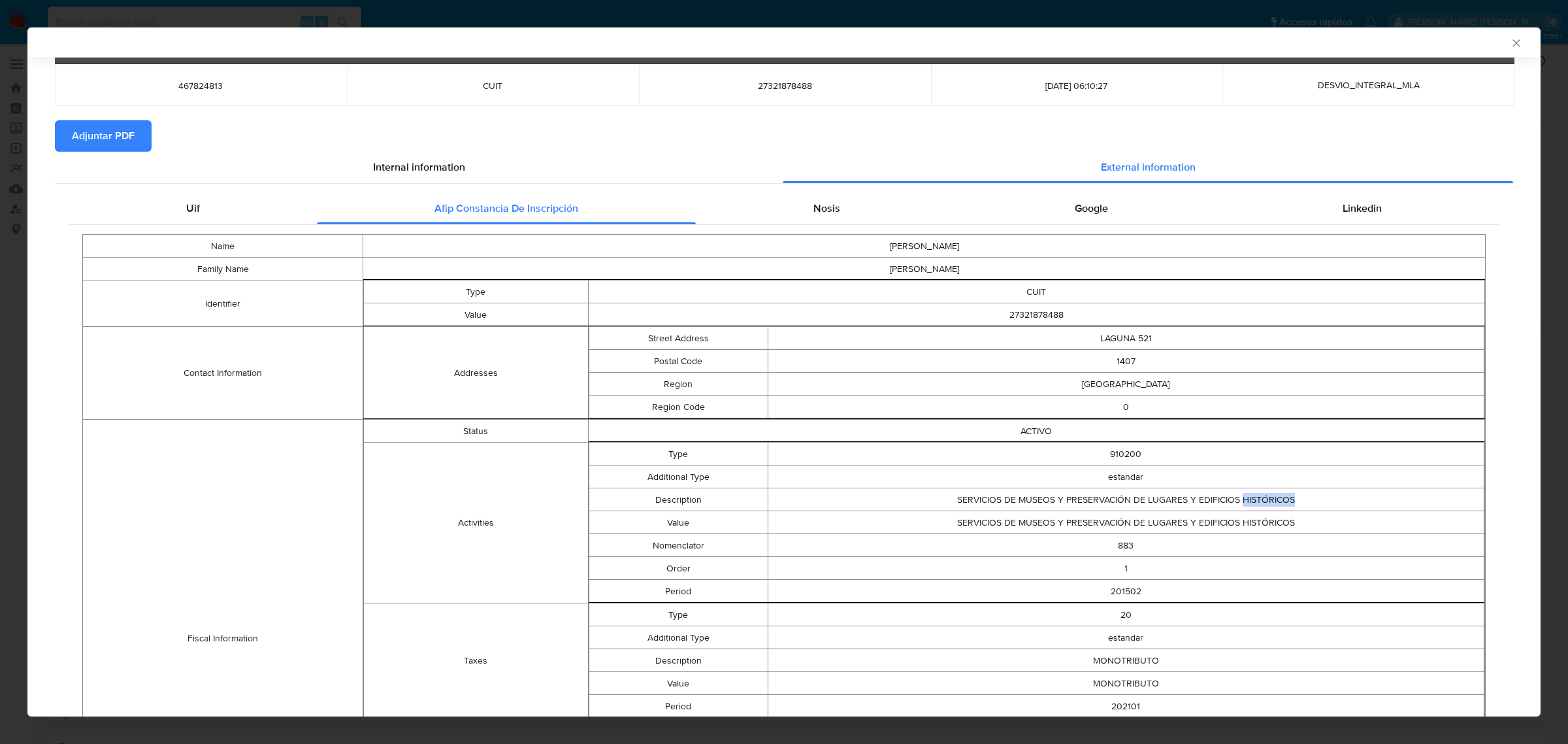
click at [1246, 500] on td "SERVICIOS DE MUSEOS Y PRESERVACIÓN DE LUGARES Y EDIFICIOS HISTÓRICOS" at bounding box center [1125, 500] width 716 height 23
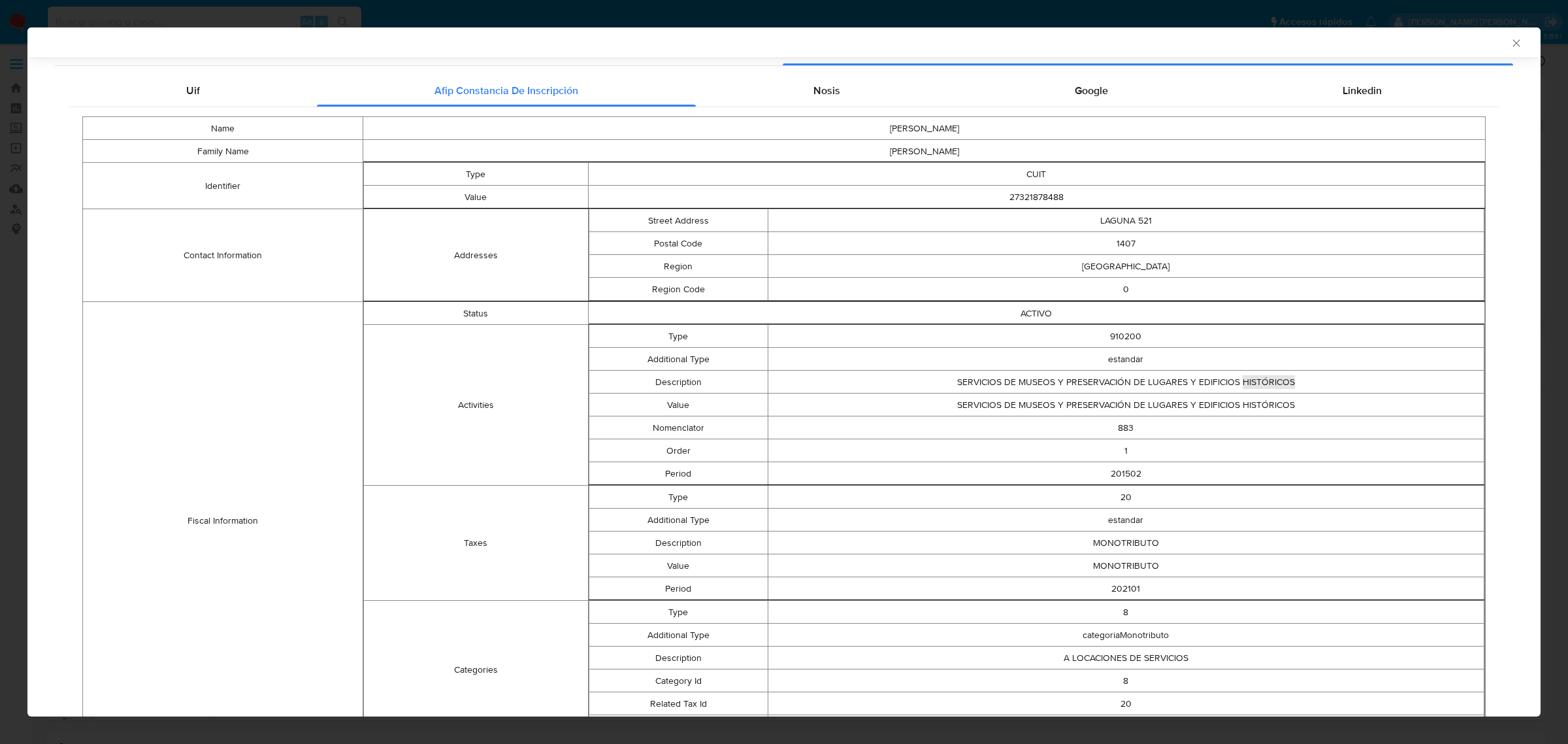
scroll to position [0, 0]
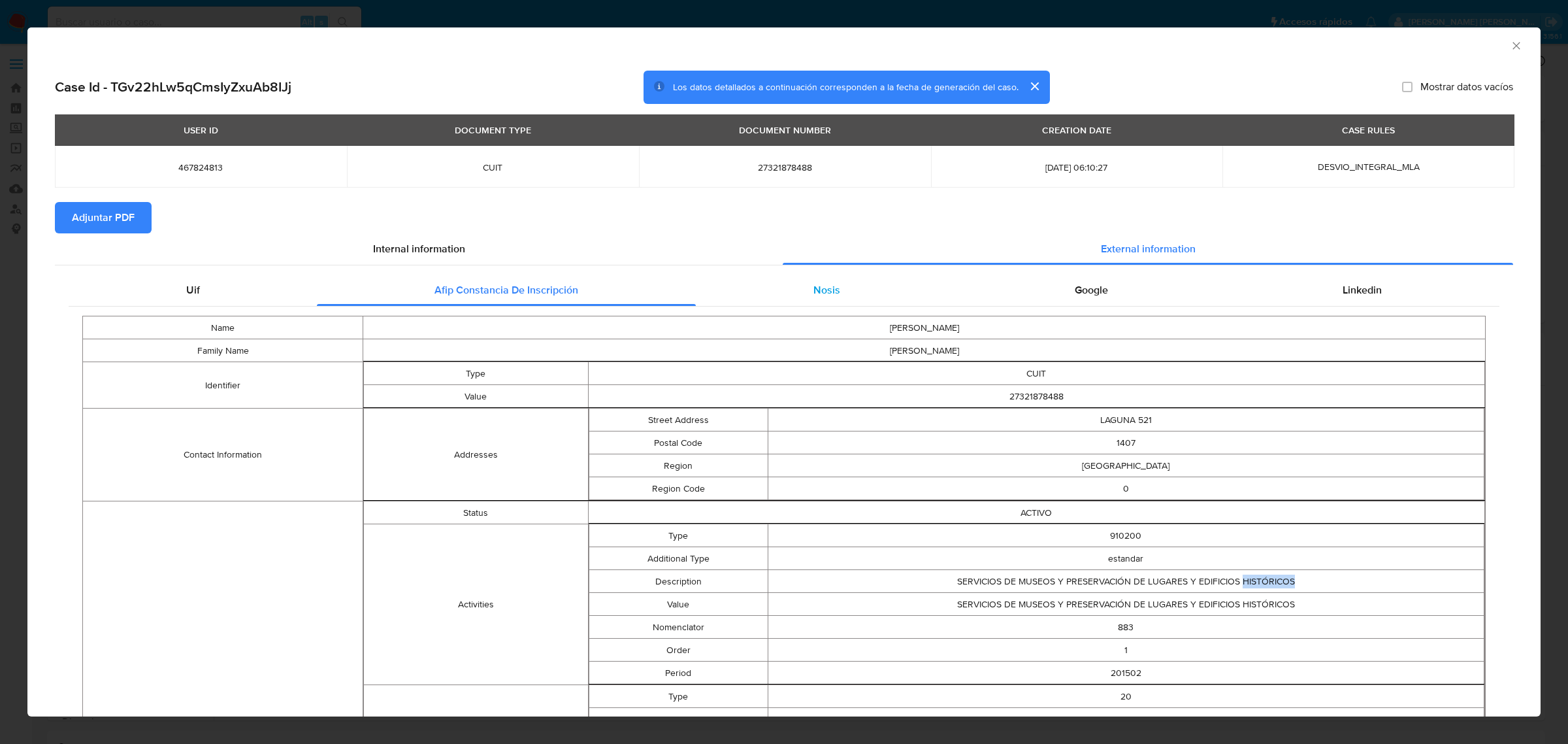
click at [815, 296] on span "Nosis" at bounding box center [826, 289] width 27 height 15
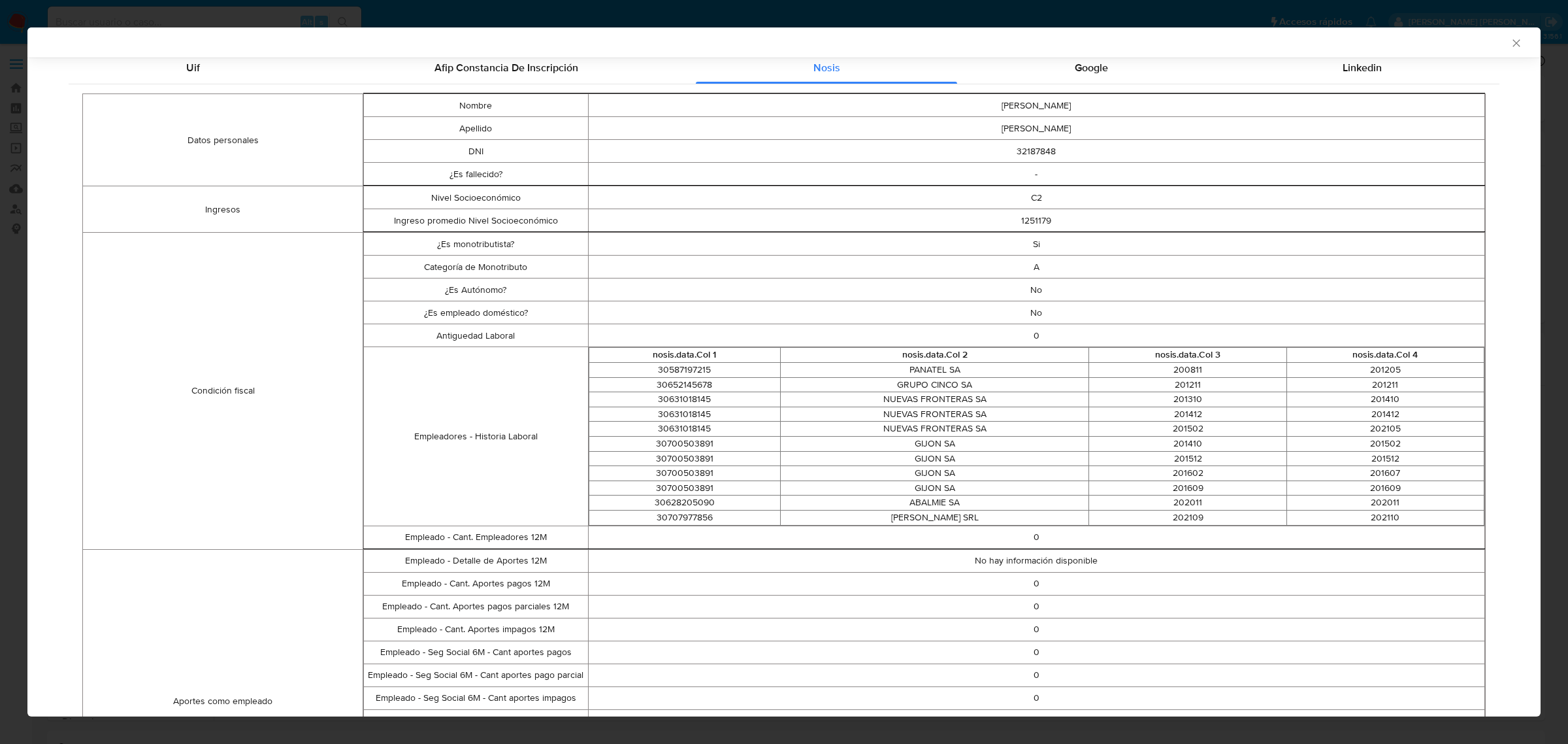
scroll to position [242, 0]
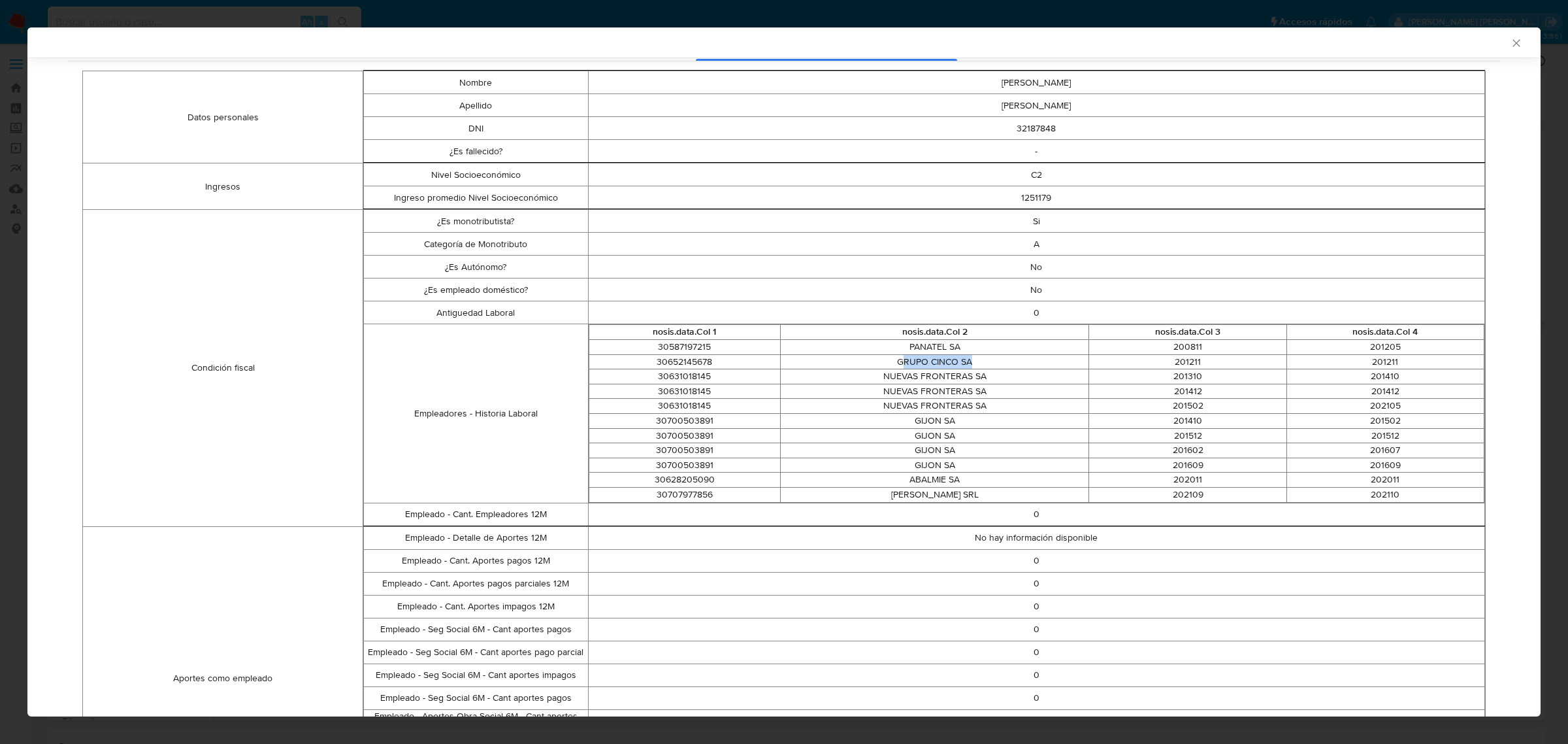
drag, startPoint x: 896, startPoint y: 361, endPoint x: 972, endPoint y: 358, distance: 76.1
click at [972, 358] on td "GRUPO CINCO SA" at bounding box center [934, 361] width 308 height 15
drag, startPoint x: 887, startPoint y: 400, endPoint x: 977, endPoint y: 397, distance: 90.0
click at [977, 397] on tbody "30587197215 PANATEL [DATE] 201205 30652145678 GRUPO CINCO [DATE] 201211 3063101…" at bounding box center [1036, 421] width 896 height 163
drag, startPoint x: 907, startPoint y: 439, endPoint x: 952, endPoint y: 446, distance: 45.5
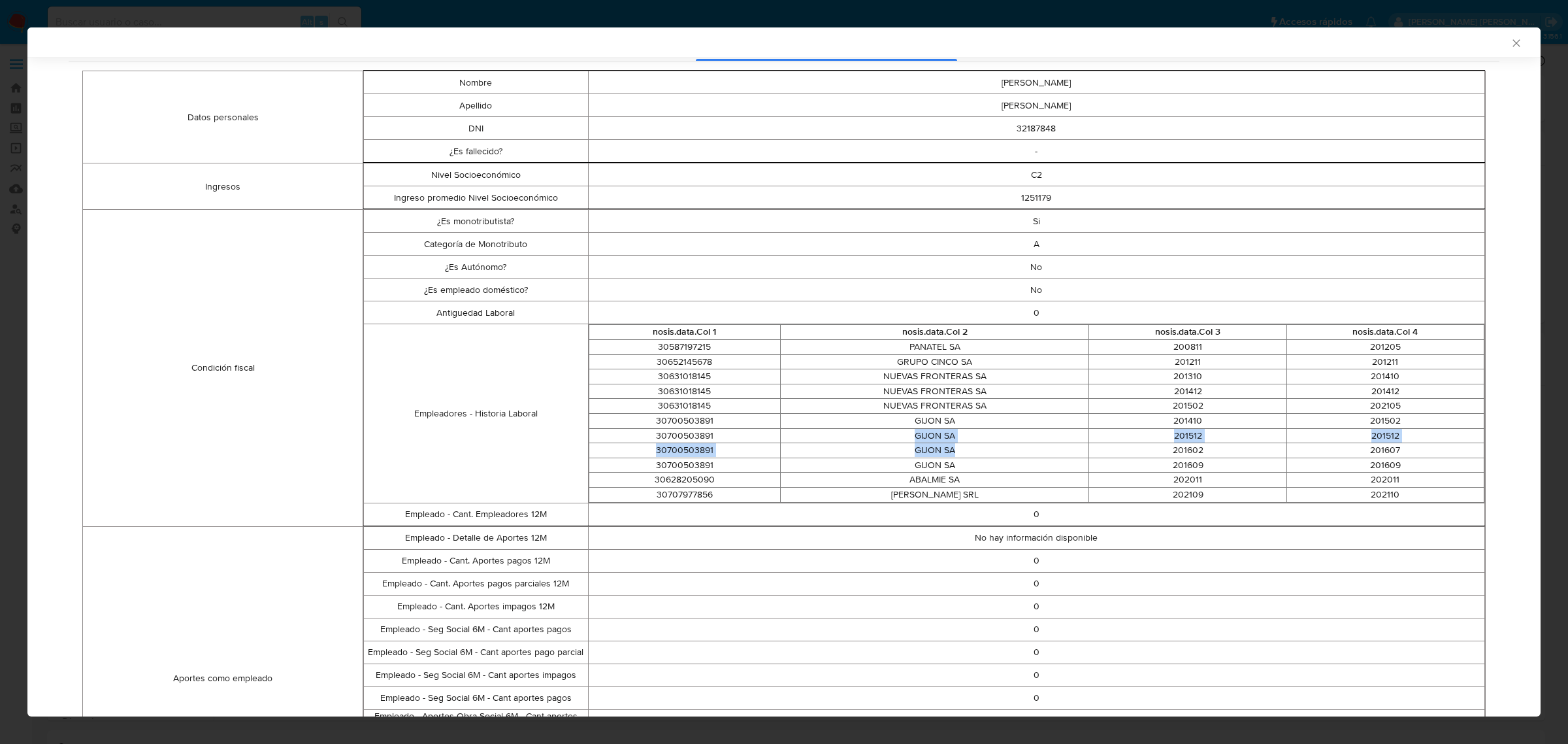
click at [952, 446] on tbody "30587197215 PANATEL [DATE] 201205 30652145678 GRUPO CINCO [DATE] 201211 3063101…" at bounding box center [1036, 421] width 896 height 163
click at [935, 500] on td "[PERSON_NAME] SRL" at bounding box center [934, 494] width 308 height 15
click at [1056, 500] on td "[PERSON_NAME] SRL" at bounding box center [934, 494] width 308 height 15
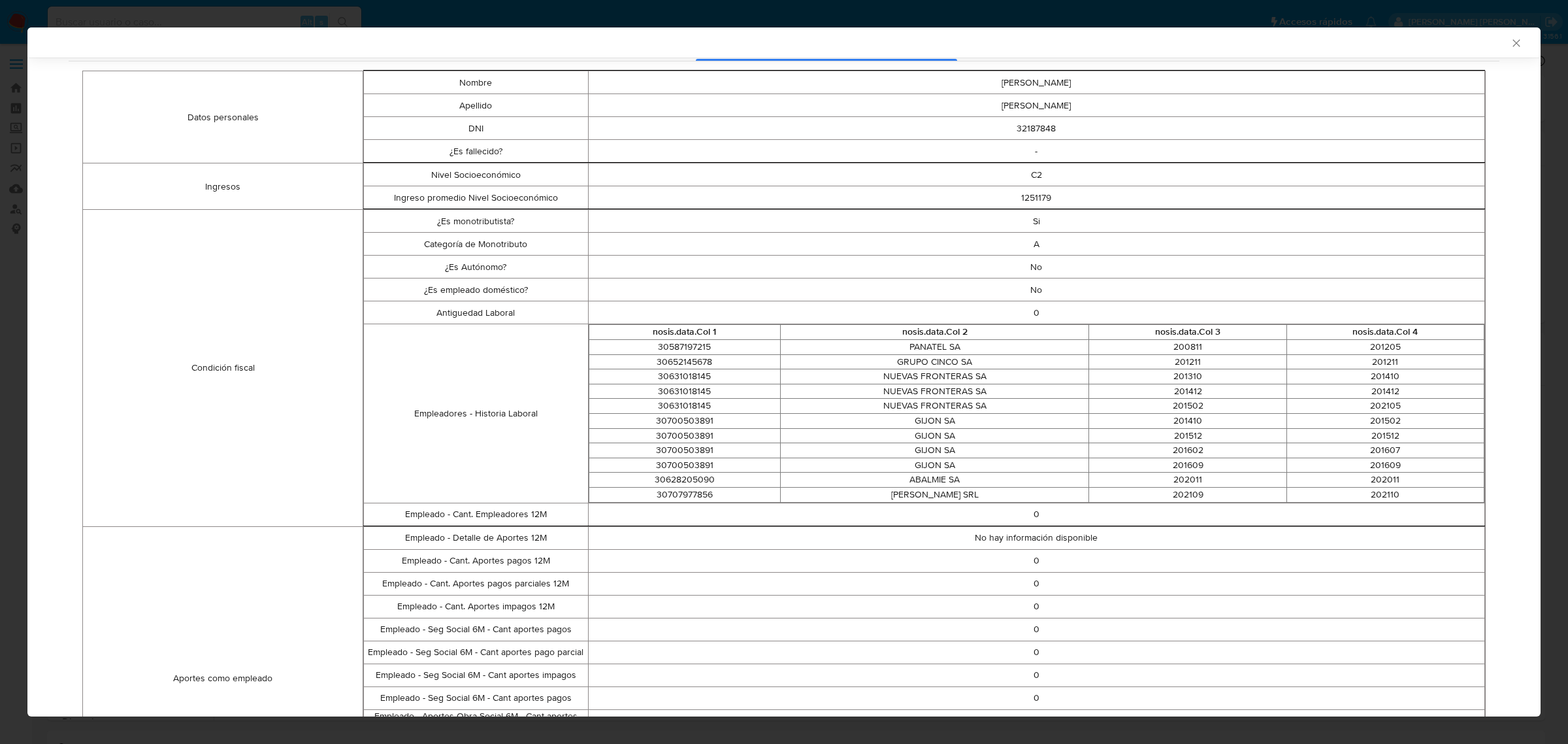
click at [924, 347] on td "PANATEL SA" at bounding box center [934, 347] width 308 height 15
click at [1053, 352] on td "PANATEL SA" at bounding box center [934, 347] width 308 height 15
click at [994, 384] on td "NUEVAS FRONTERAS SA" at bounding box center [934, 376] width 308 height 15
